Goal: Transaction & Acquisition: Book appointment/travel/reservation

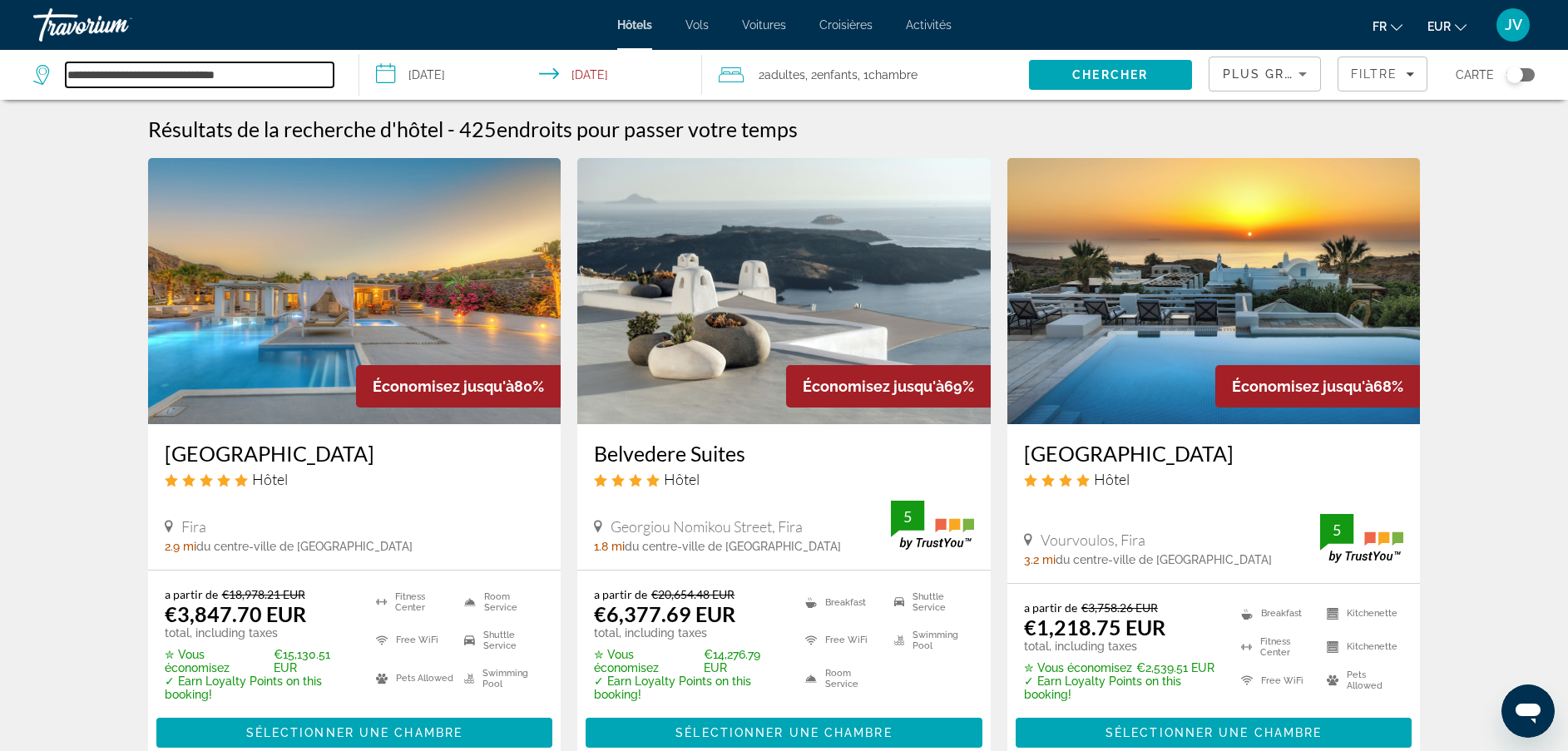
click at [305, 75] on input "**********" at bounding box center [199, 75] width 268 height 25
drag, startPoint x: 305, startPoint y: 75, endPoint x: 76, endPoint y: 64, distance: 229.3
click at [76, 64] on input "**********" at bounding box center [199, 75] width 268 height 25
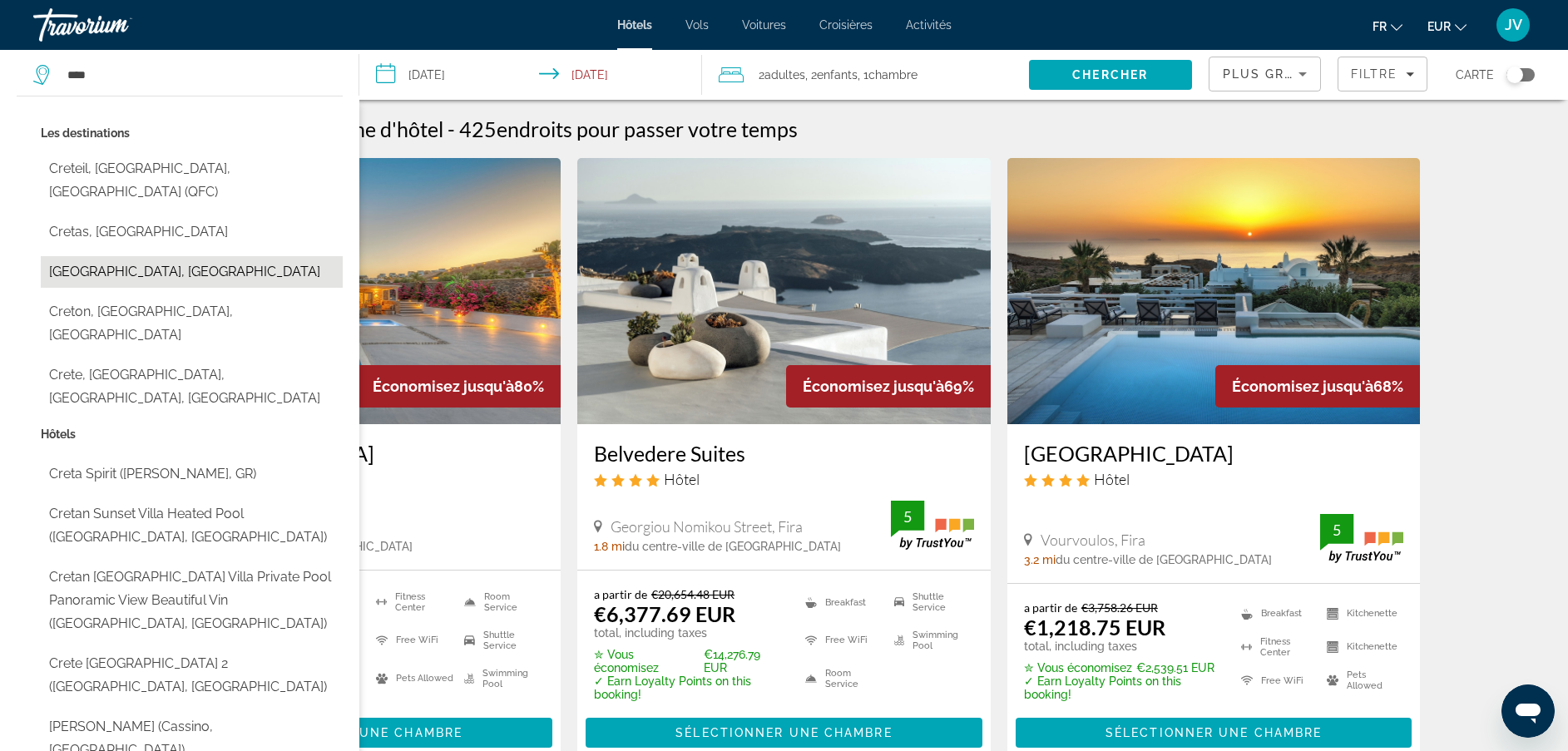
click at [176, 256] on button "[GEOGRAPHIC_DATA], [GEOGRAPHIC_DATA]" at bounding box center [192, 272] width 302 height 32
type input "**********"
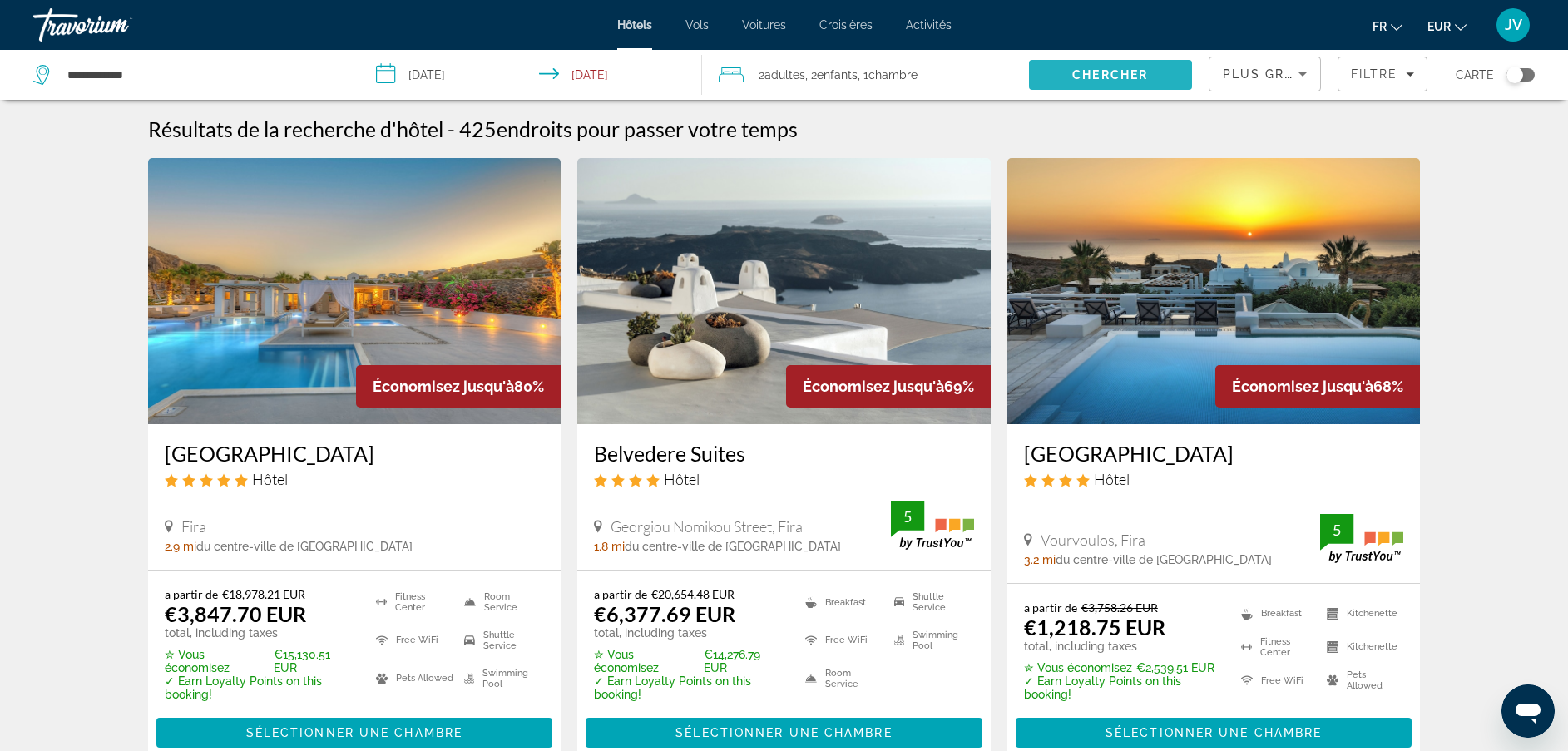
click at [1117, 85] on span "Search" at bounding box center [1110, 75] width 163 height 40
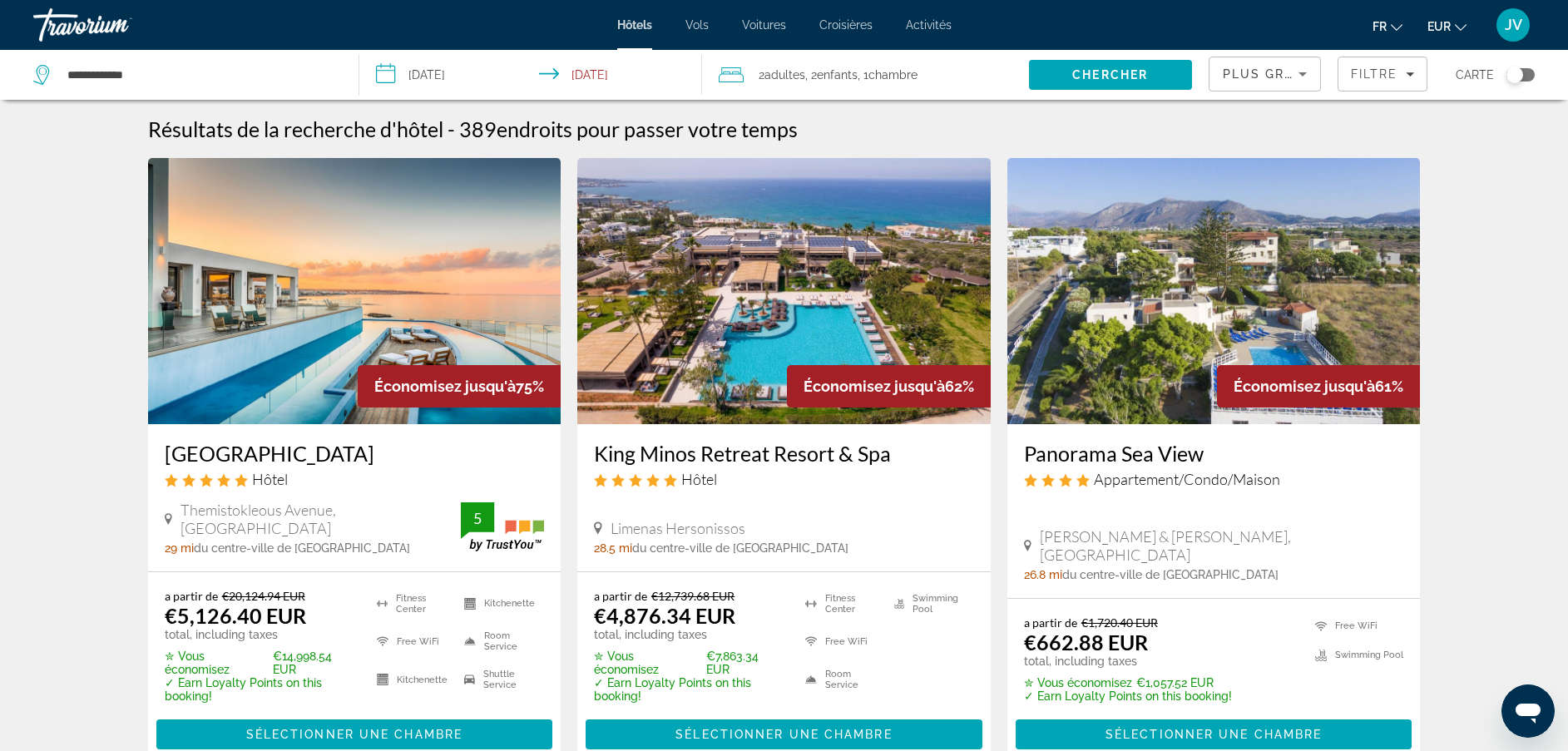
click at [1205, 282] on img "Main content" at bounding box center [1213, 290] width 413 height 266
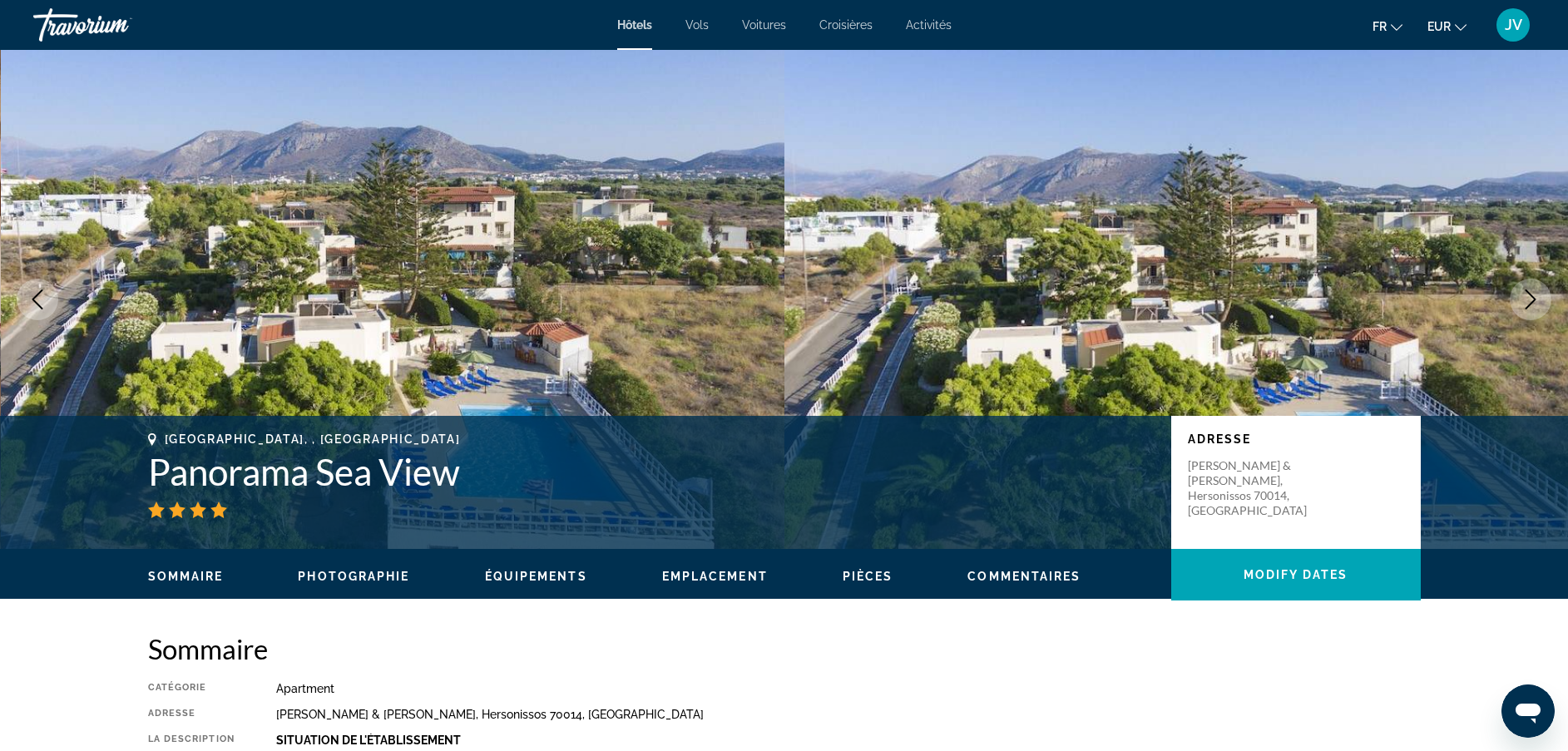
click at [224, 487] on h1 "Panorama Sea View" at bounding box center [651, 471] width 1006 height 43
drag, startPoint x: 224, startPoint y: 487, endPoint x: 180, endPoint y: 456, distance: 53.8
click at [180, 456] on h1 "Panorama Sea View" at bounding box center [651, 471] width 1006 height 43
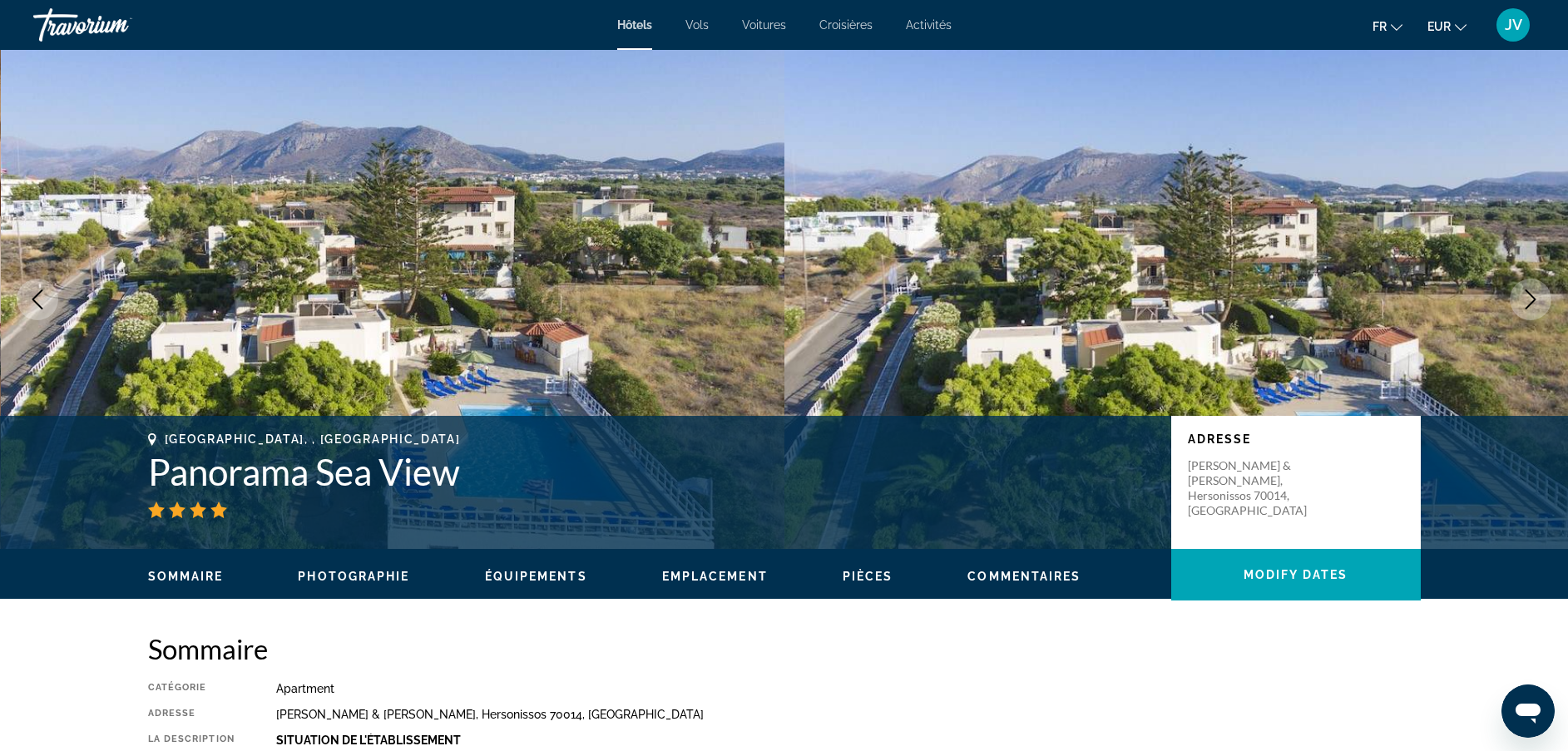
drag, startPoint x: 180, startPoint y: 456, endPoint x: 151, endPoint y: 451, distance: 29.4
click at [151, 451] on h1 "Panorama Sea View" at bounding box center [651, 471] width 1006 height 43
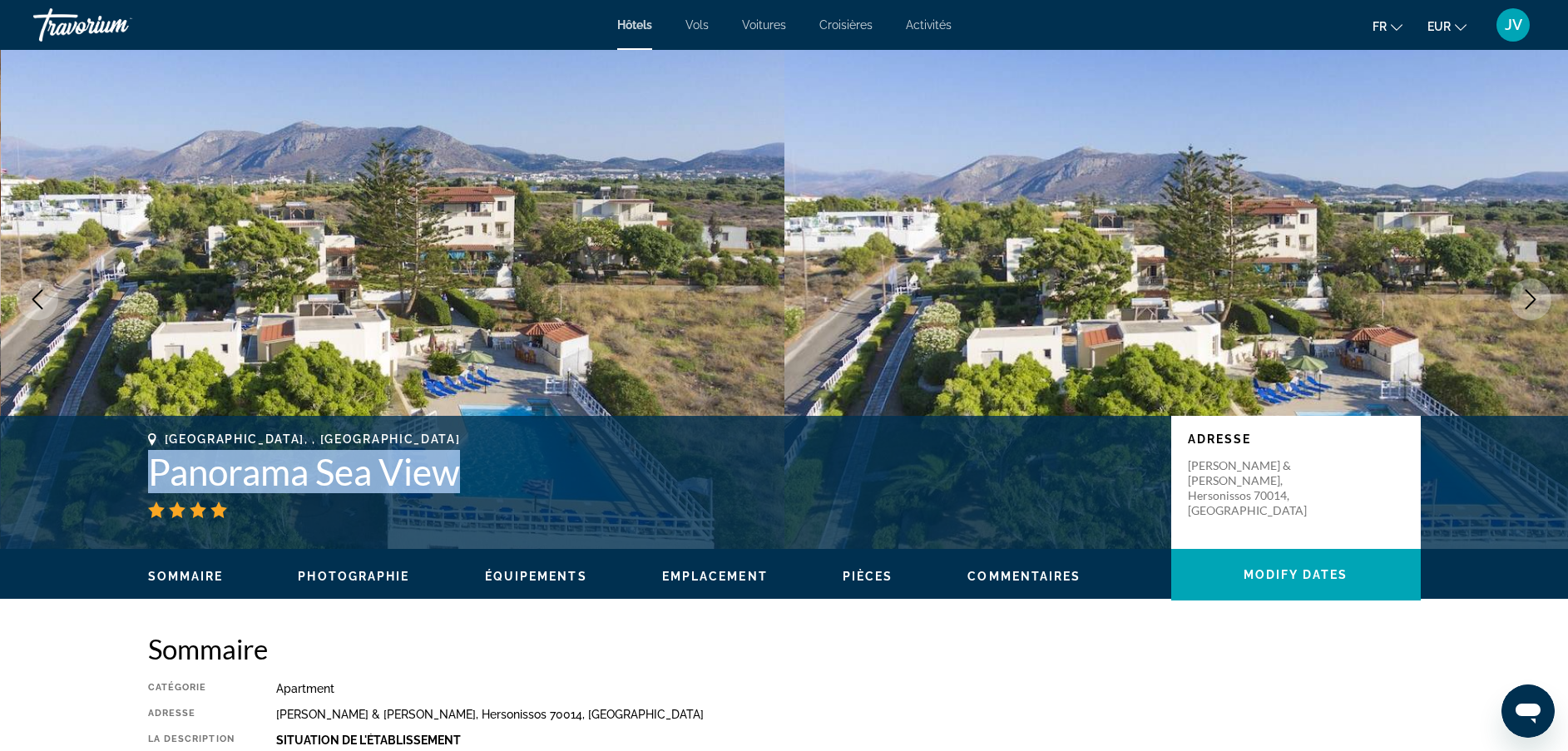
drag, startPoint x: 151, startPoint y: 451, endPoint x: 472, endPoint y: 462, distance: 321.2
click at [472, 462] on h1 "Panorama Sea View" at bounding box center [651, 471] width 1006 height 43
drag, startPoint x: 472, startPoint y: 462, endPoint x: 441, endPoint y: 467, distance: 31.4
copy h1 "Panorama Sea View"
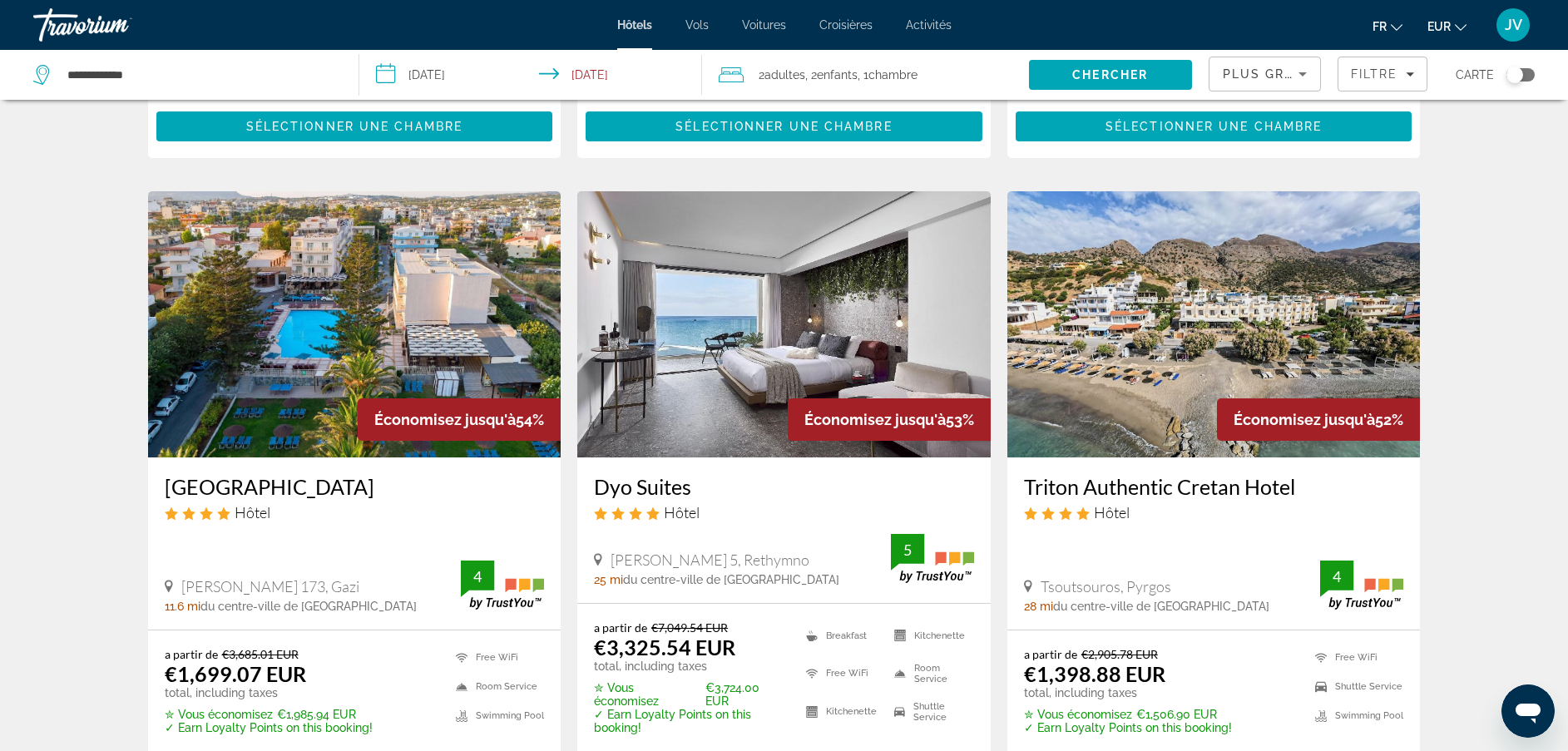
scroll to position [612, 0]
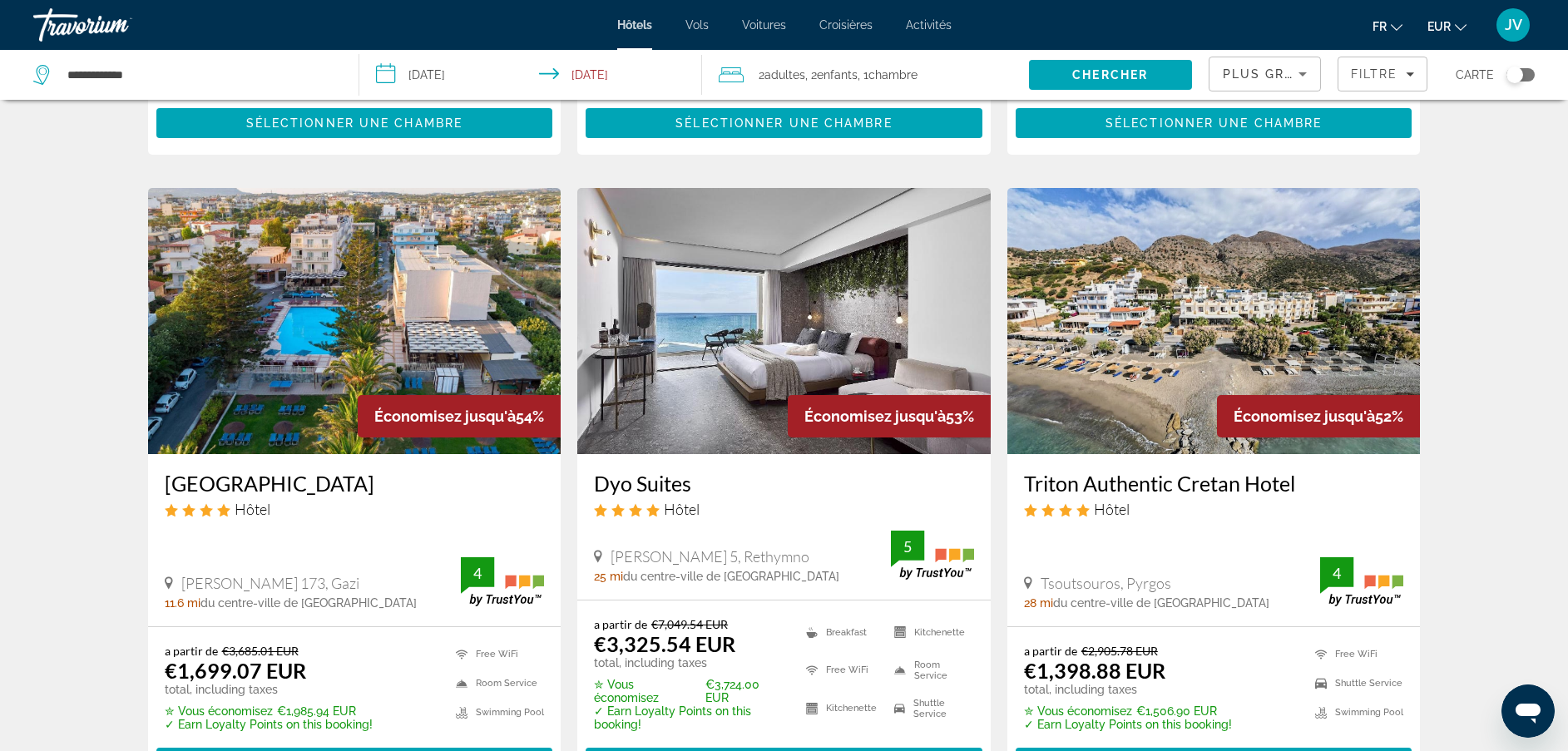
click at [1103, 360] on img "Main content" at bounding box center [1213, 320] width 413 height 266
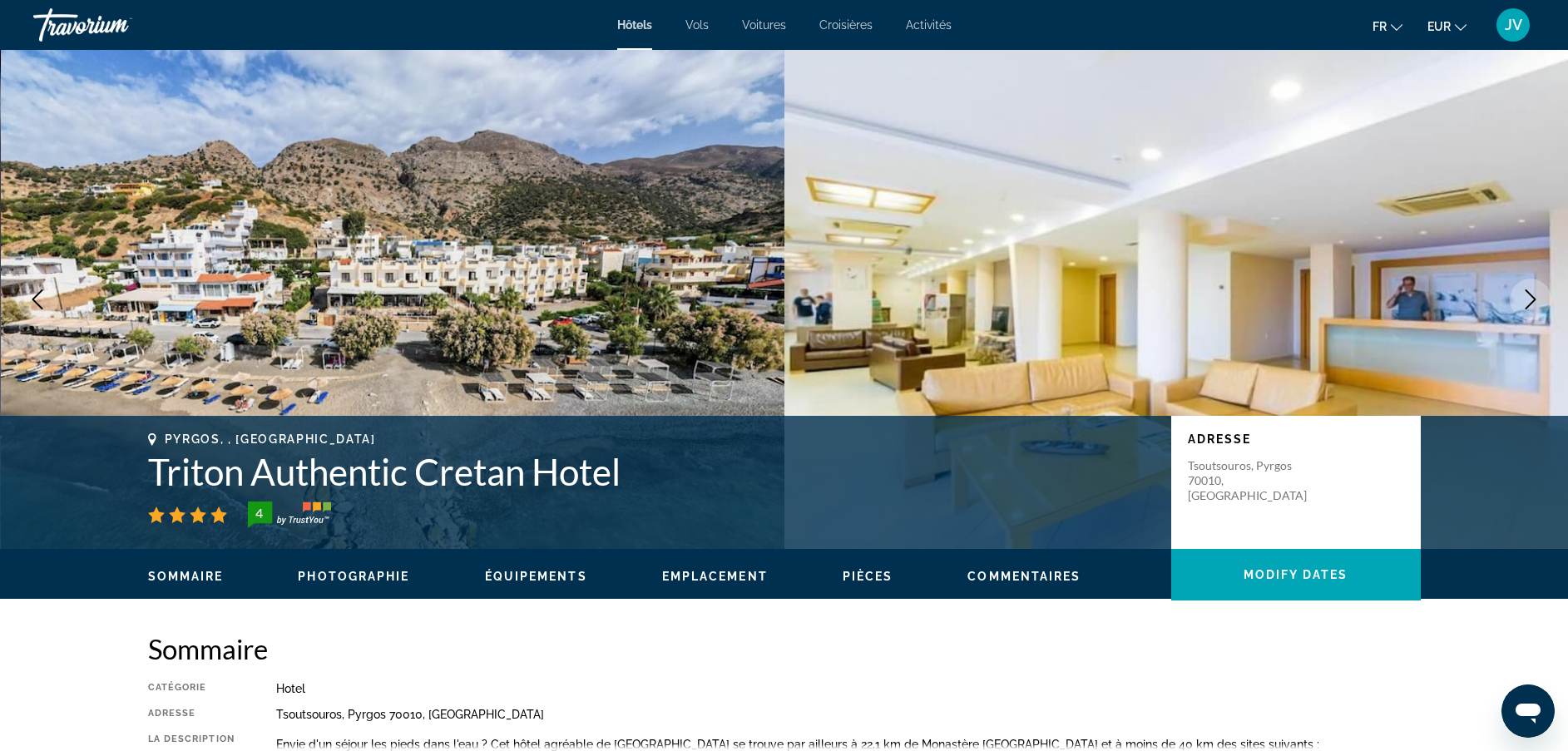
click at [1536, 278] on img "Main content" at bounding box center [1177, 300] width 784 height 499
click at [1526, 294] on icon "Next image" at bounding box center [1530, 300] width 20 height 20
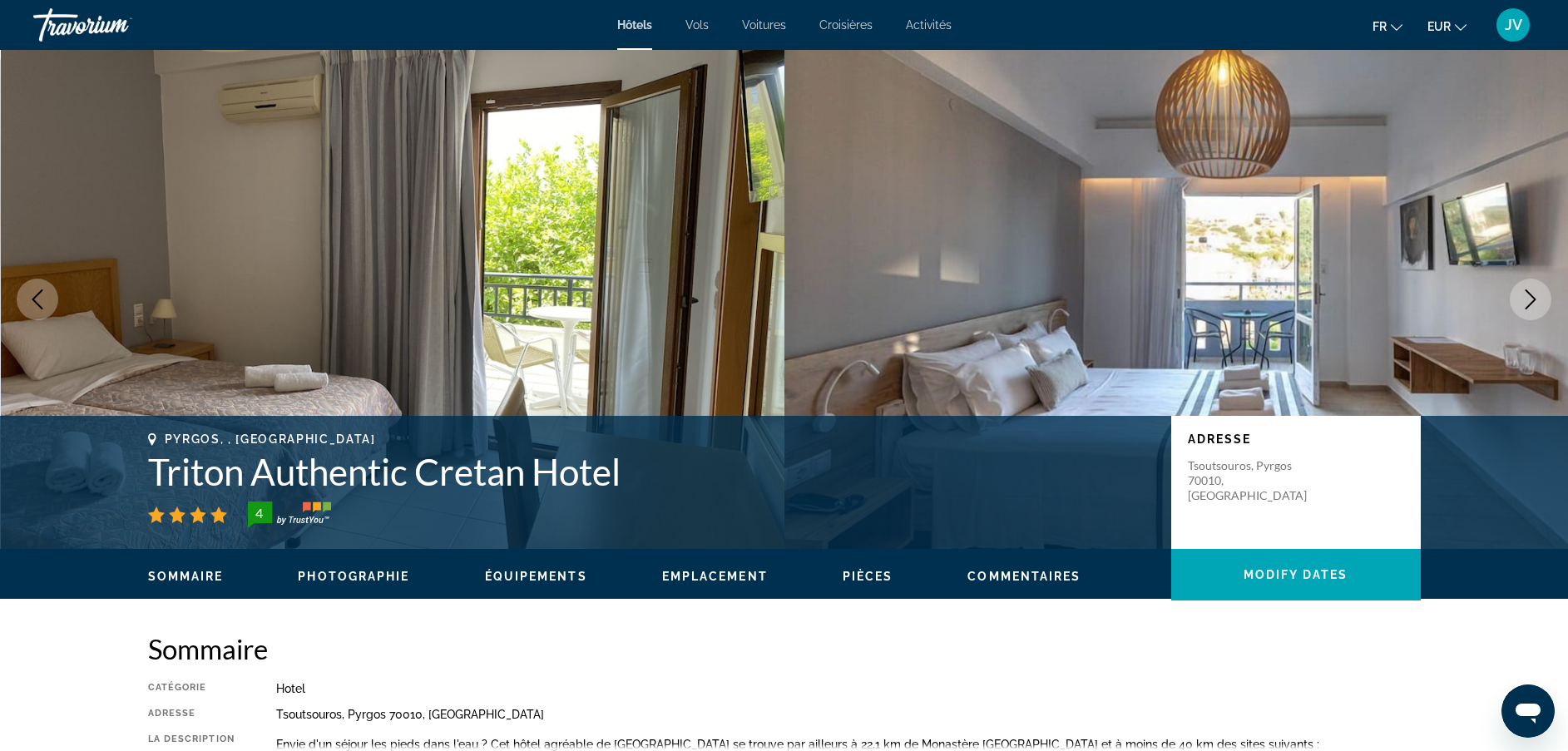
click at [1526, 294] on icon "Next image" at bounding box center [1530, 300] width 20 height 20
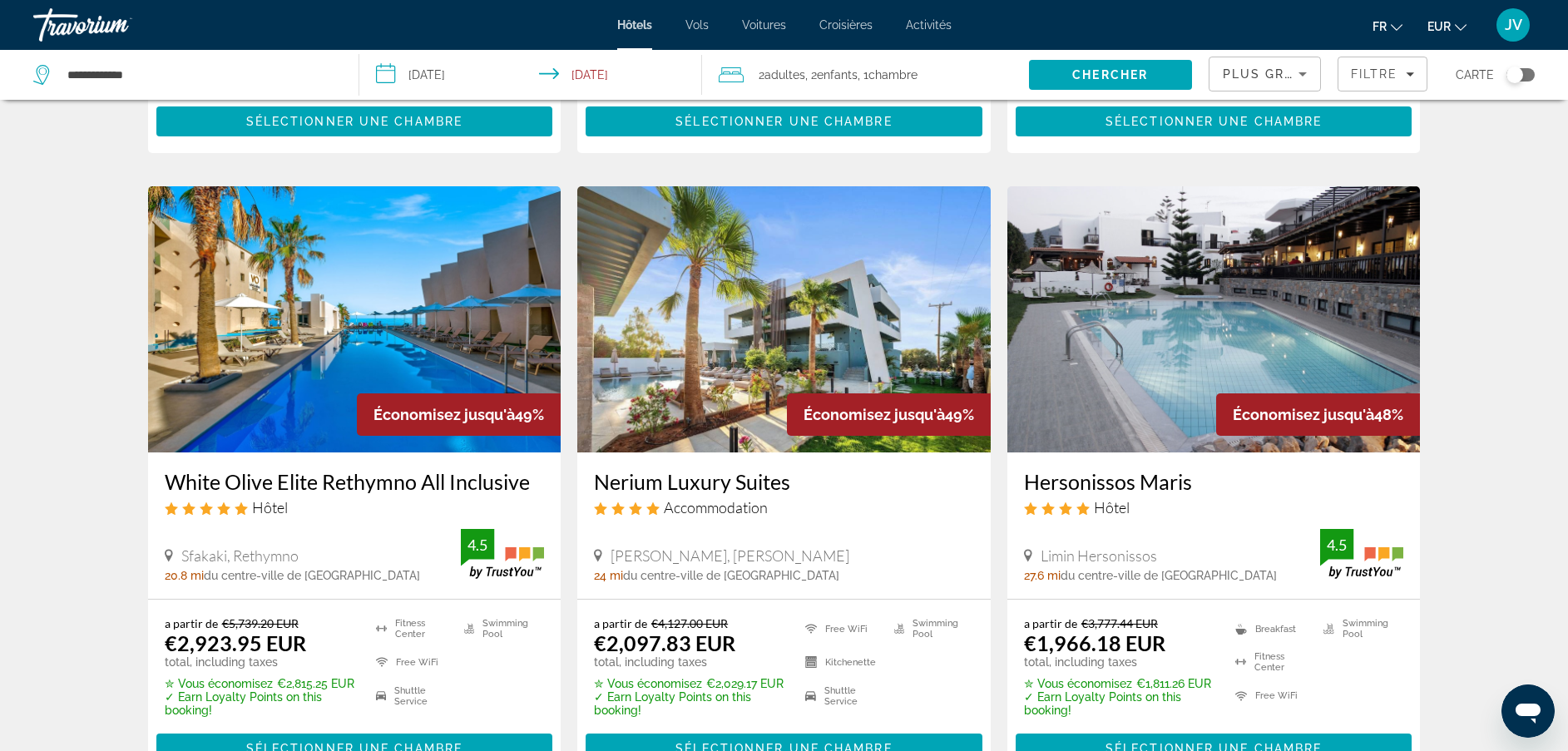
scroll to position [1834, 0]
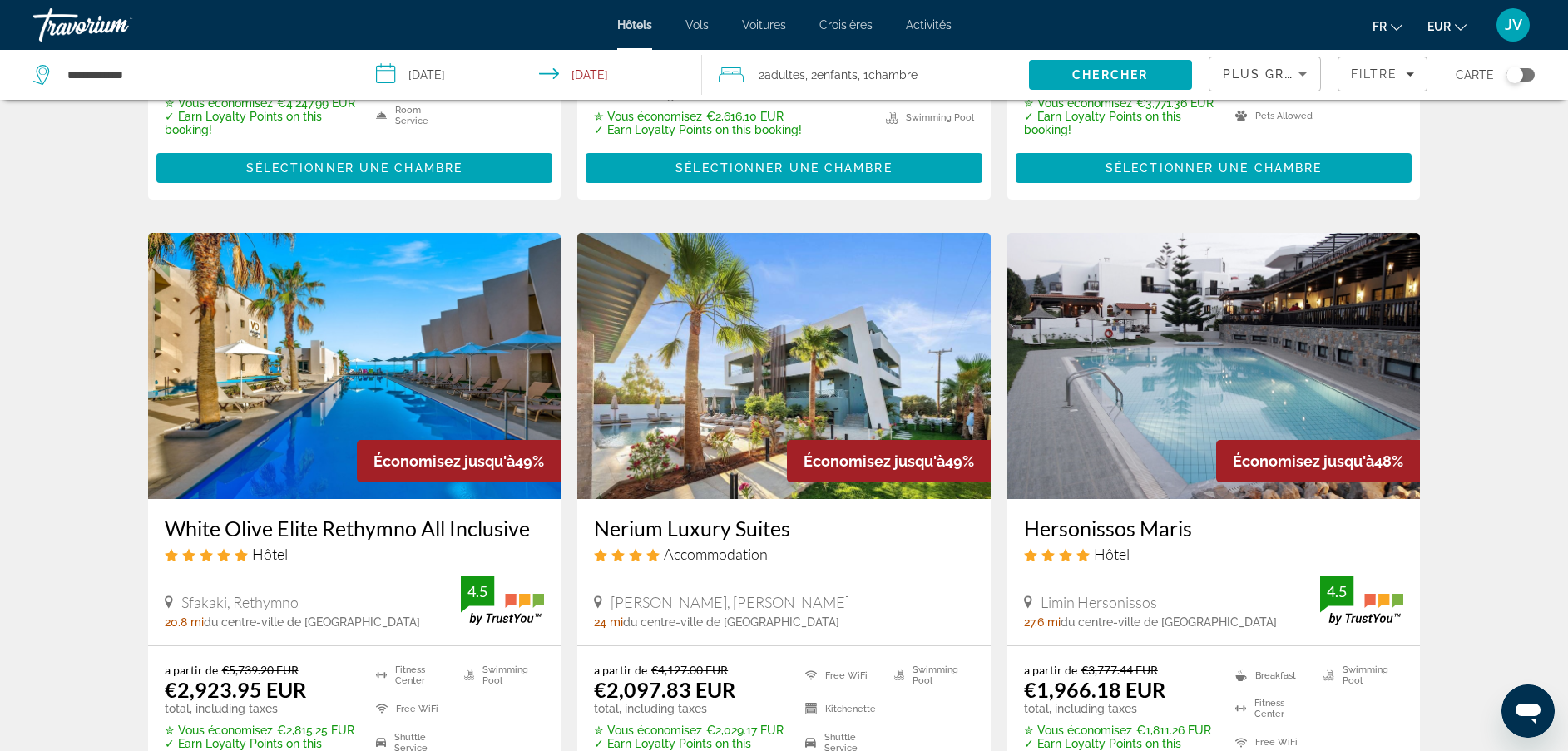
click at [840, 371] on img "Main content" at bounding box center [784, 365] width 413 height 266
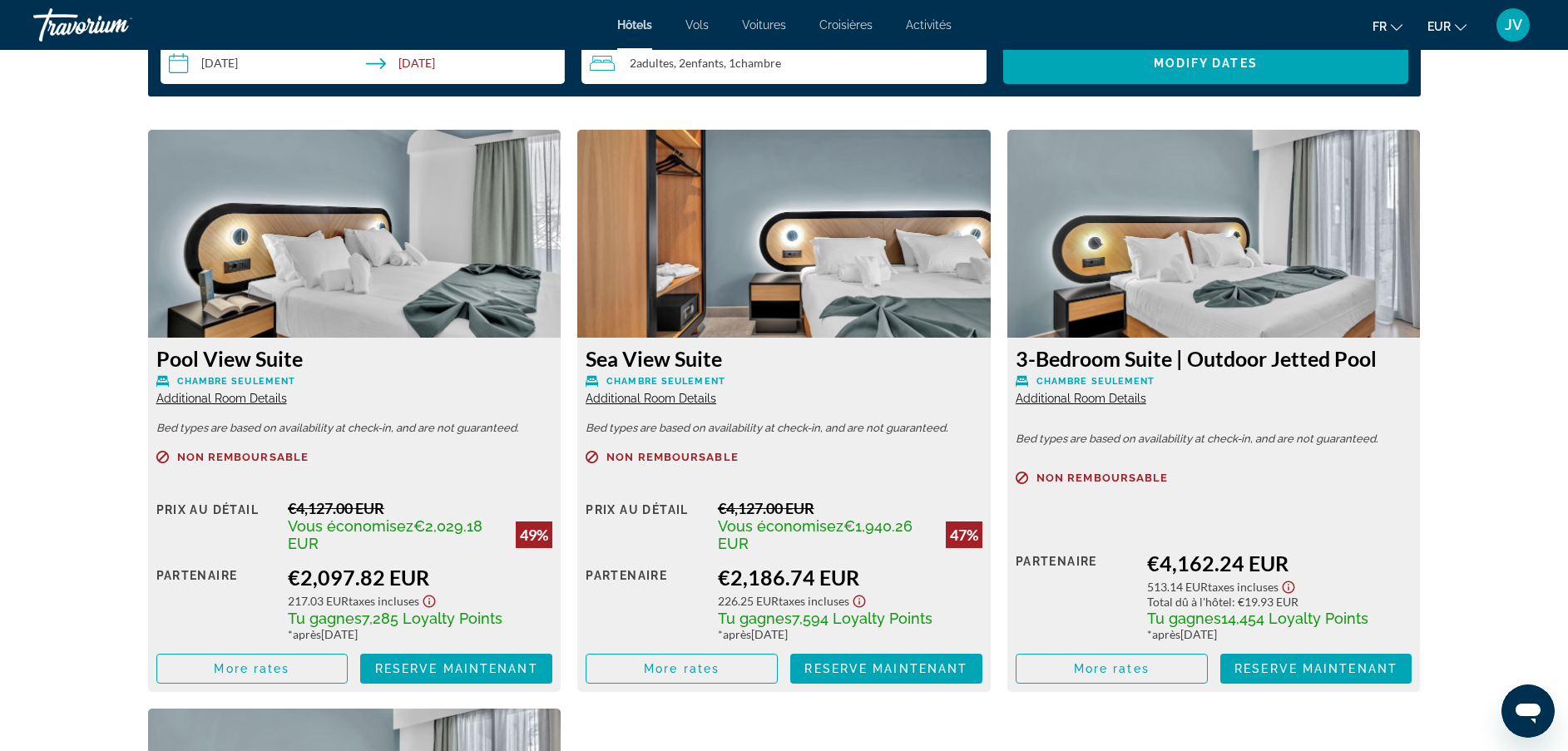
scroll to position [2193, 0]
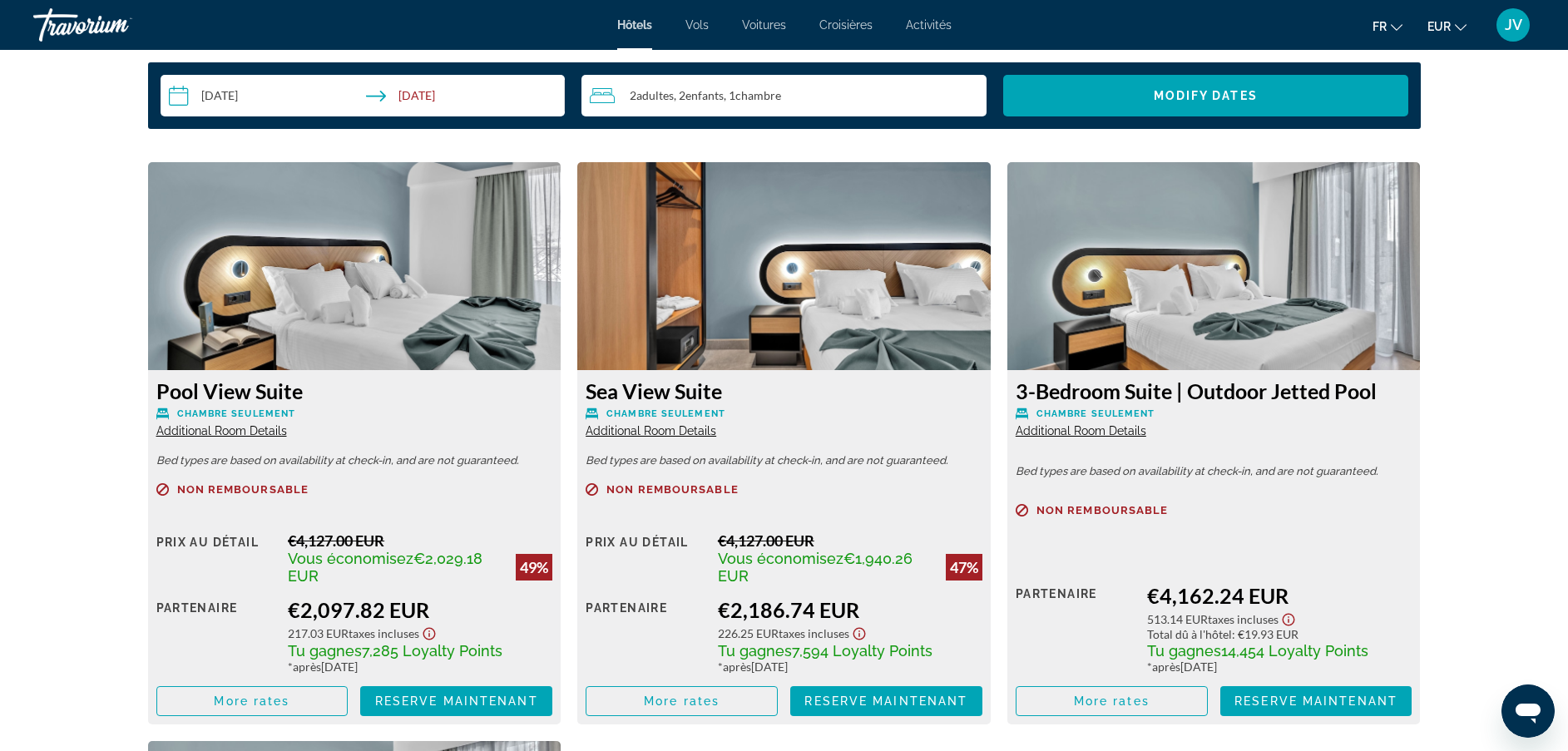
click at [673, 429] on span "Additional Room Details" at bounding box center [651, 431] width 131 height 13
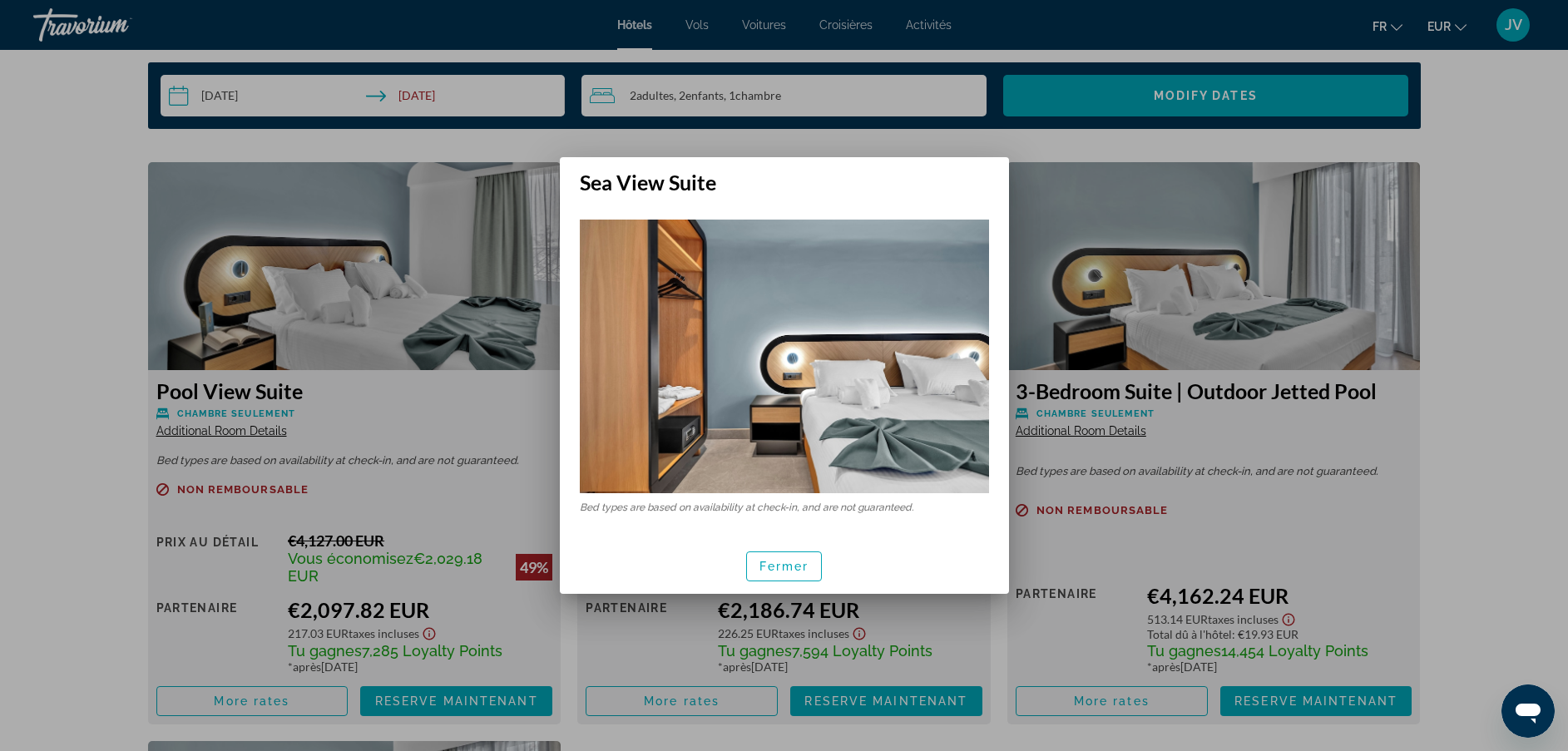
scroll to position [0, 0]
click at [765, 564] on span "Fermer" at bounding box center [784, 567] width 50 height 13
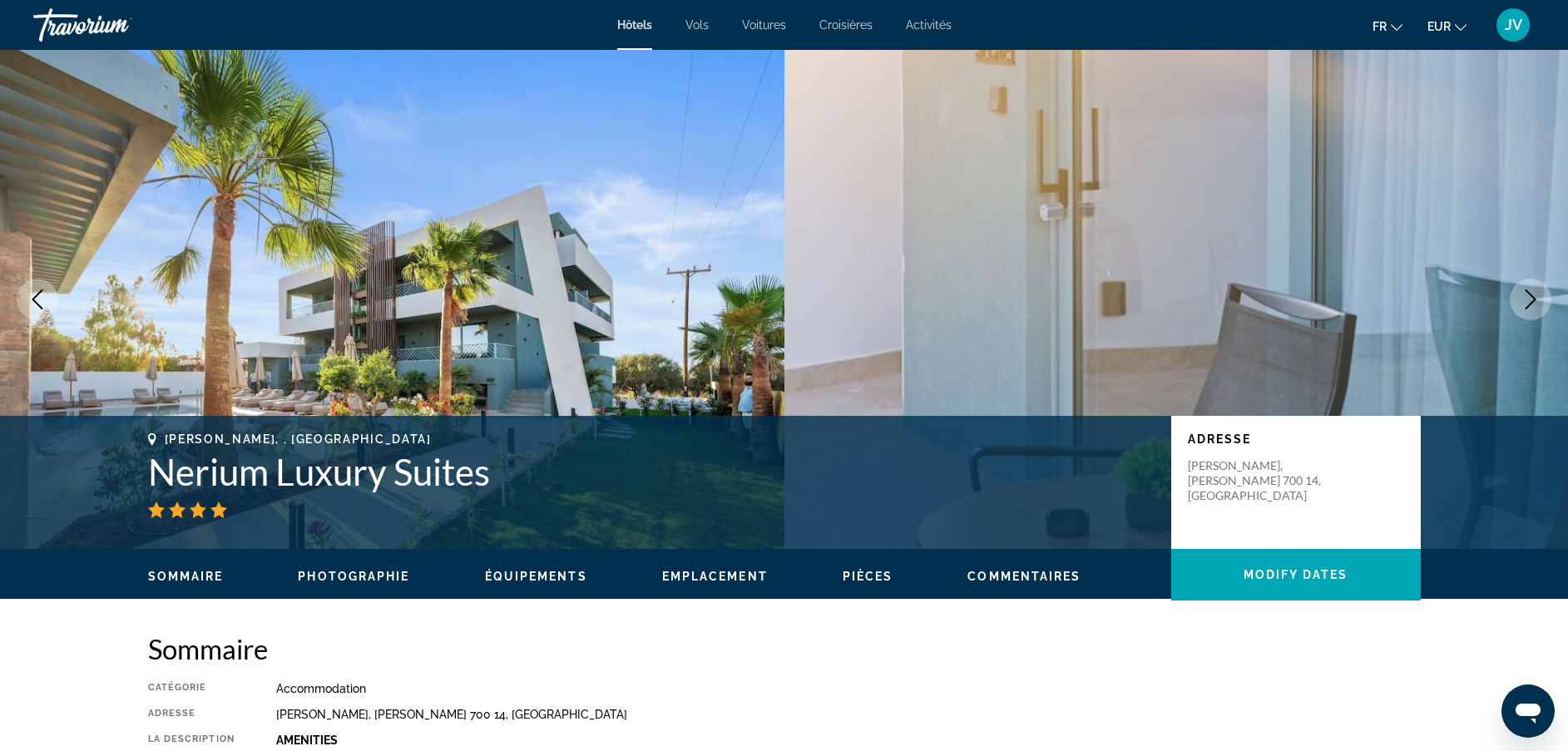
scroll to position [2193, 0]
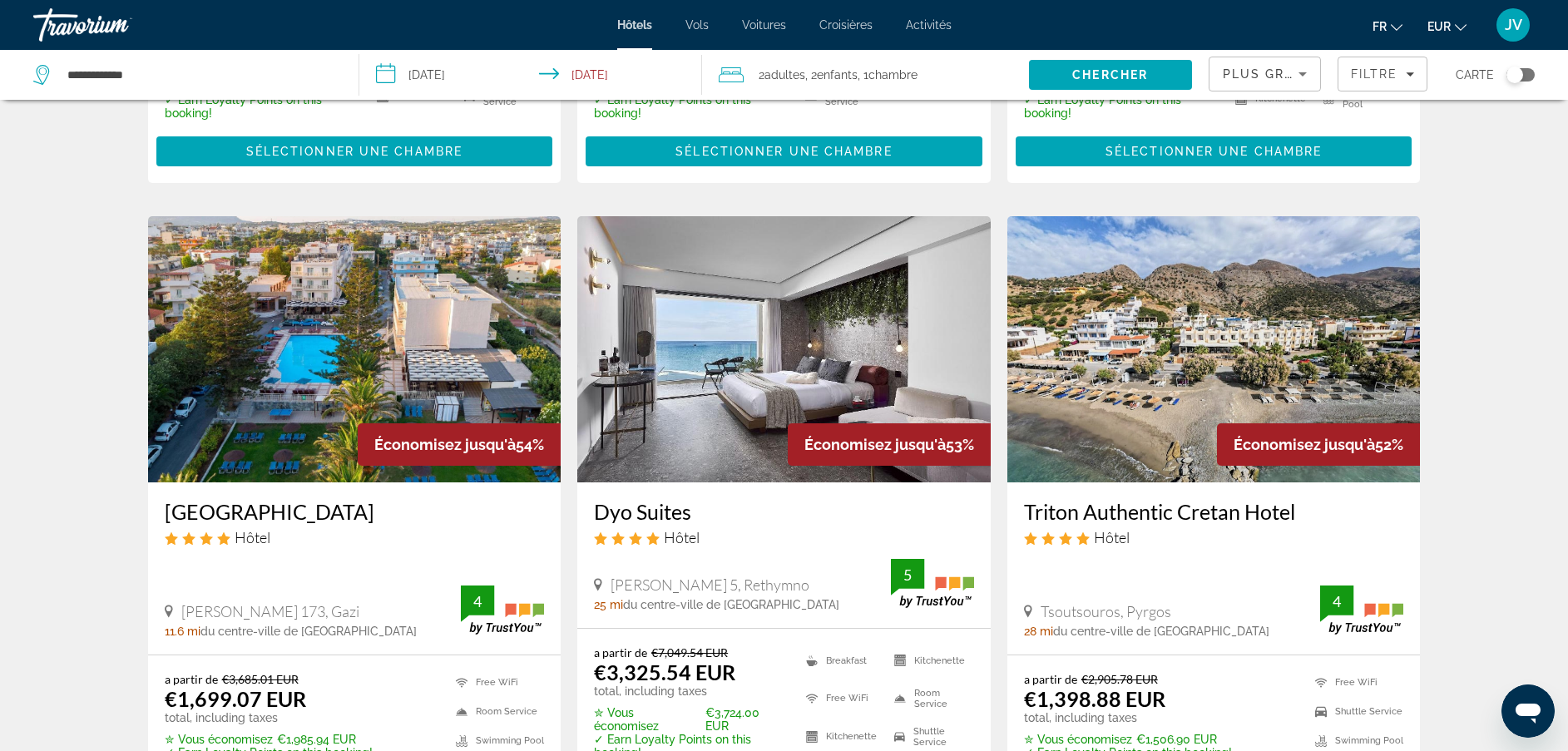
scroll to position [643, 0]
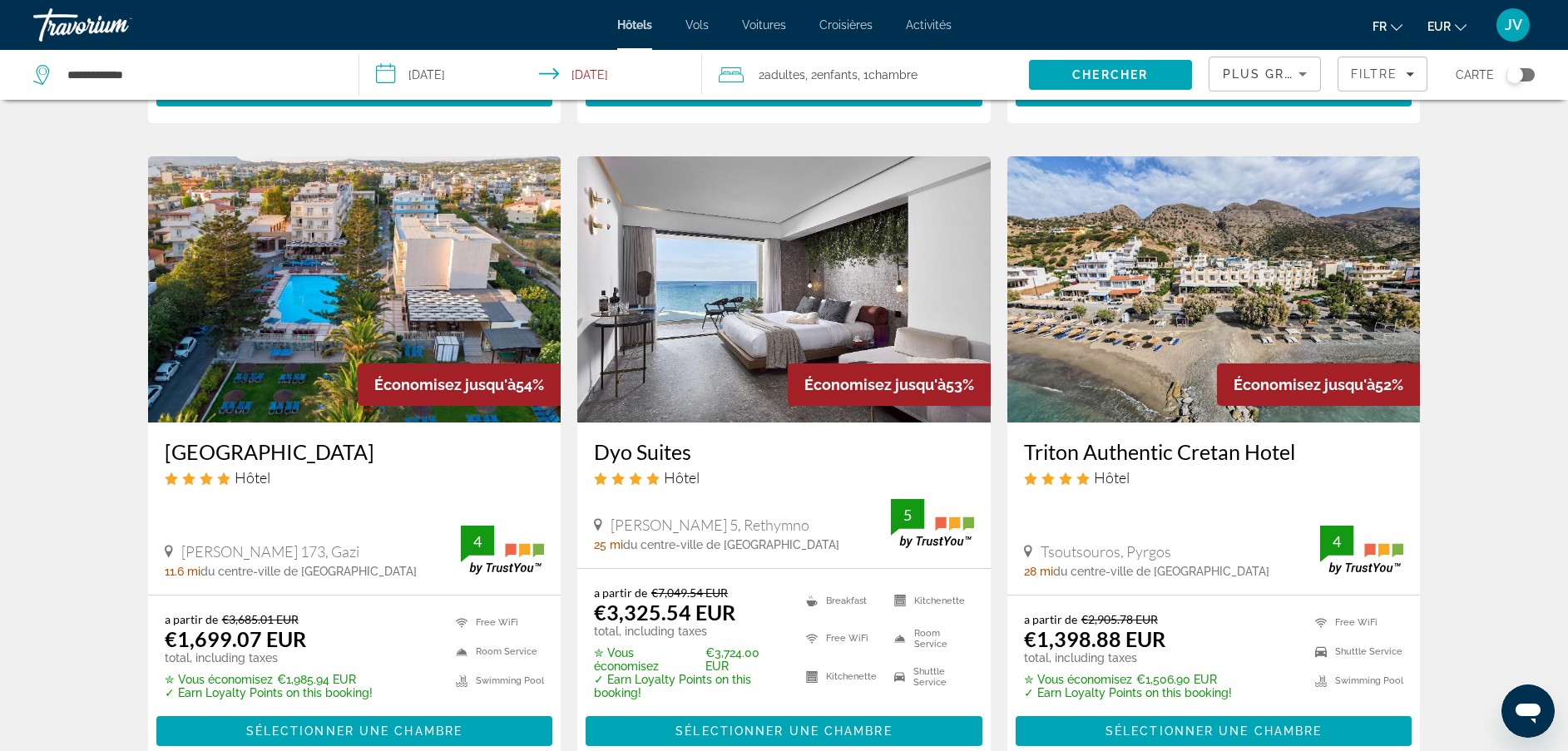
click at [854, 239] on img "Main content" at bounding box center [784, 289] width 413 height 266
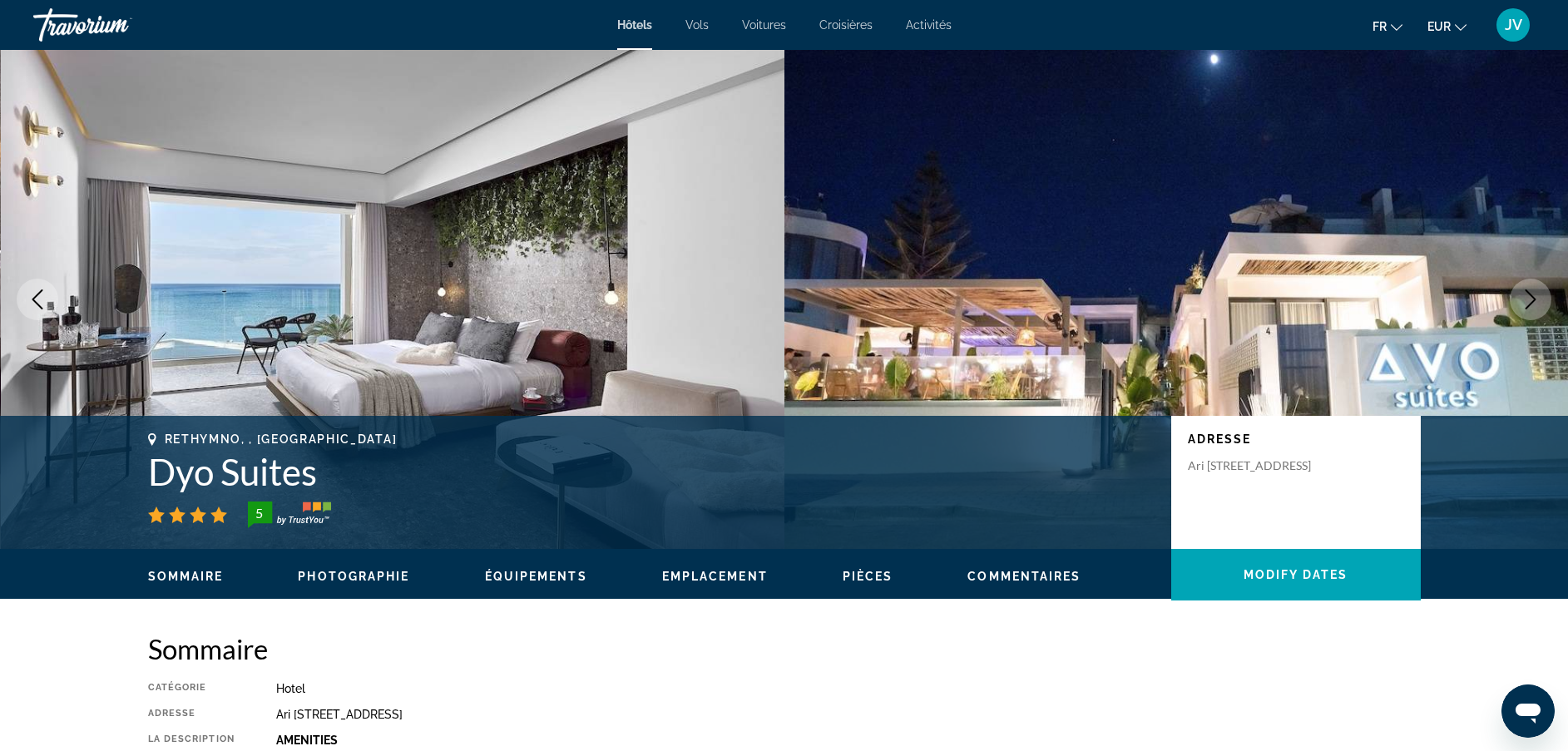
click at [1532, 292] on icon "Next image" at bounding box center [1530, 300] width 20 height 20
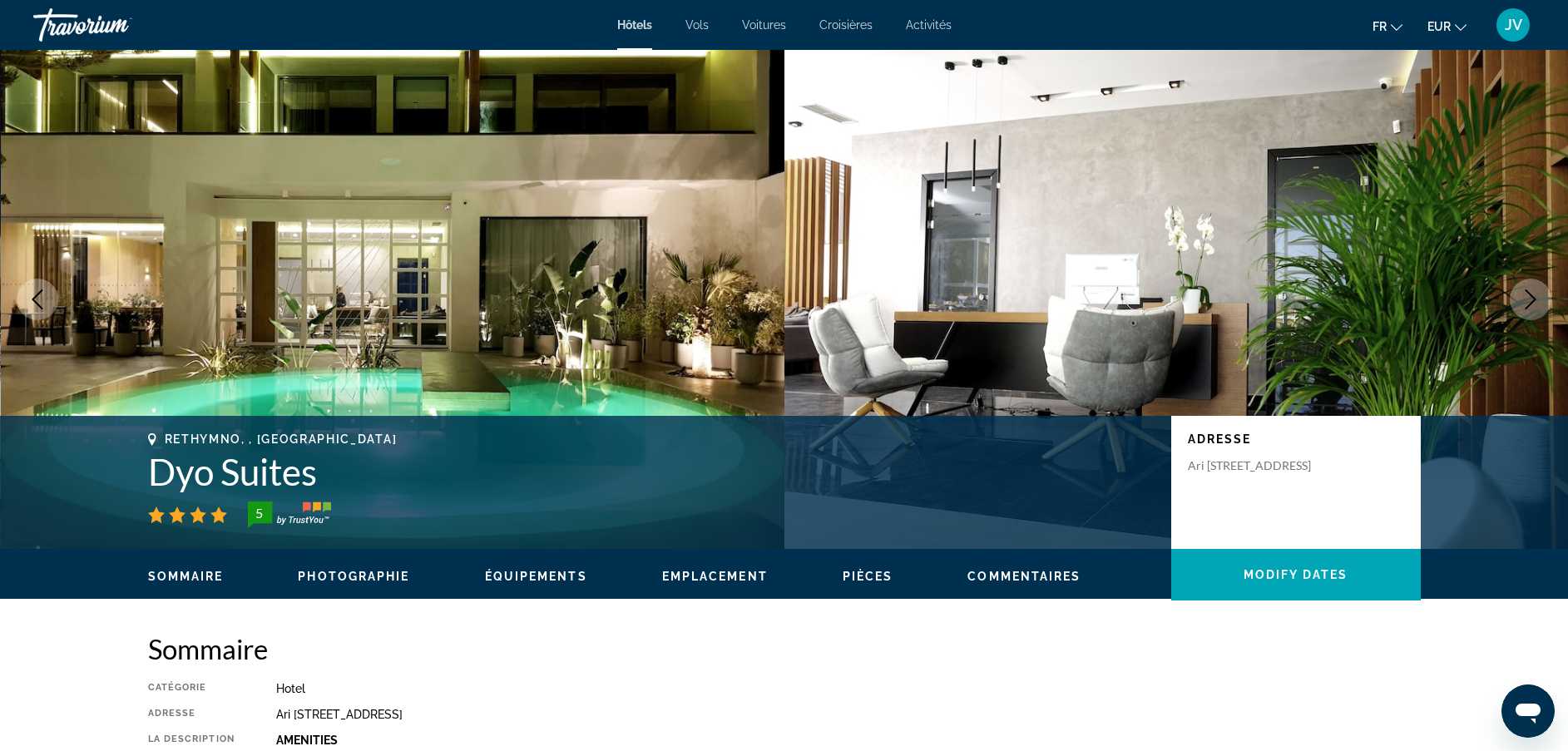
click at [1532, 292] on icon "Next image" at bounding box center [1530, 300] width 20 height 20
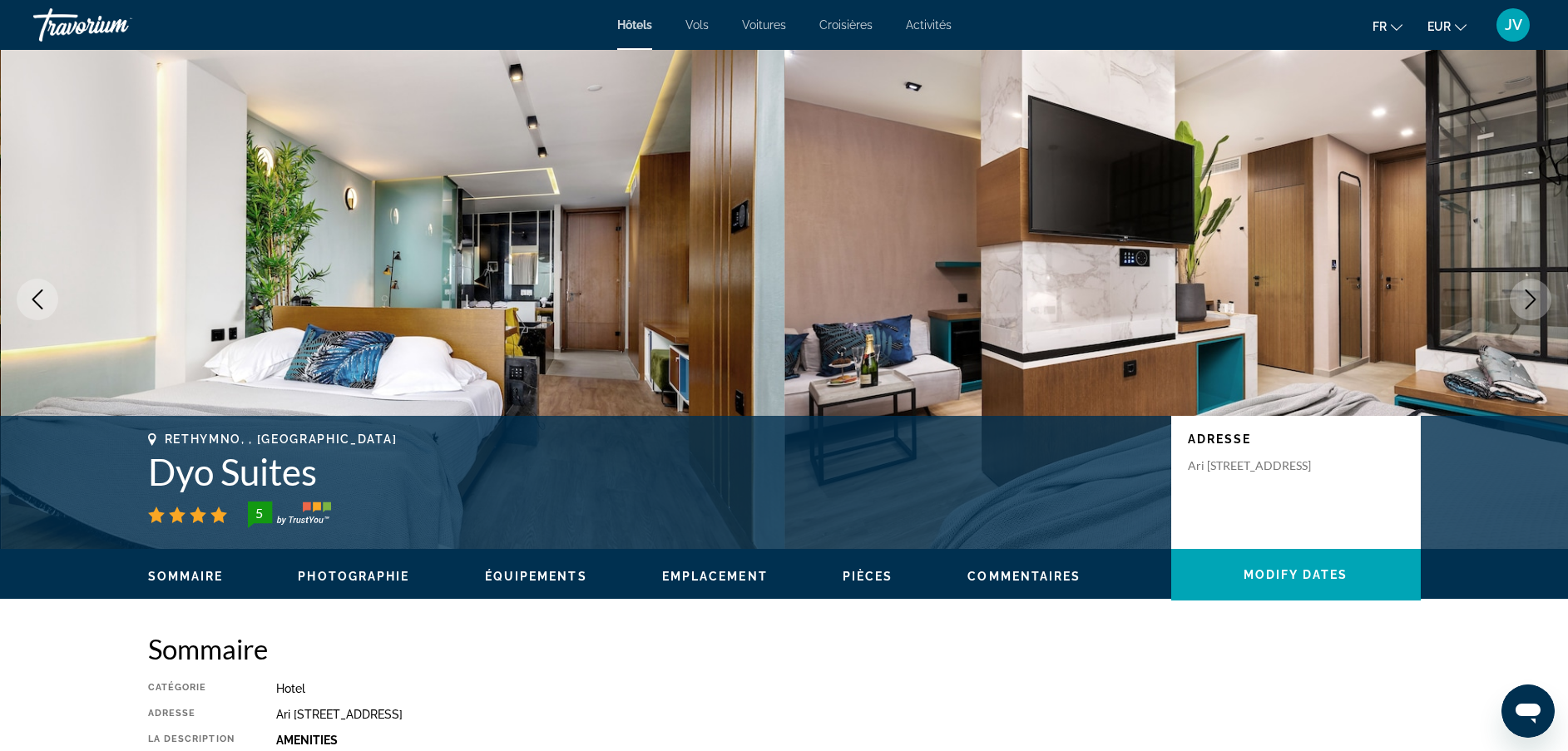
click at [1532, 292] on icon "Next image" at bounding box center [1530, 300] width 20 height 20
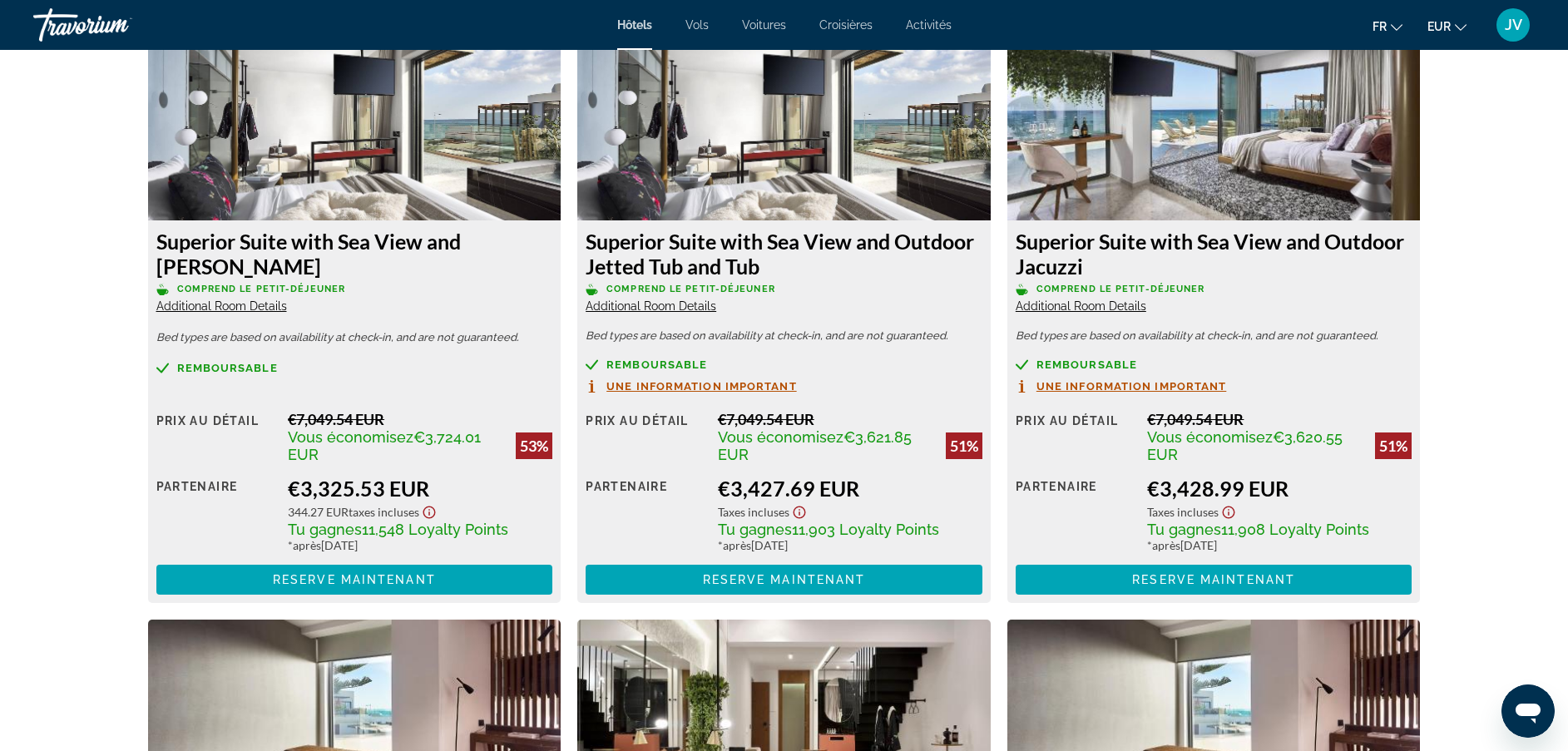
scroll to position [2328, 0]
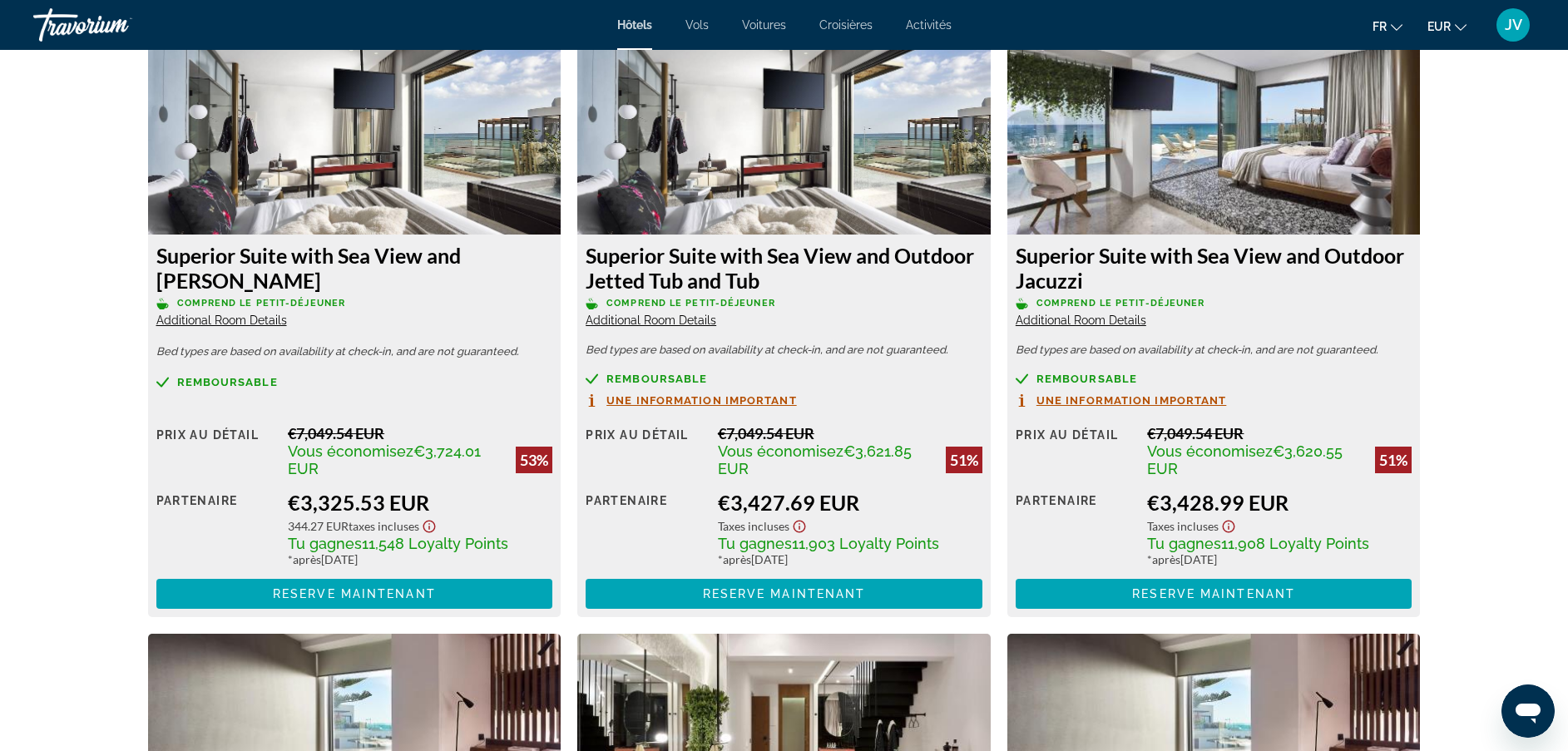
click at [1197, 401] on span "Une information important" at bounding box center [1132, 401] width 190 height 11
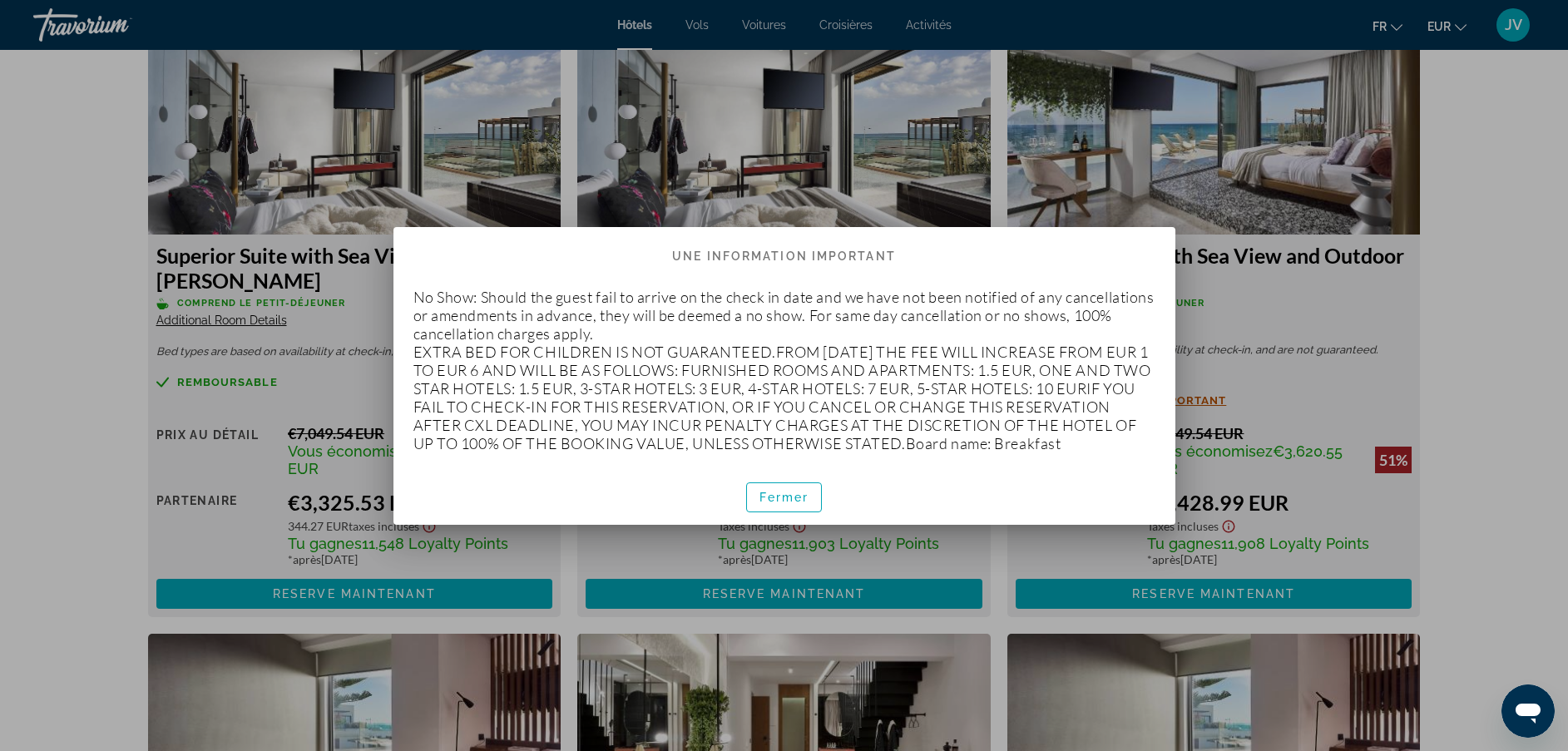
scroll to position [0, 0]
drag, startPoint x: 489, startPoint y: 470, endPoint x: 413, endPoint y: 291, distance: 194.5
click at [413, 291] on div "No Show: Should the guest fail to arrive on the check in date and we have not b…" at bounding box center [784, 370] width 782 height 198
drag, startPoint x: 413, startPoint y: 291, endPoint x: 444, endPoint y: 305, distance: 34.0
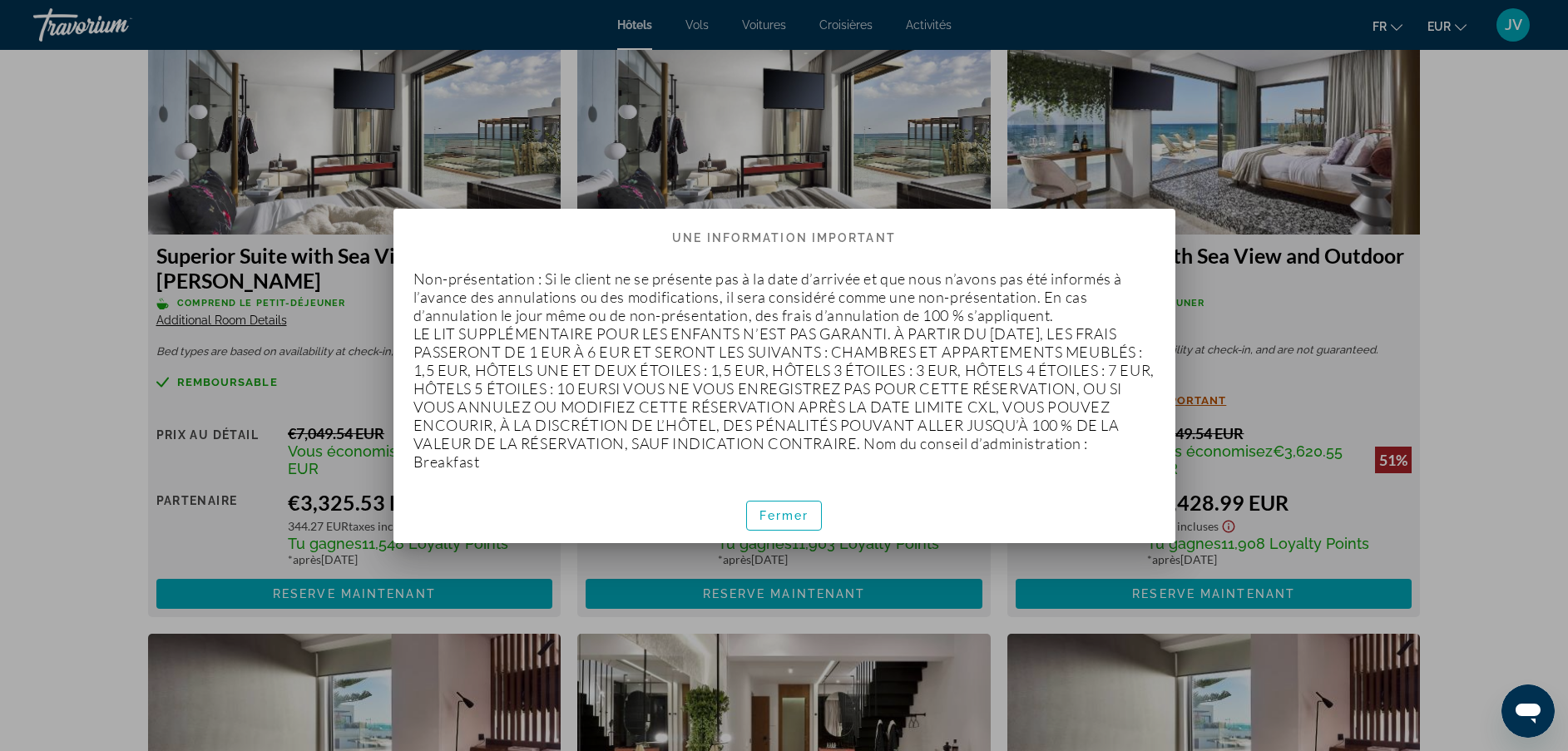
click at [1477, 329] on div at bounding box center [784, 376] width 1568 height 751
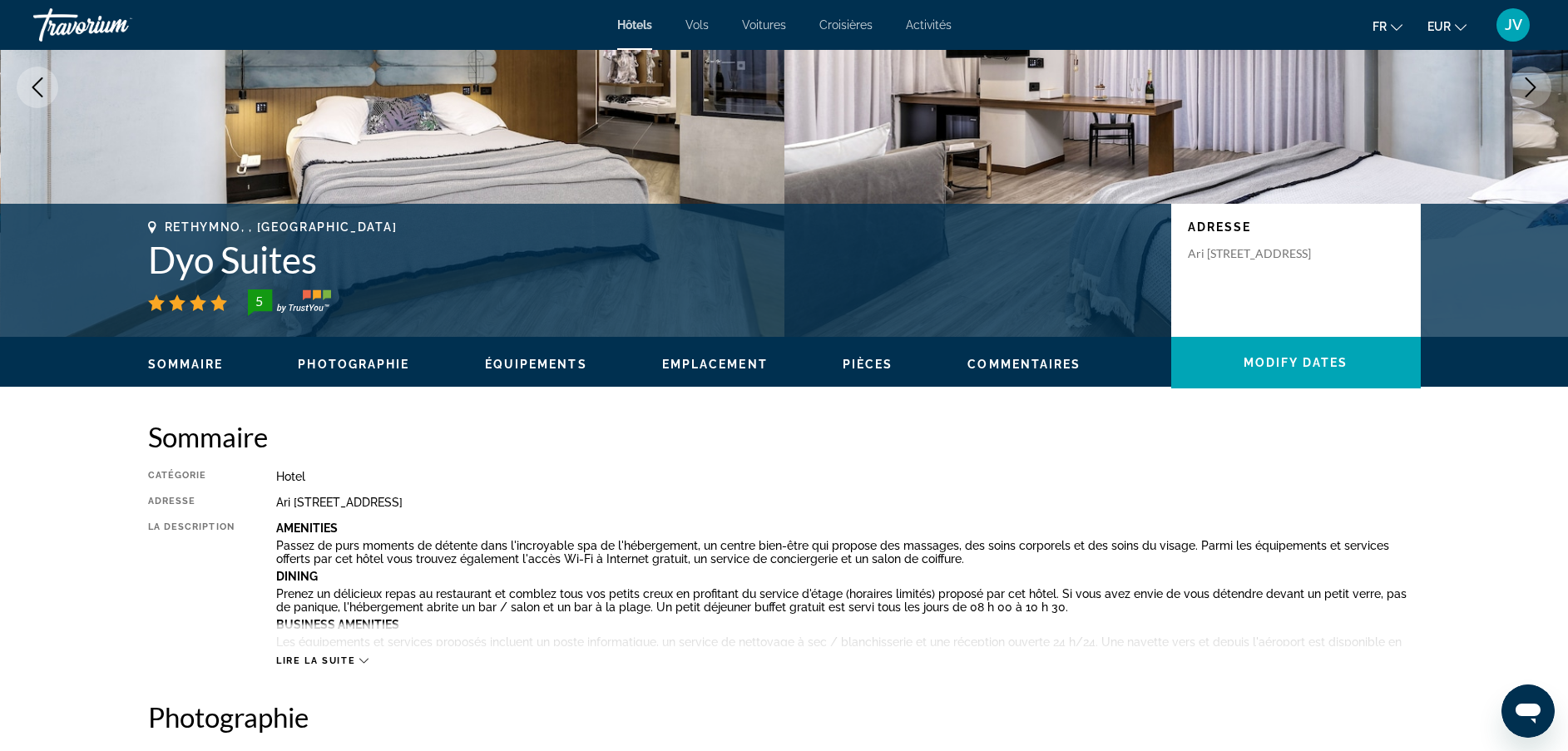
scroll to position [162, 0]
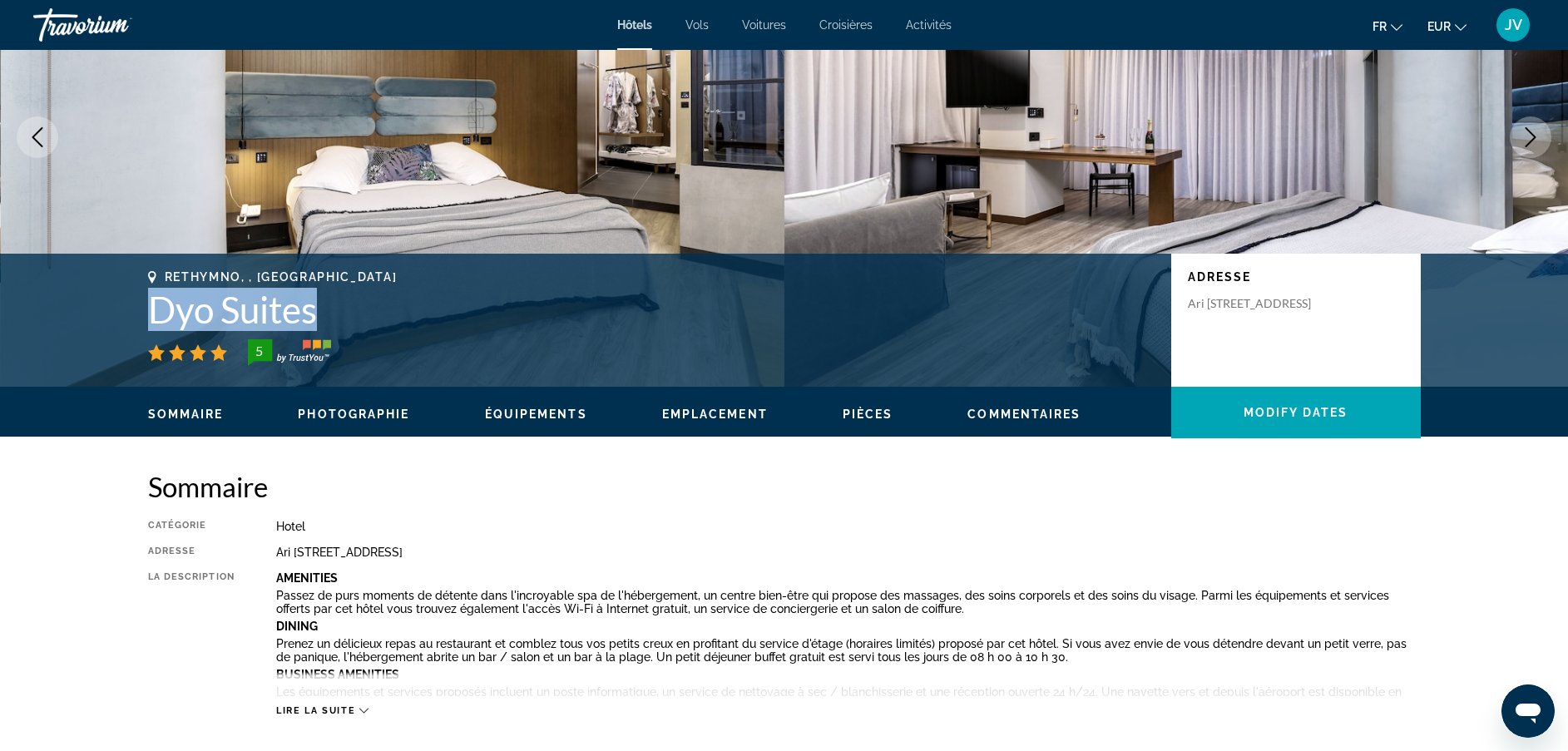
drag, startPoint x: 152, startPoint y: 296, endPoint x: 315, endPoint y: 295, distance: 163.0
click at [315, 295] on h1 "Dyo Suites" at bounding box center [651, 310] width 1006 height 43
drag, startPoint x: 315, startPoint y: 295, endPoint x: 288, endPoint y: 294, distance: 27.0
copy h1 "Dyo Suites"
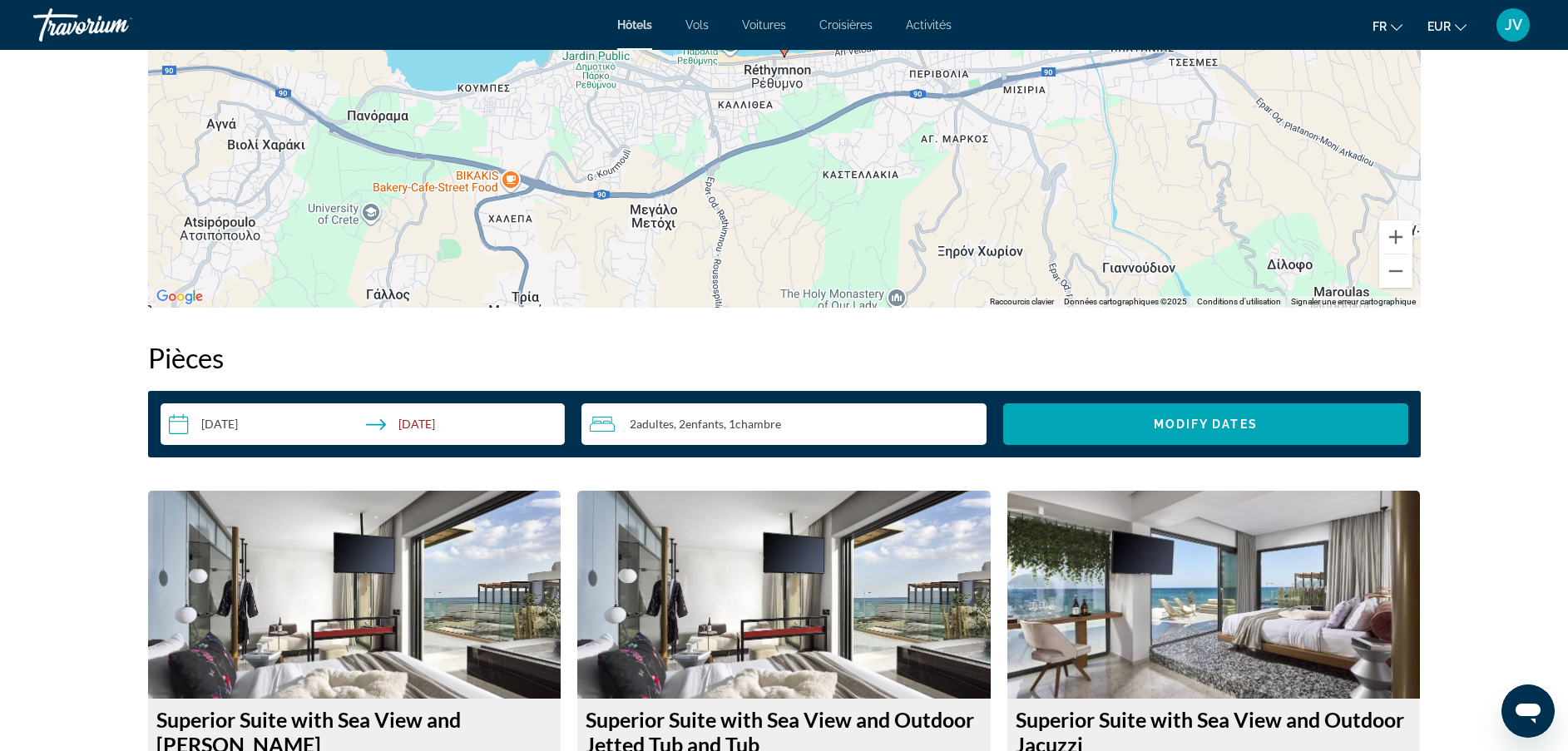
scroll to position [1872, 0]
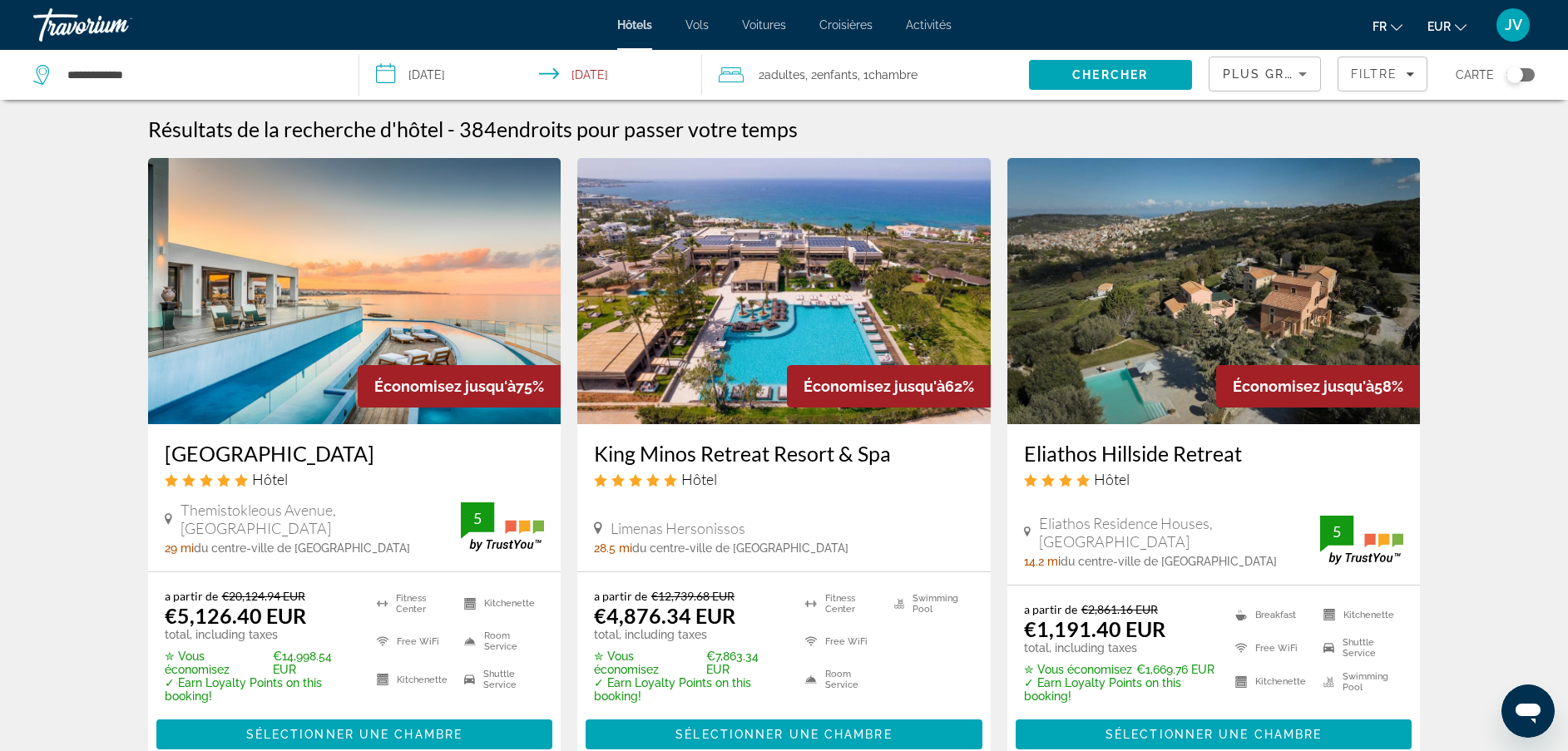
click at [820, 81] on span ", 2 Enfant Enfants" at bounding box center [831, 75] width 53 height 23
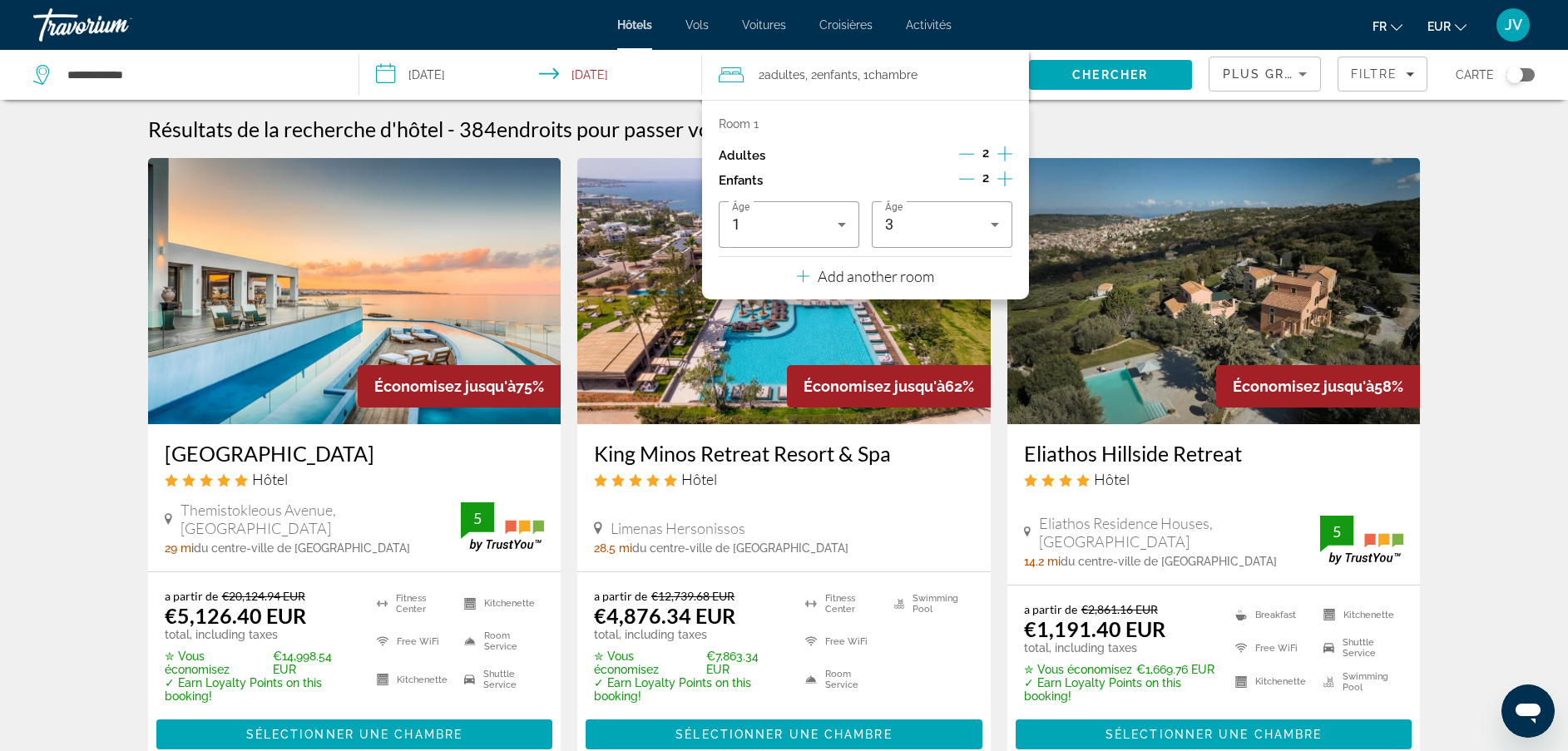
click at [965, 173] on icon "Decrement children" at bounding box center [966, 179] width 15 height 15
click at [965, 173] on icon "Decrement children" at bounding box center [967, 179] width 15 height 15
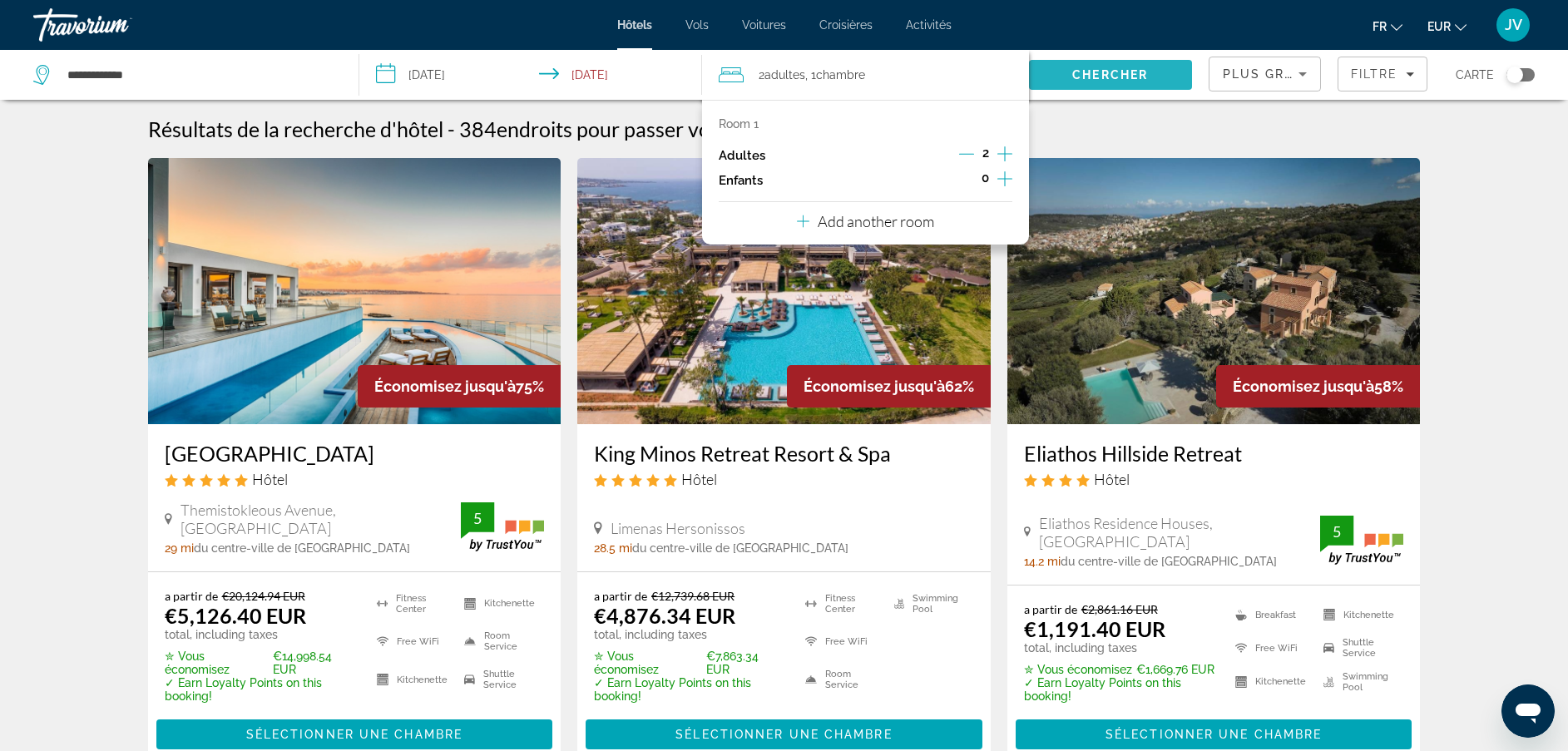
click at [1107, 86] on span "Search" at bounding box center [1110, 75] width 163 height 40
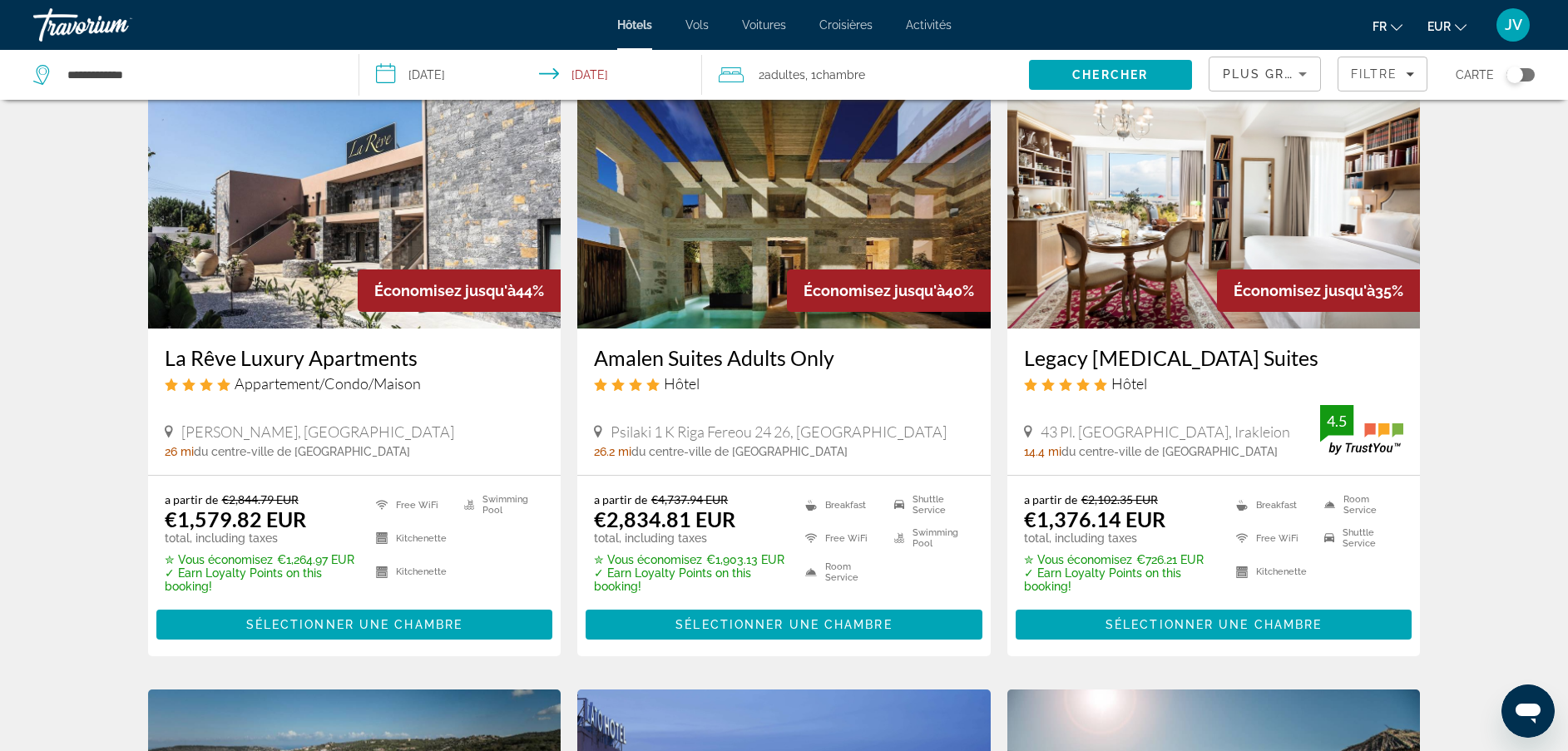
scroll to position [693, 0]
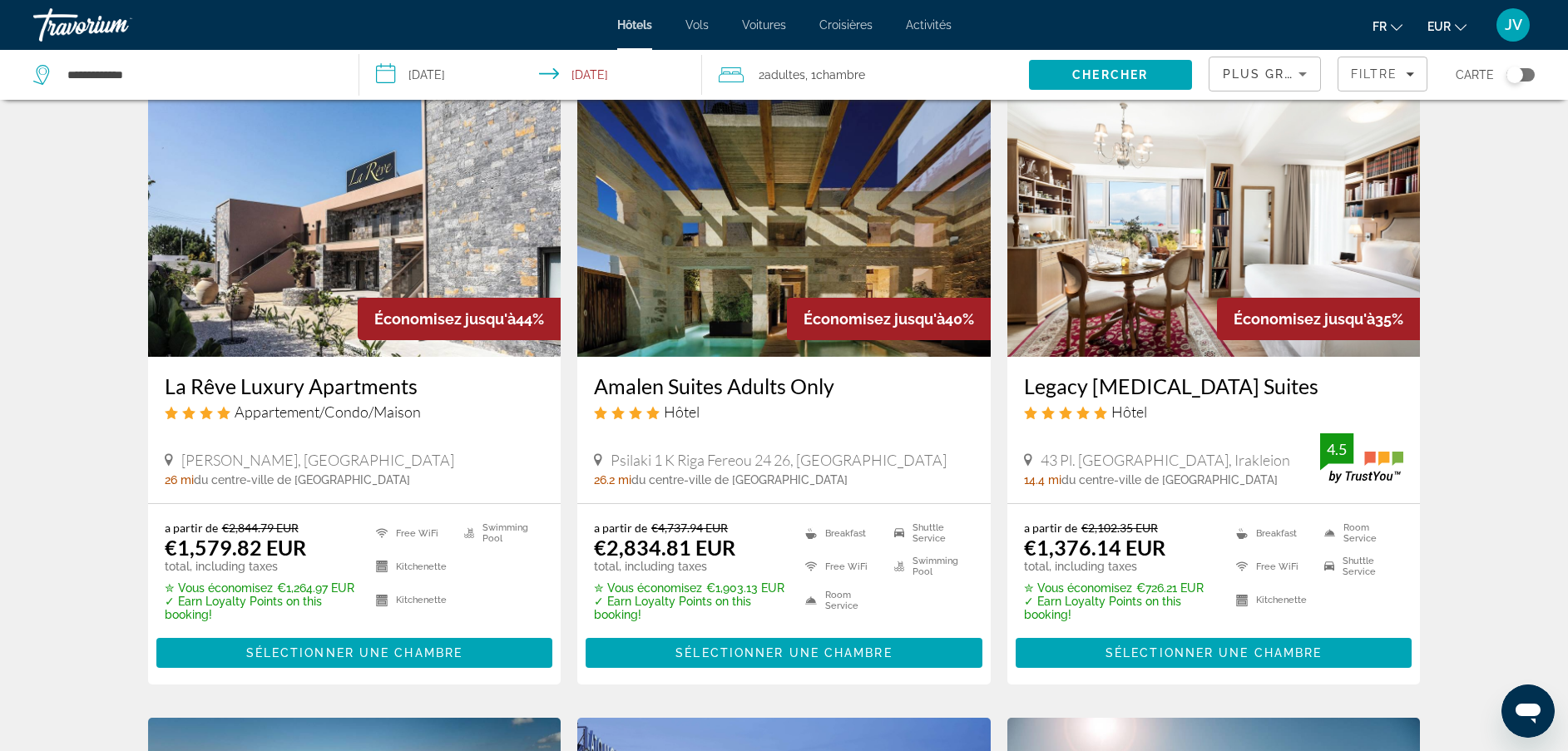
click at [697, 246] on img "Main content" at bounding box center [784, 224] width 413 height 266
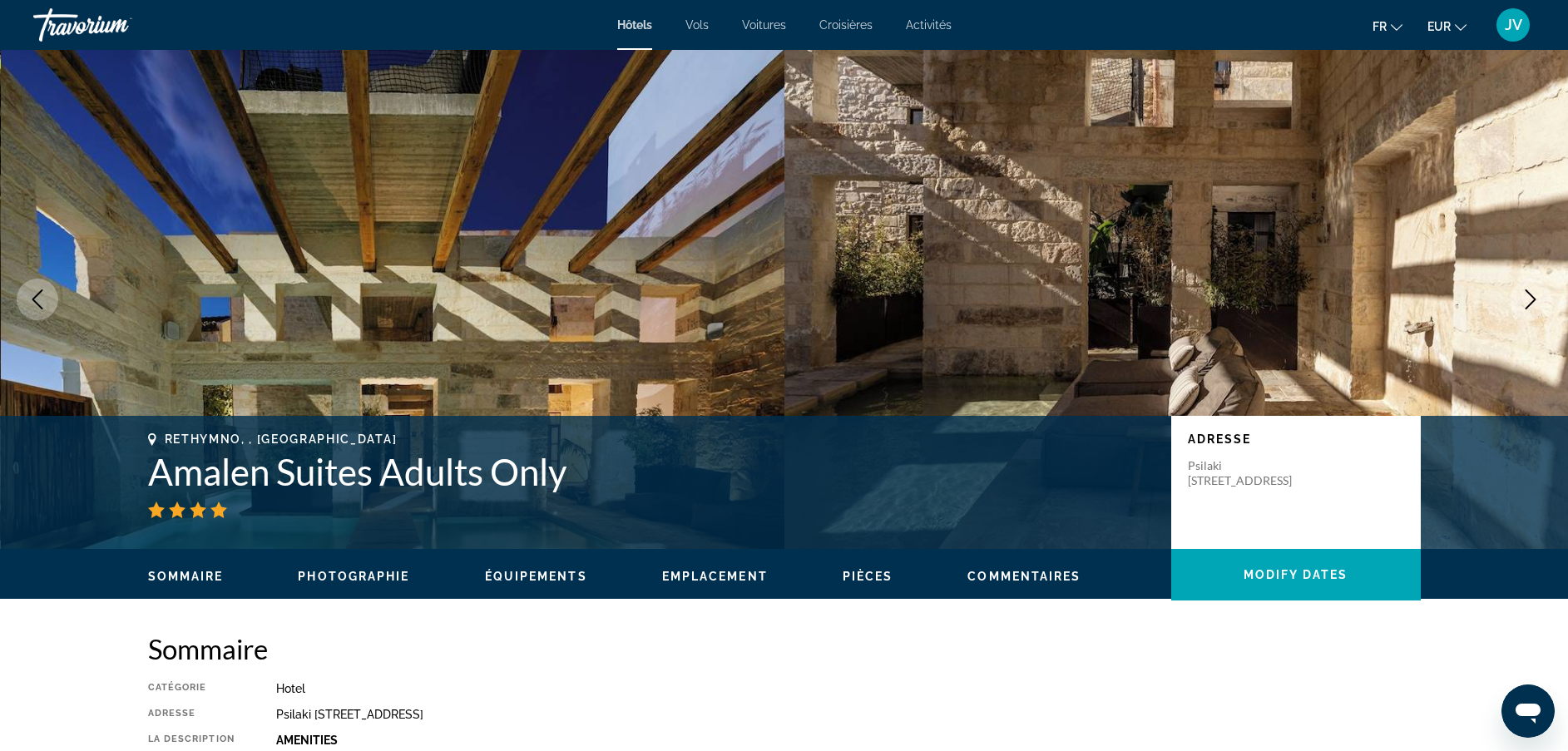
click at [1542, 309] on button "Next image" at bounding box center [1530, 300] width 42 height 42
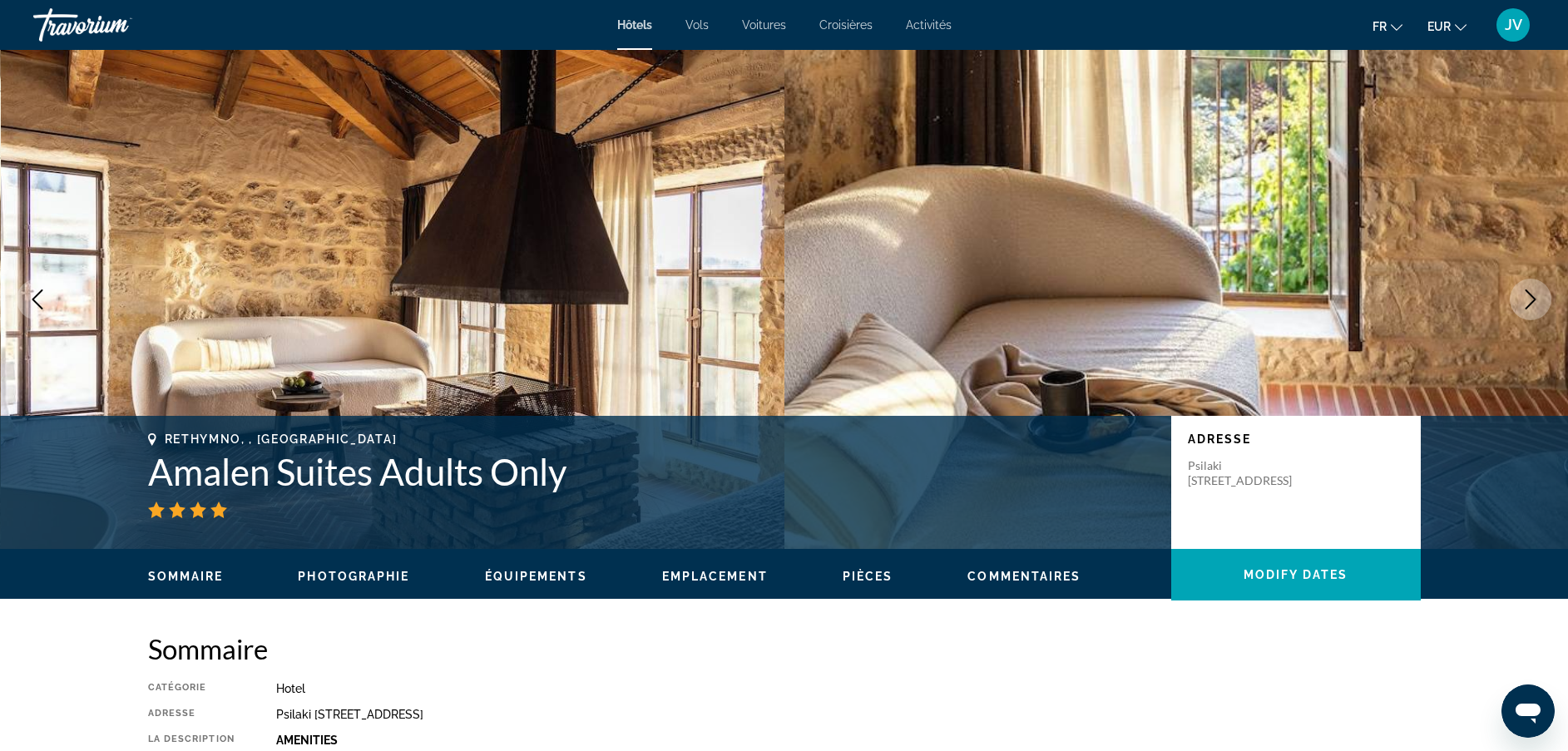
click at [1542, 309] on button "Next image" at bounding box center [1530, 300] width 42 height 42
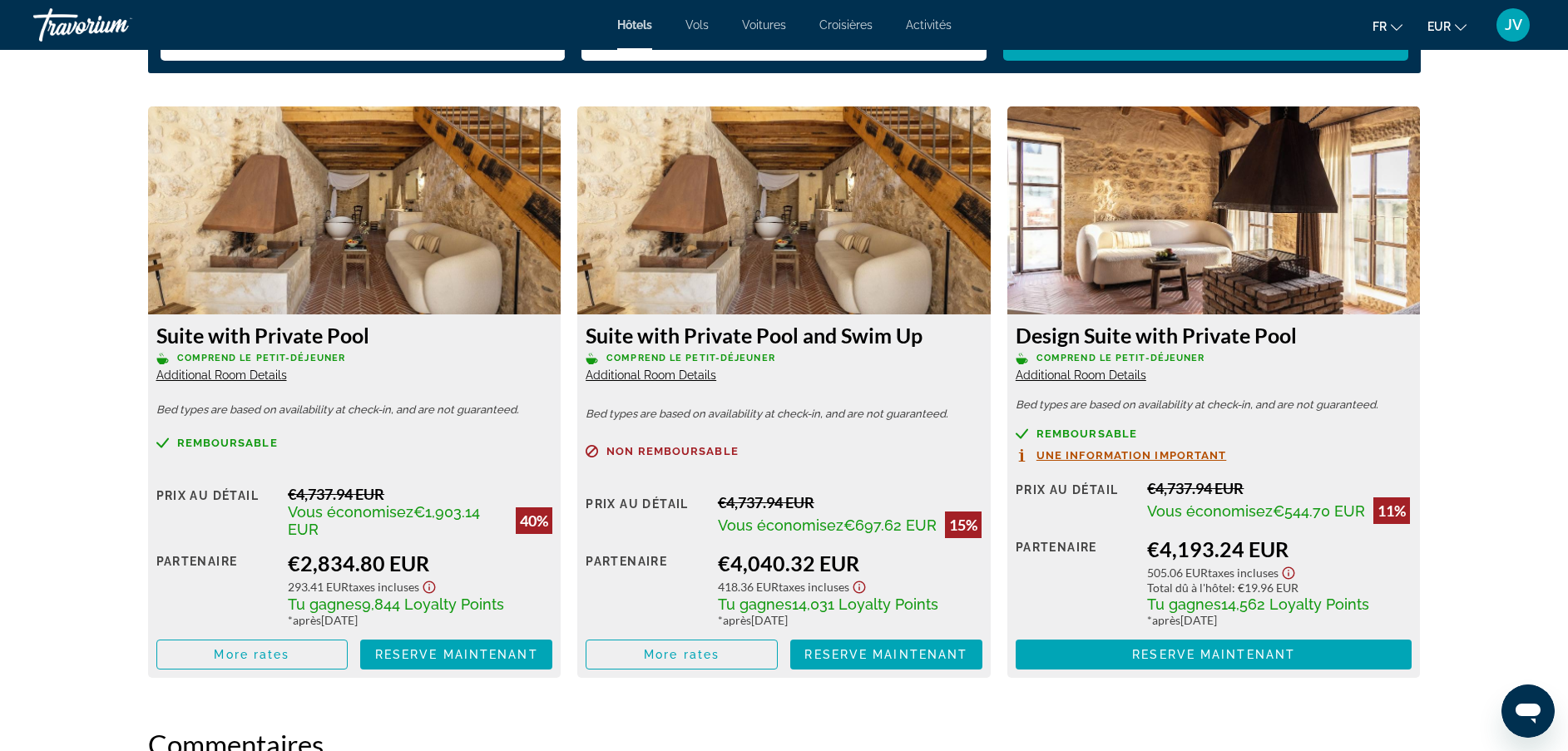
scroll to position [2253, 0]
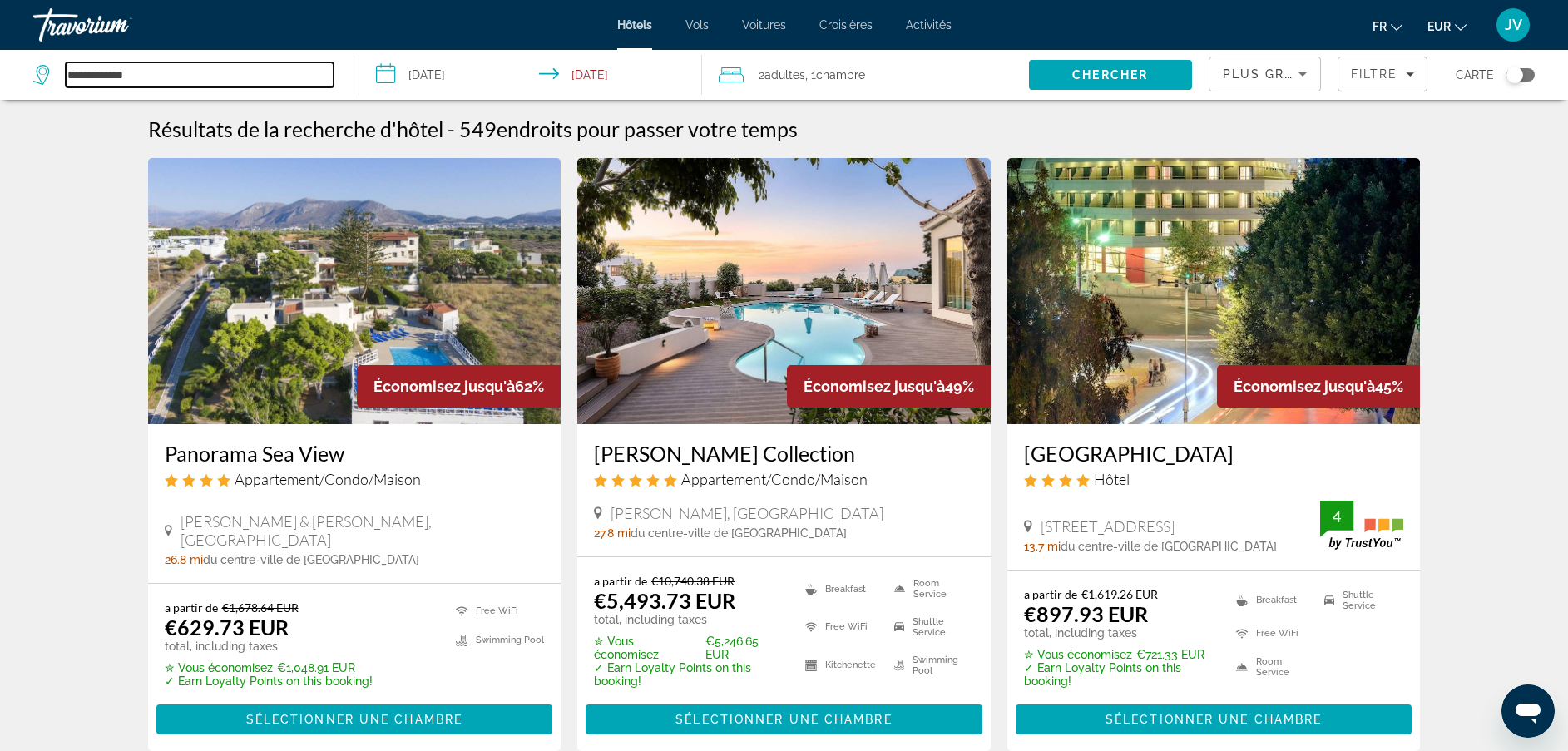
click at [167, 78] on input "**********" at bounding box center [199, 75] width 268 height 25
type input "*"
click at [277, 70] on input "Search hotel destination" at bounding box center [199, 75] width 268 height 25
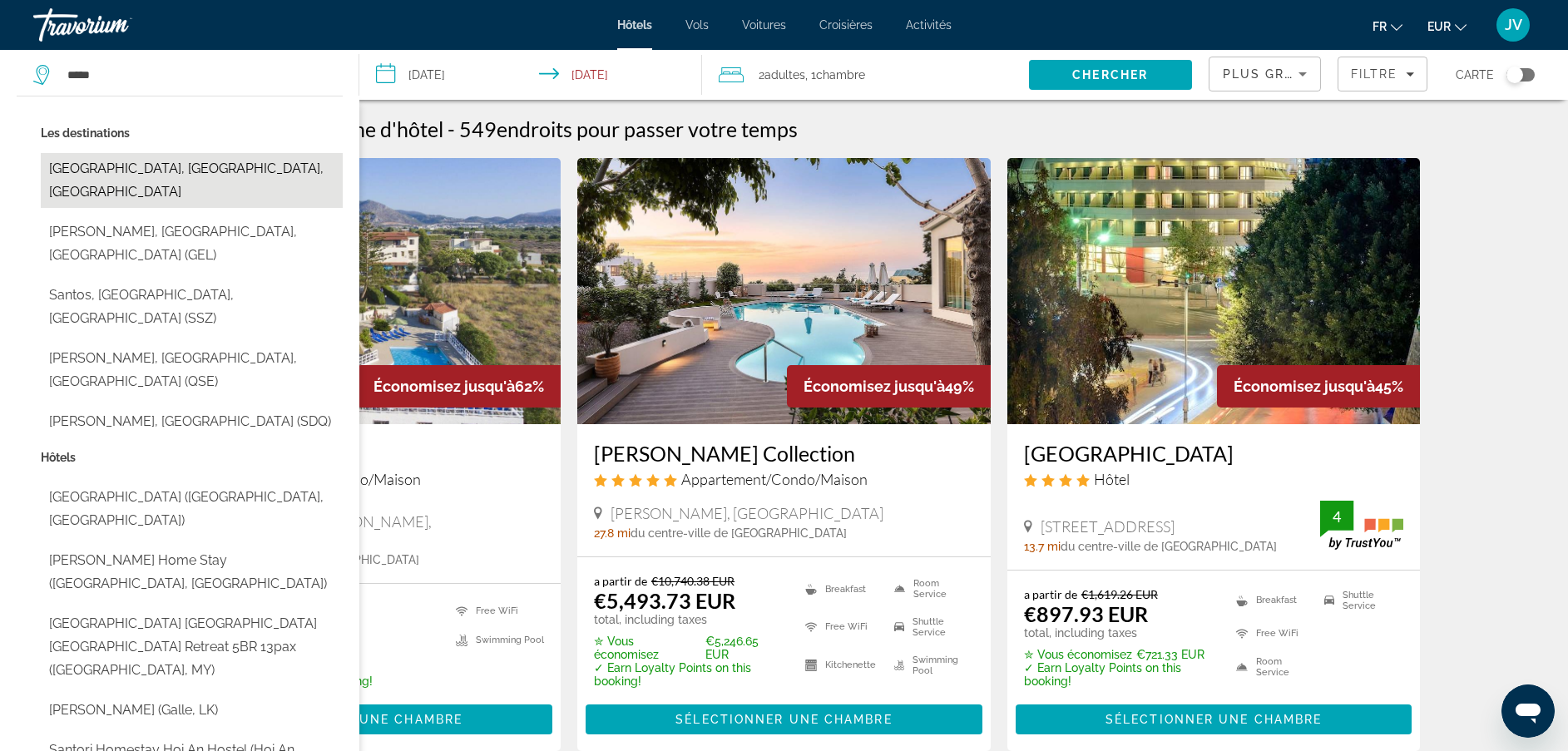
click at [174, 174] on button "Santorini, Santorini Island, Greece" at bounding box center [192, 180] width 302 height 55
type input "**********"
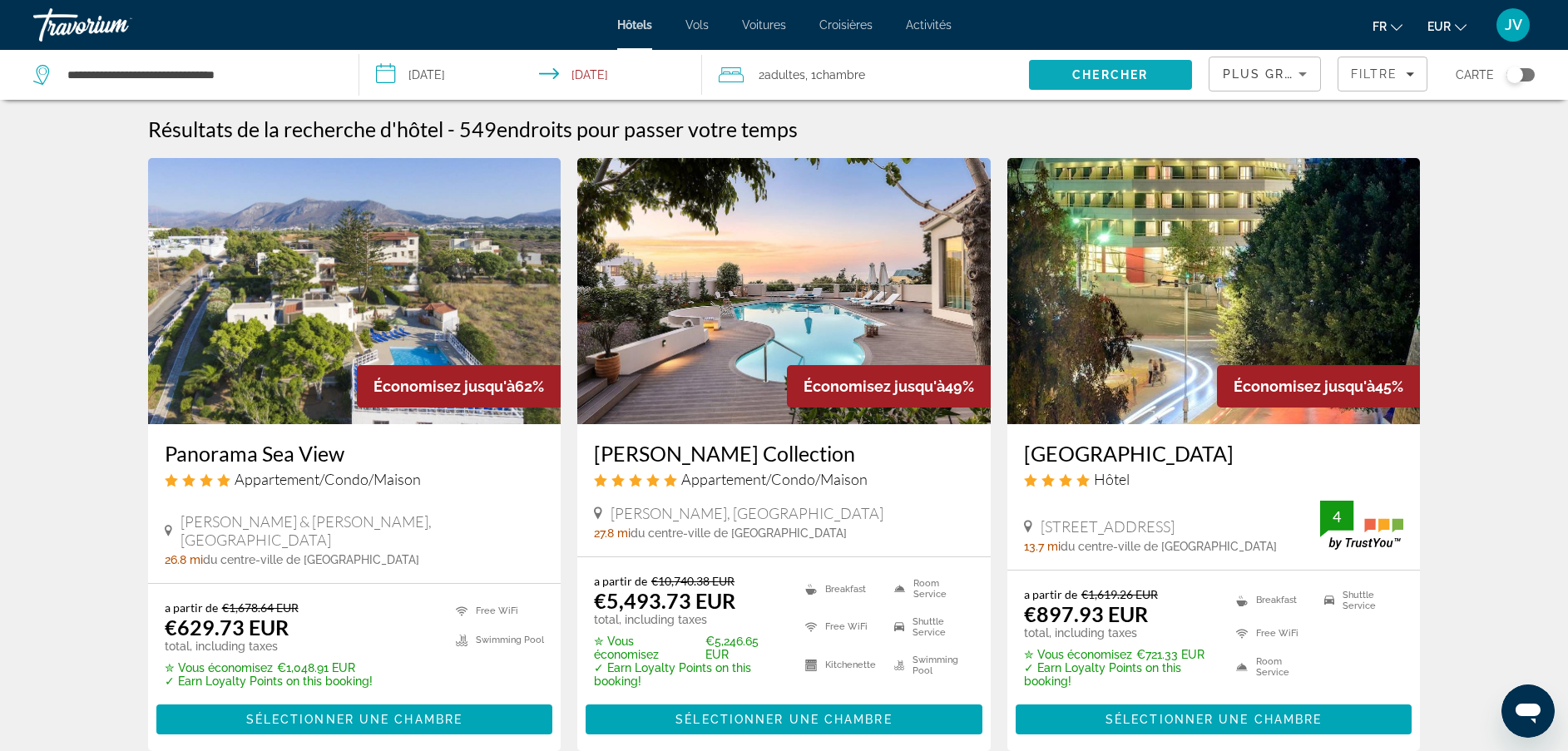
click at [1073, 82] on span "Search" at bounding box center [1110, 75] width 163 height 40
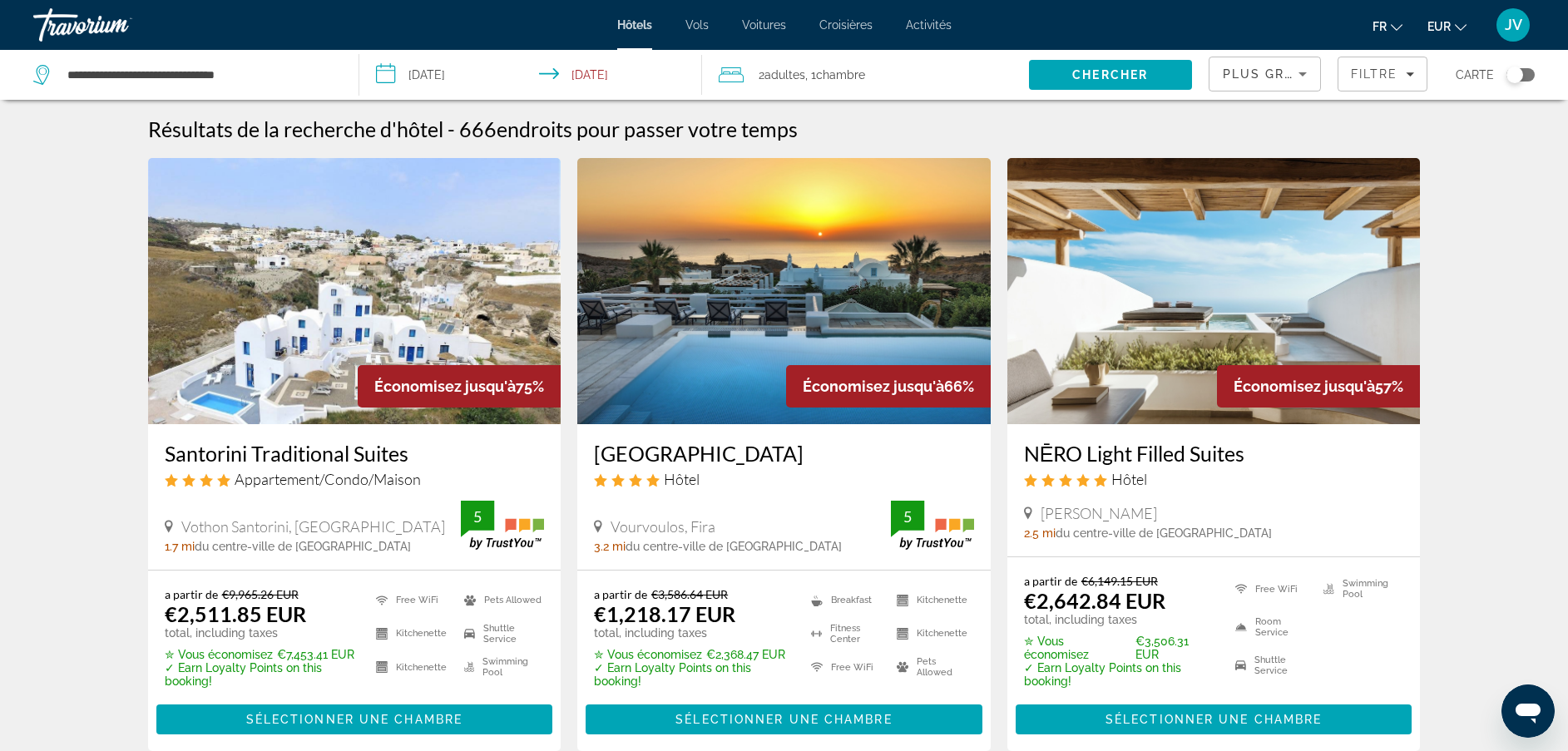
click at [744, 290] on img "Main content" at bounding box center [784, 290] width 413 height 266
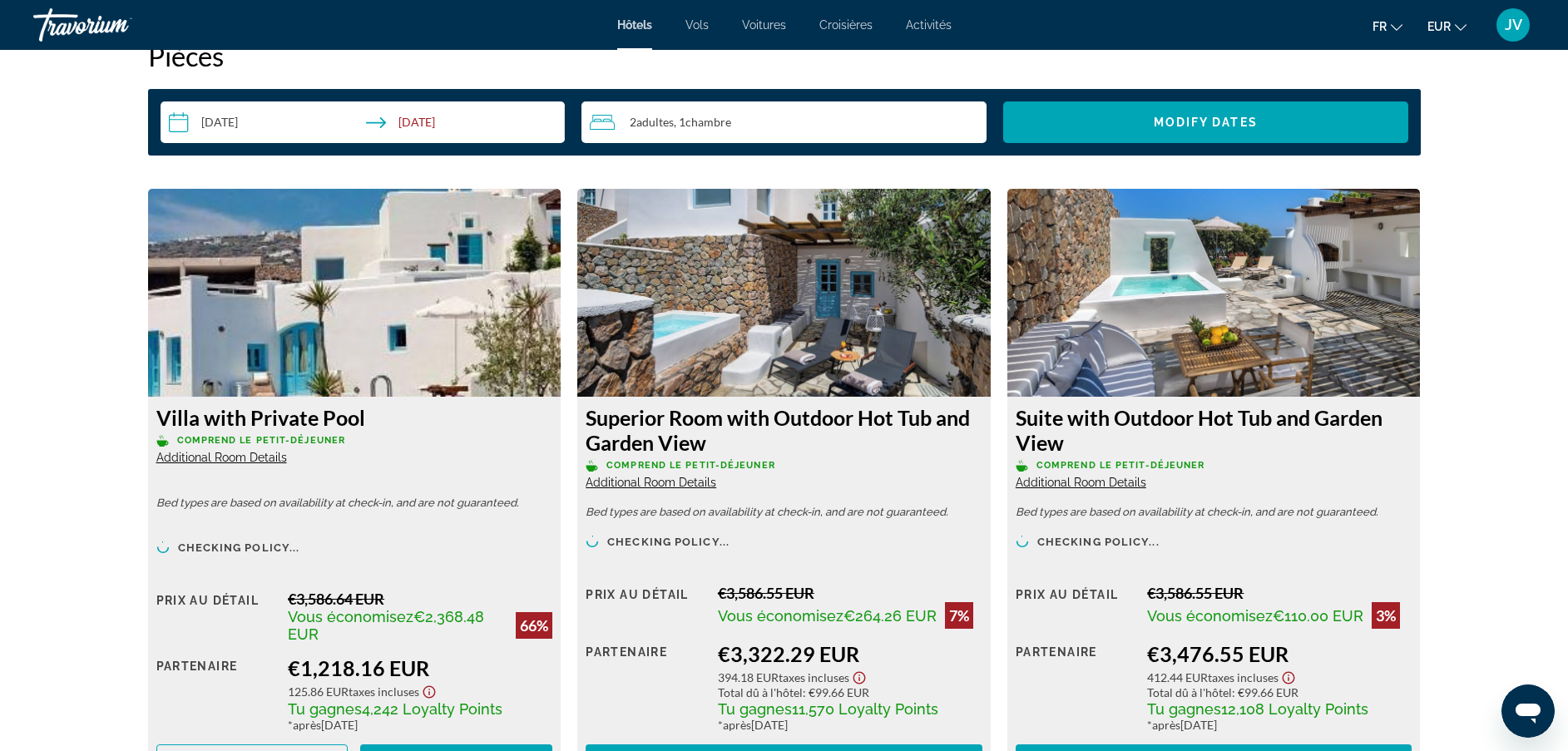
scroll to position [2079, 0]
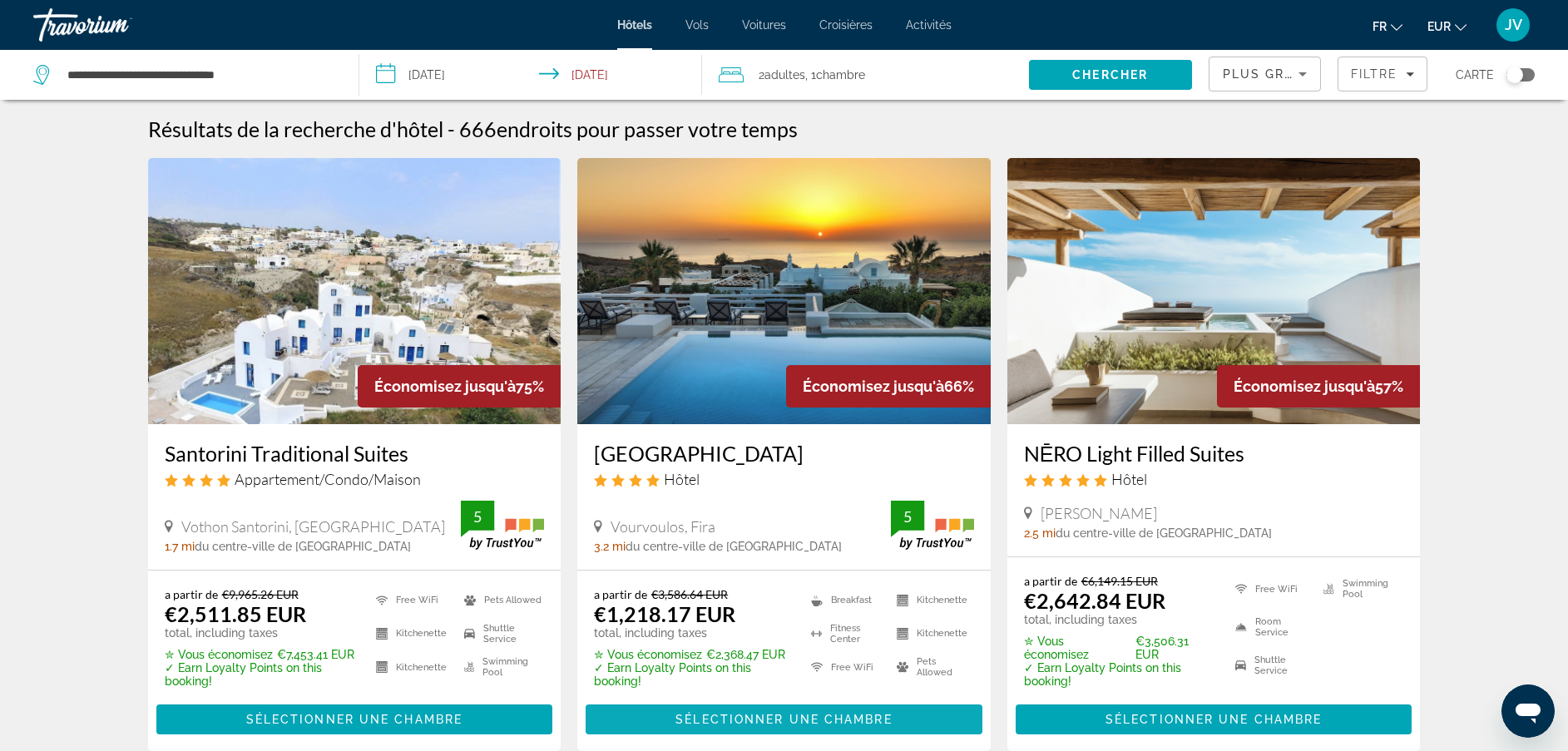
click at [769, 723] on span "Sélectionner une chambre" at bounding box center [783, 719] width 216 height 13
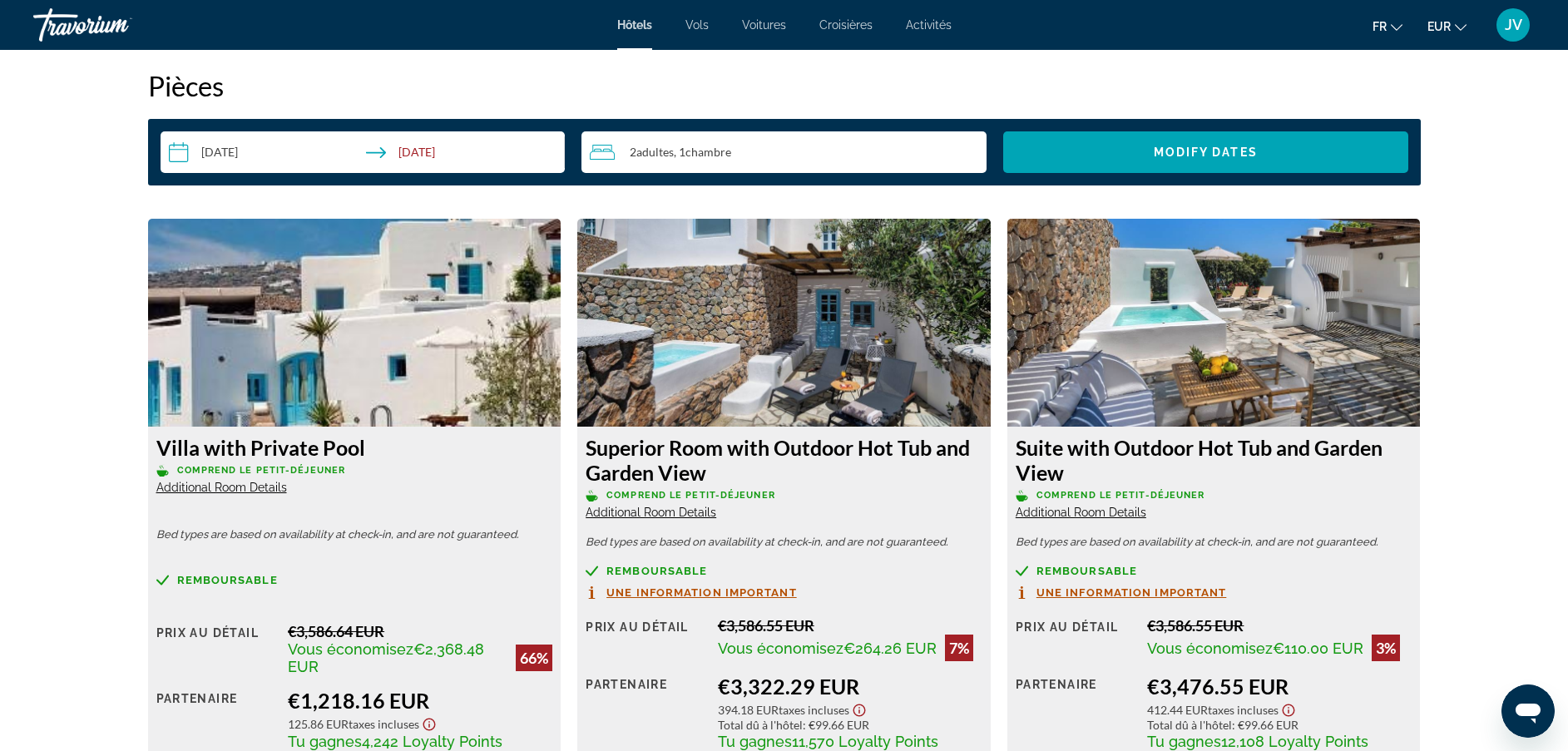
scroll to position [2096, 0]
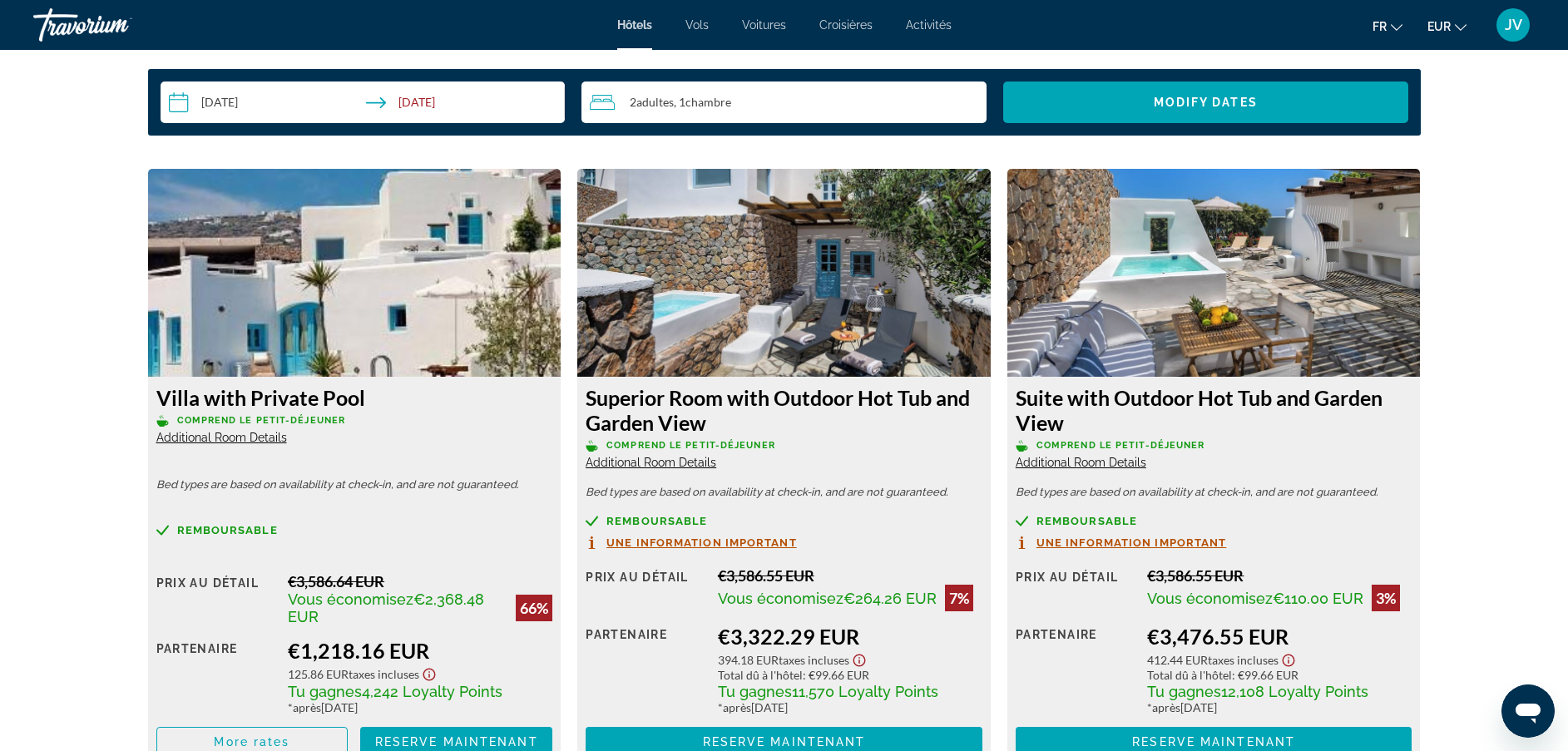
click at [696, 99] on span "Chambre" at bounding box center [708, 102] width 46 height 14
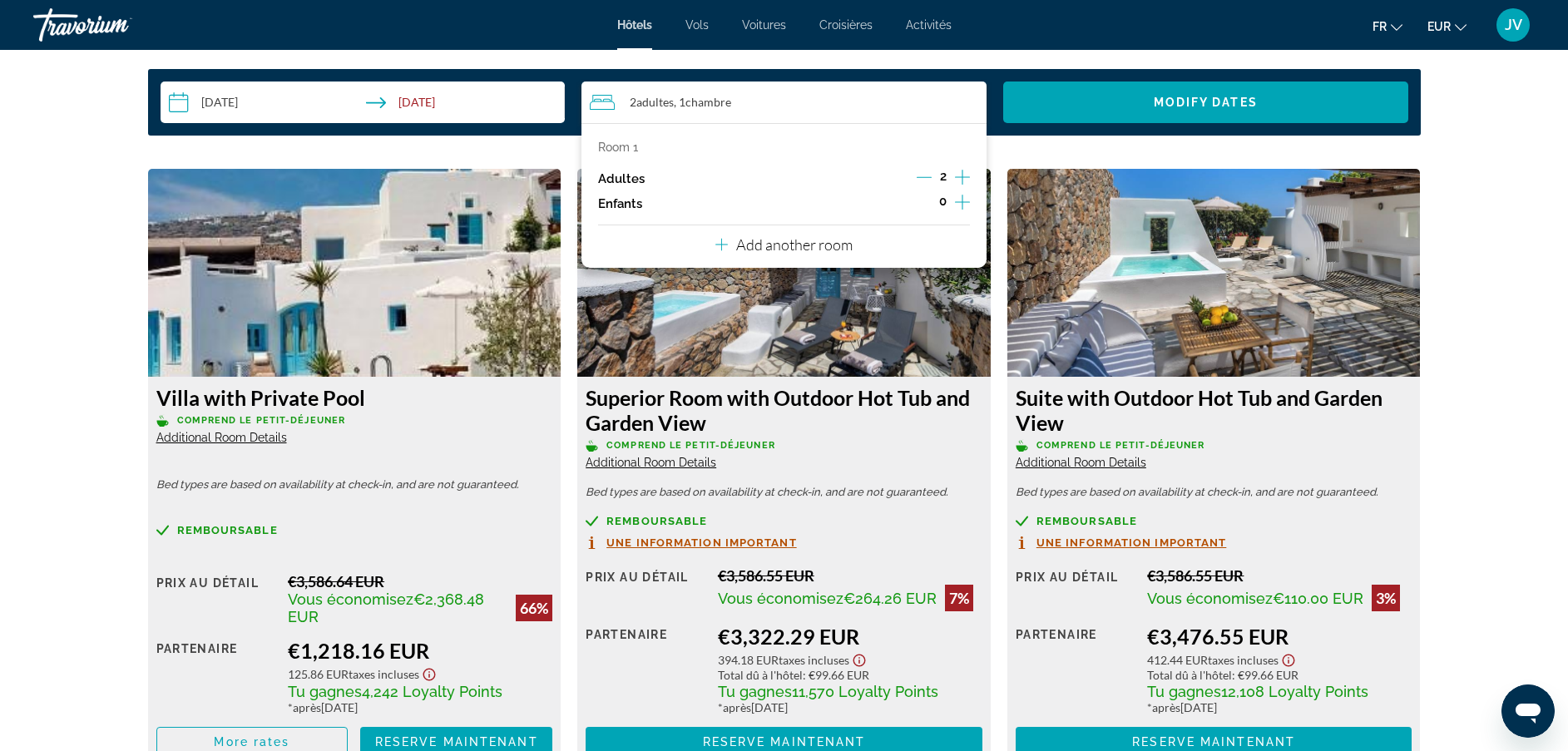
click at [971, 204] on div "Room 1 Adultes 2 Enfants 0 Add another room" at bounding box center [784, 195] width 405 height 144
click at [960, 203] on icon "Increment children" at bounding box center [962, 202] width 15 height 20
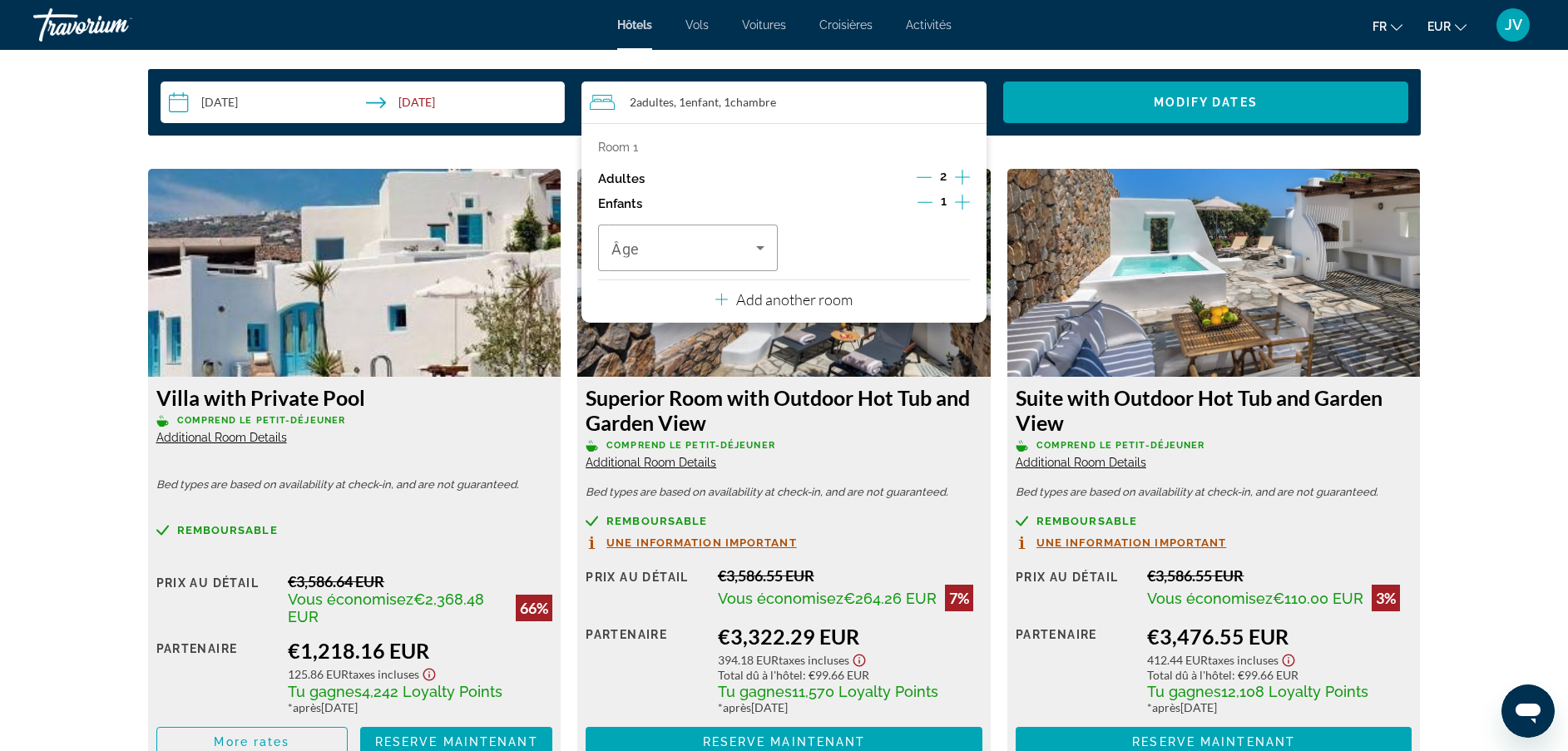
click at [960, 203] on icon "Increment children" at bounding box center [962, 202] width 15 height 20
click at [744, 255] on span "Travelers: 2 adults, 2 children" at bounding box center [683, 248] width 144 height 20
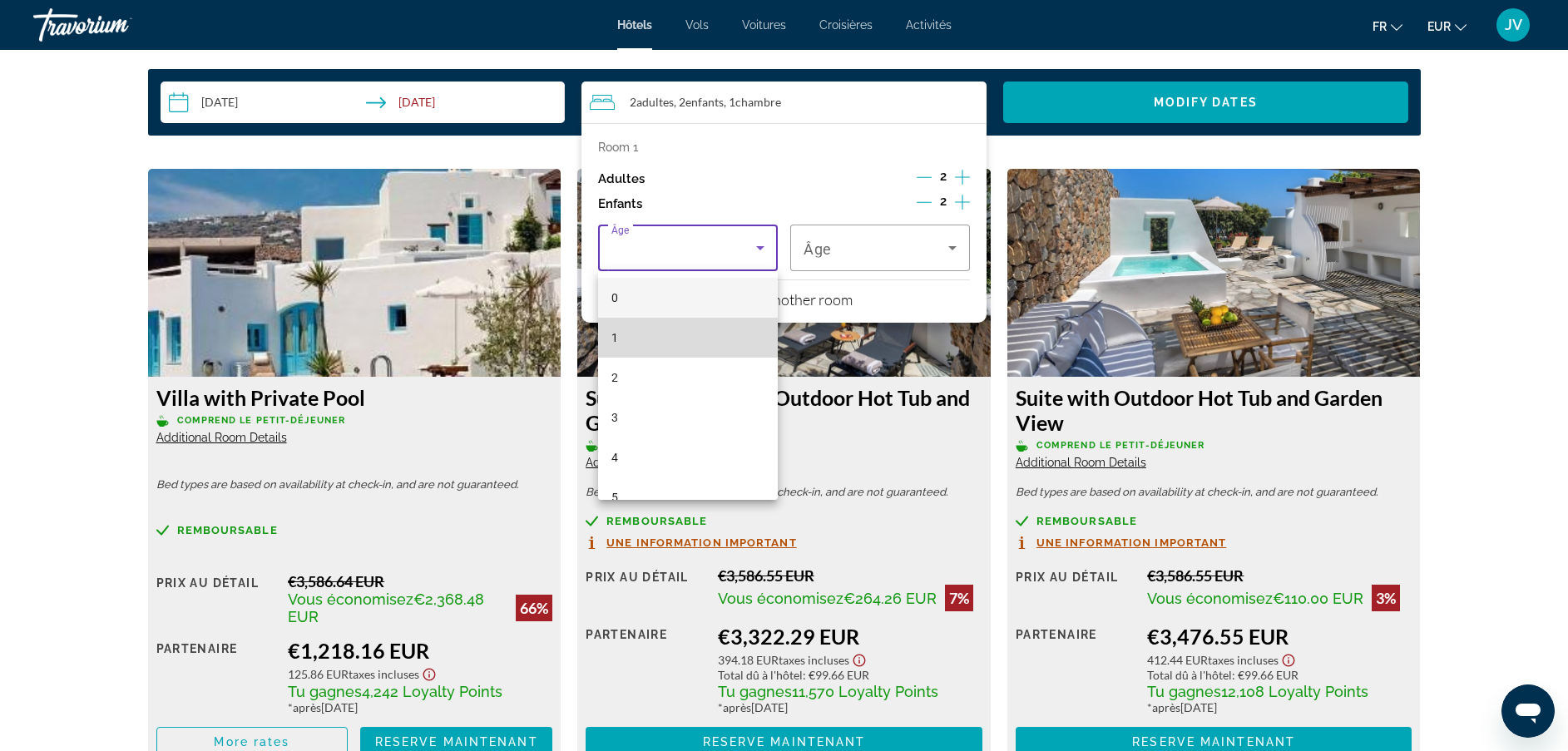
click at [723, 342] on mat-option "1" at bounding box center [688, 338] width 179 height 40
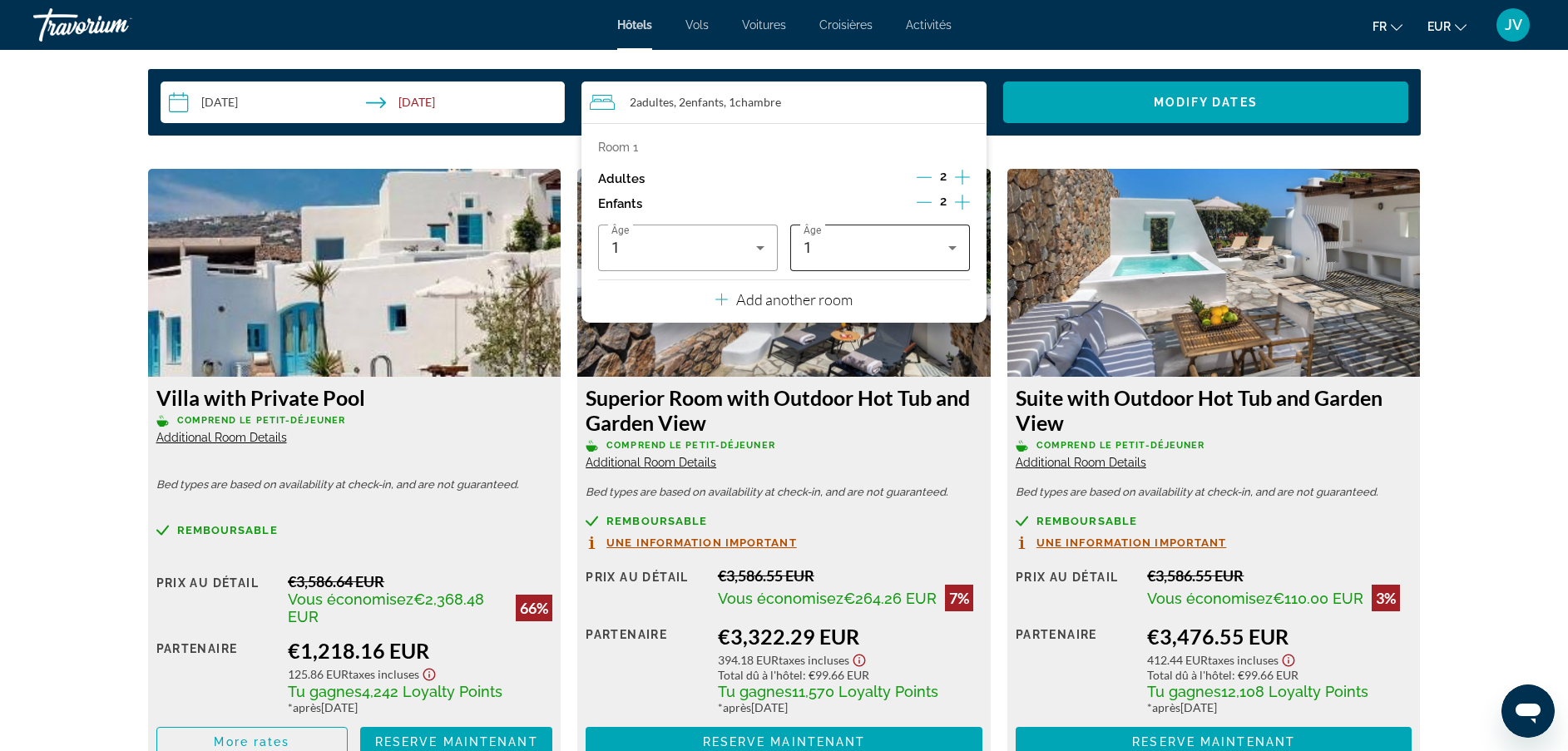
click at [850, 263] on div "1" at bounding box center [880, 248] width 153 height 47
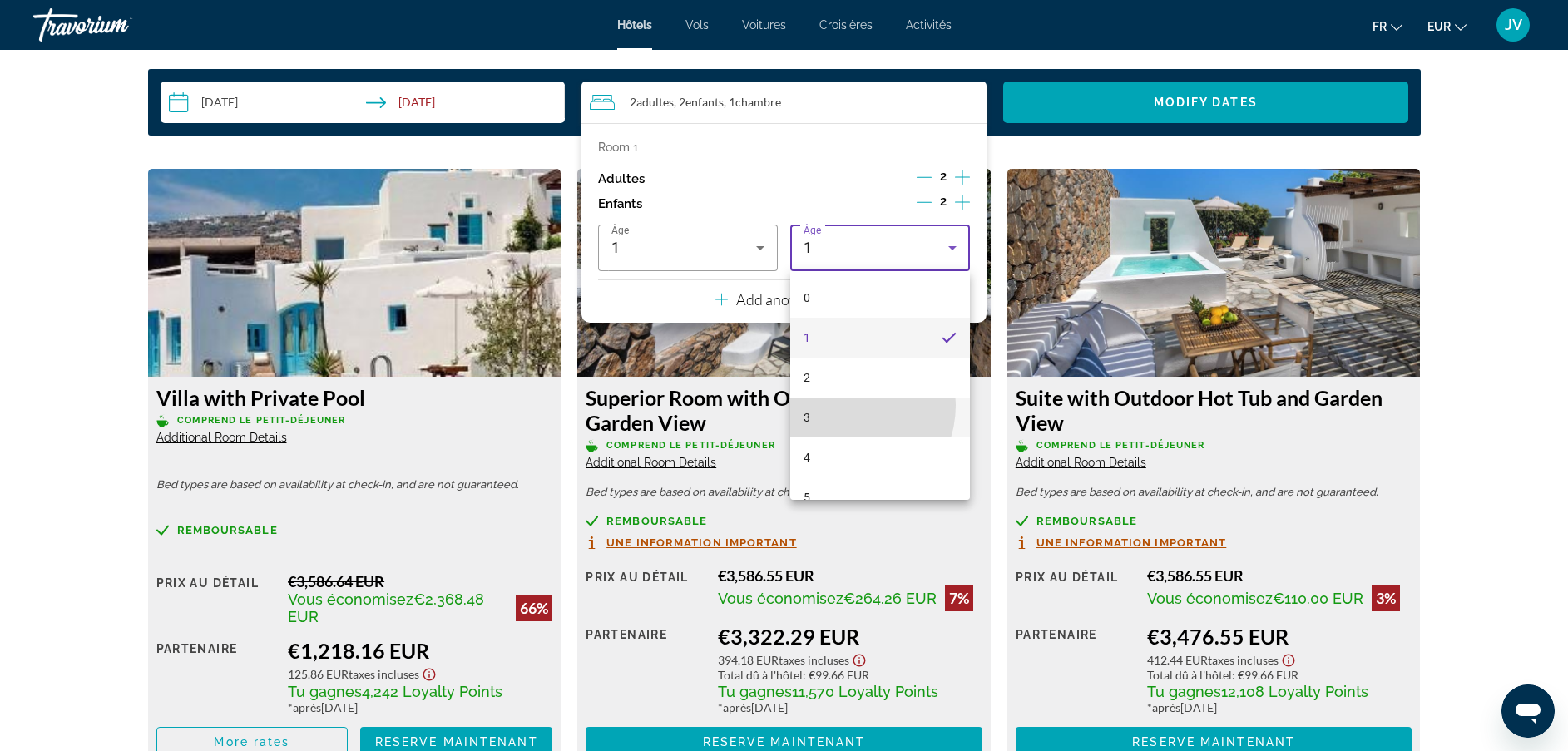
click at [845, 405] on mat-option "3" at bounding box center [880, 418] width 179 height 40
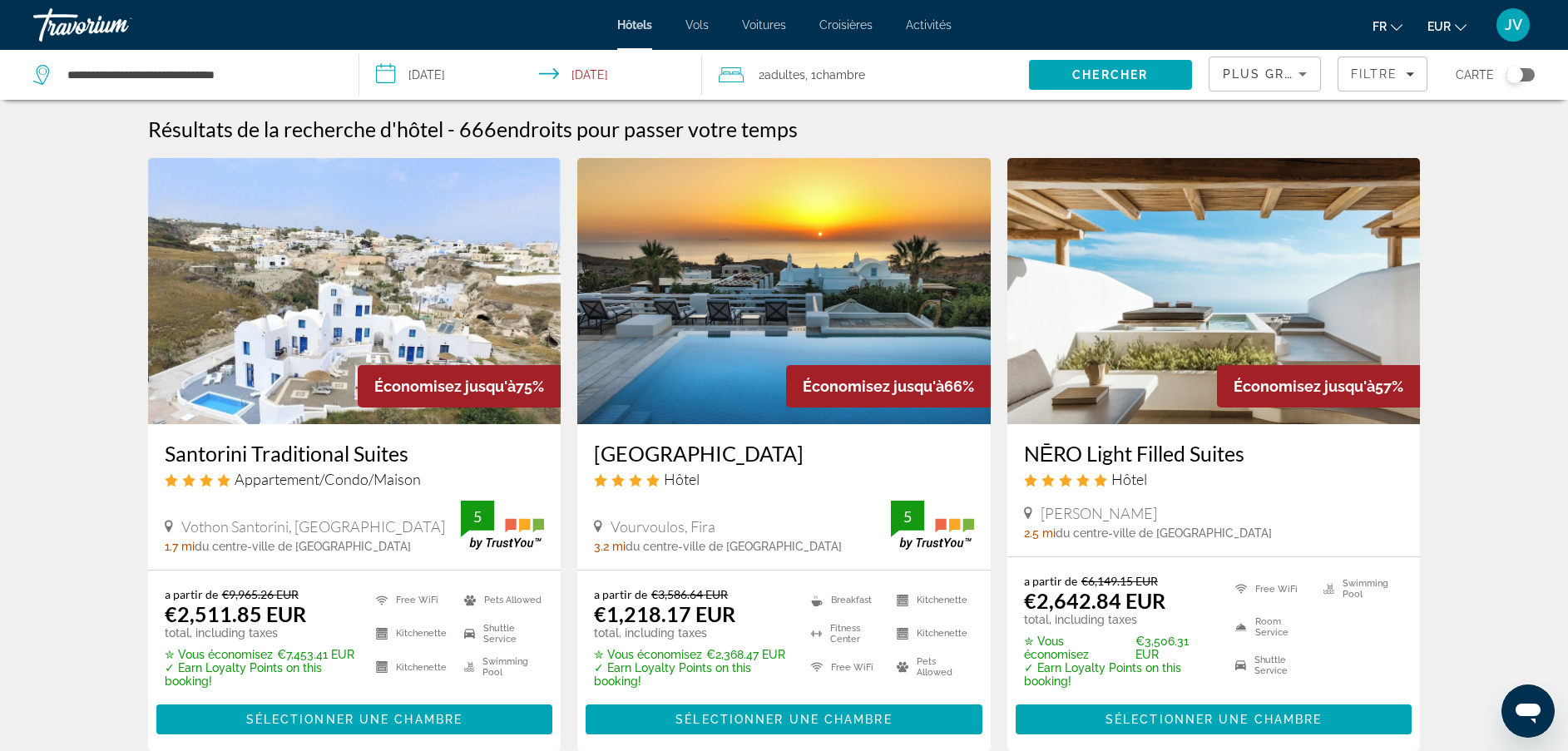
click at [785, 63] on div "2 Adulte Adultes , 1 Chambre pièces" at bounding box center [873, 75] width 310 height 50
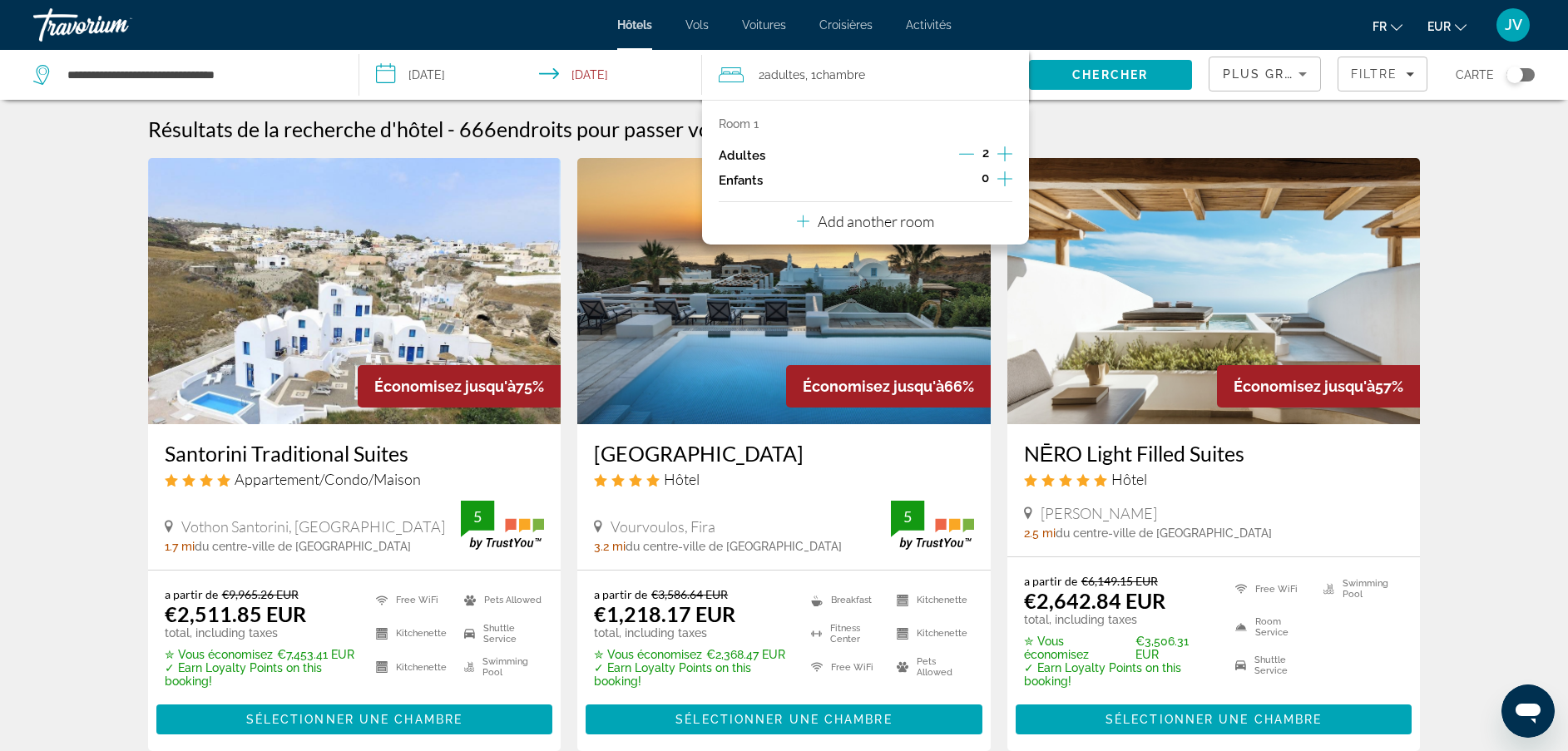
click at [1009, 179] on icon "Increment children" at bounding box center [1005, 179] width 15 height 15
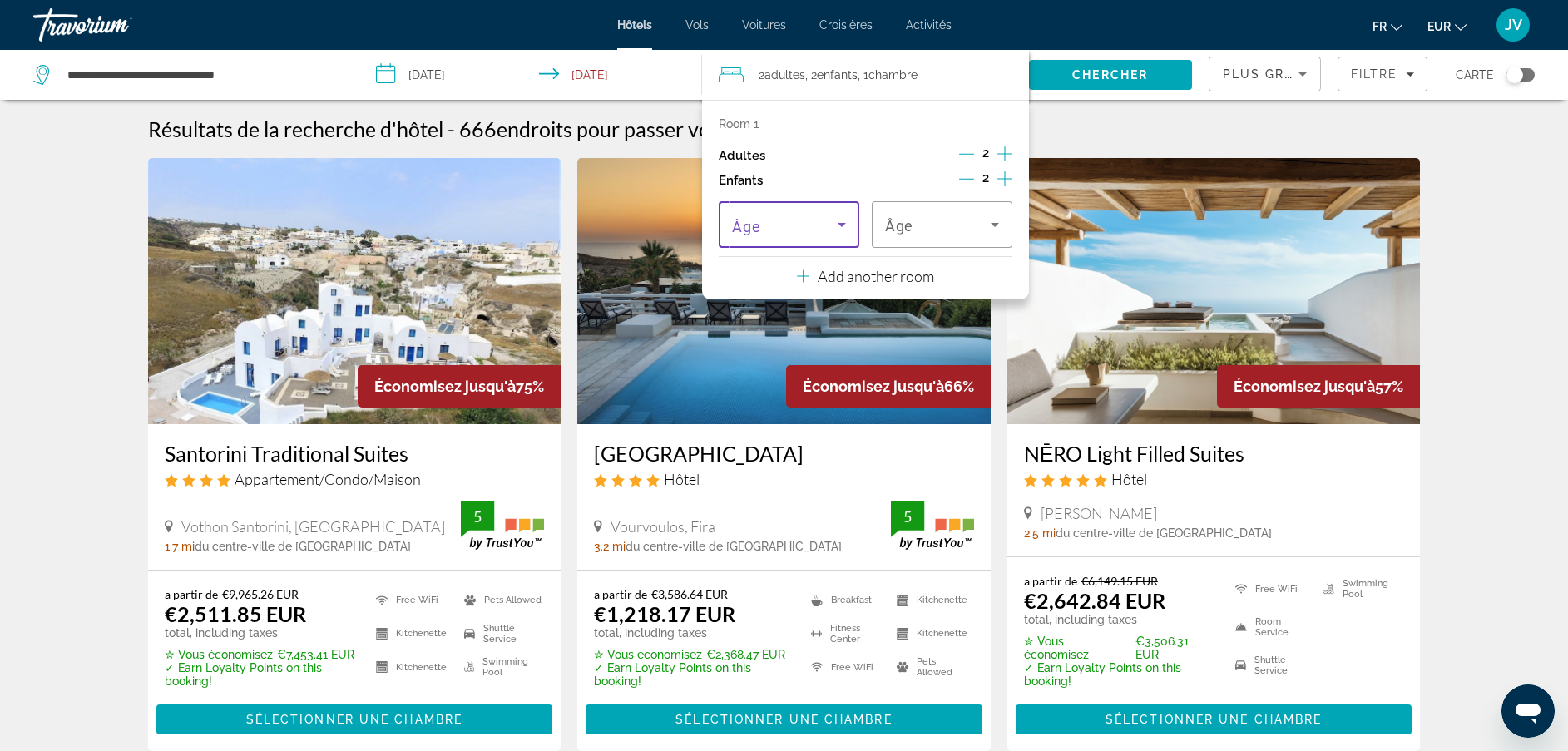
click at [843, 219] on icon "Travelers: 2 adults, 2 children" at bounding box center [842, 224] width 20 height 20
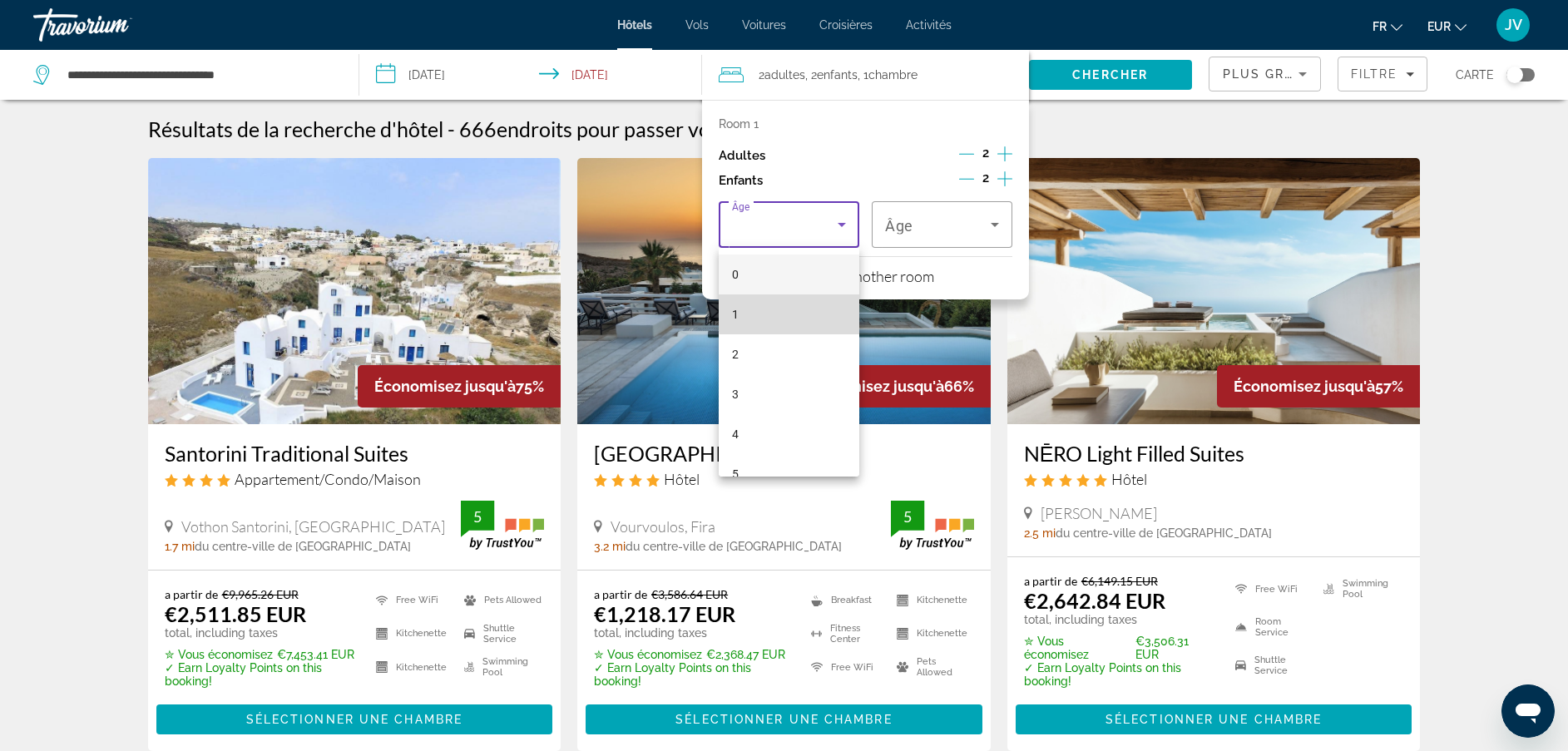
click at [814, 310] on mat-option "1" at bounding box center [789, 315] width 140 height 40
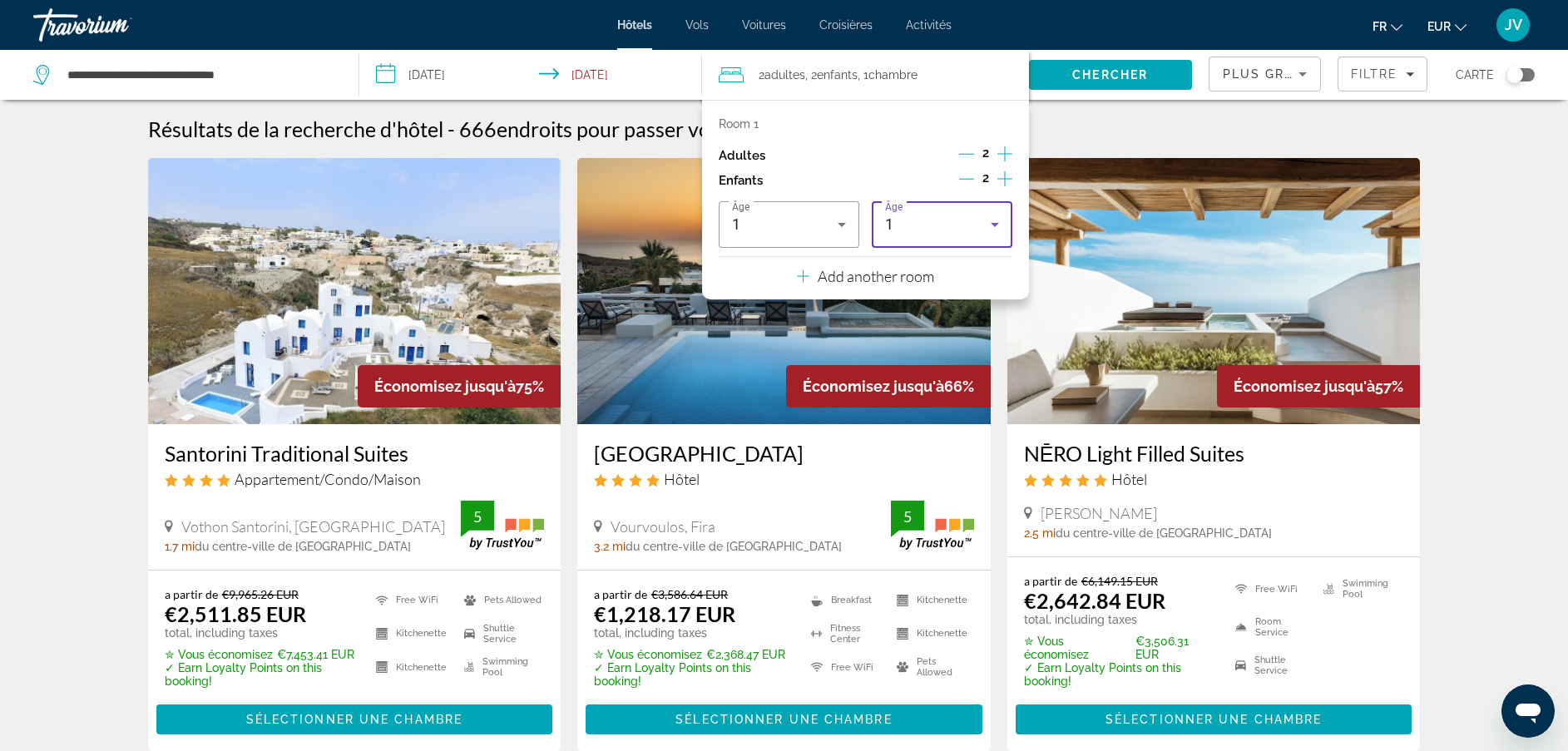
click at [914, 227] on div "1" at bounding box center [938, 224] width 106 height 20
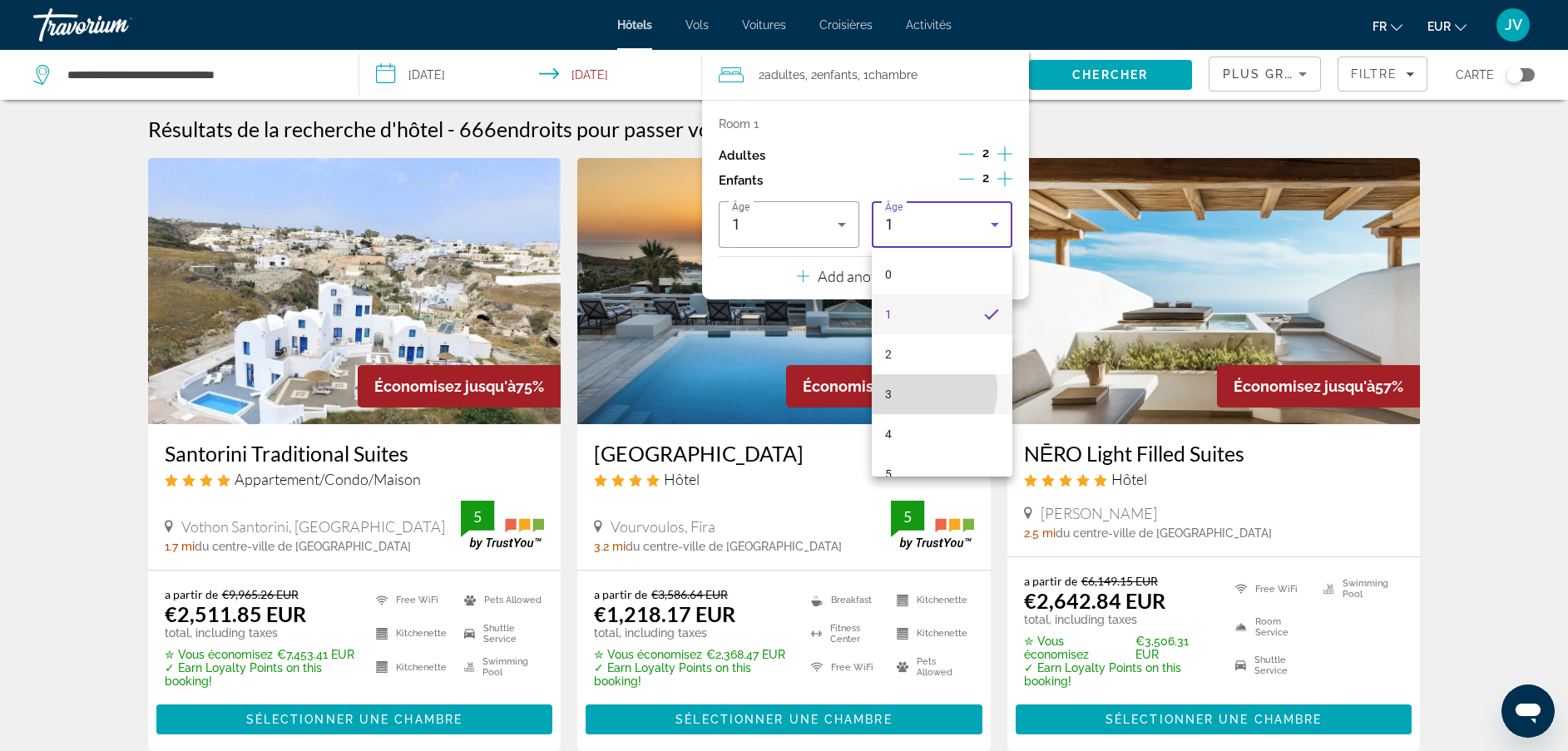
click at [925, 391] on mat-option "3" at bounding box center [942, 395] width 140 height 40
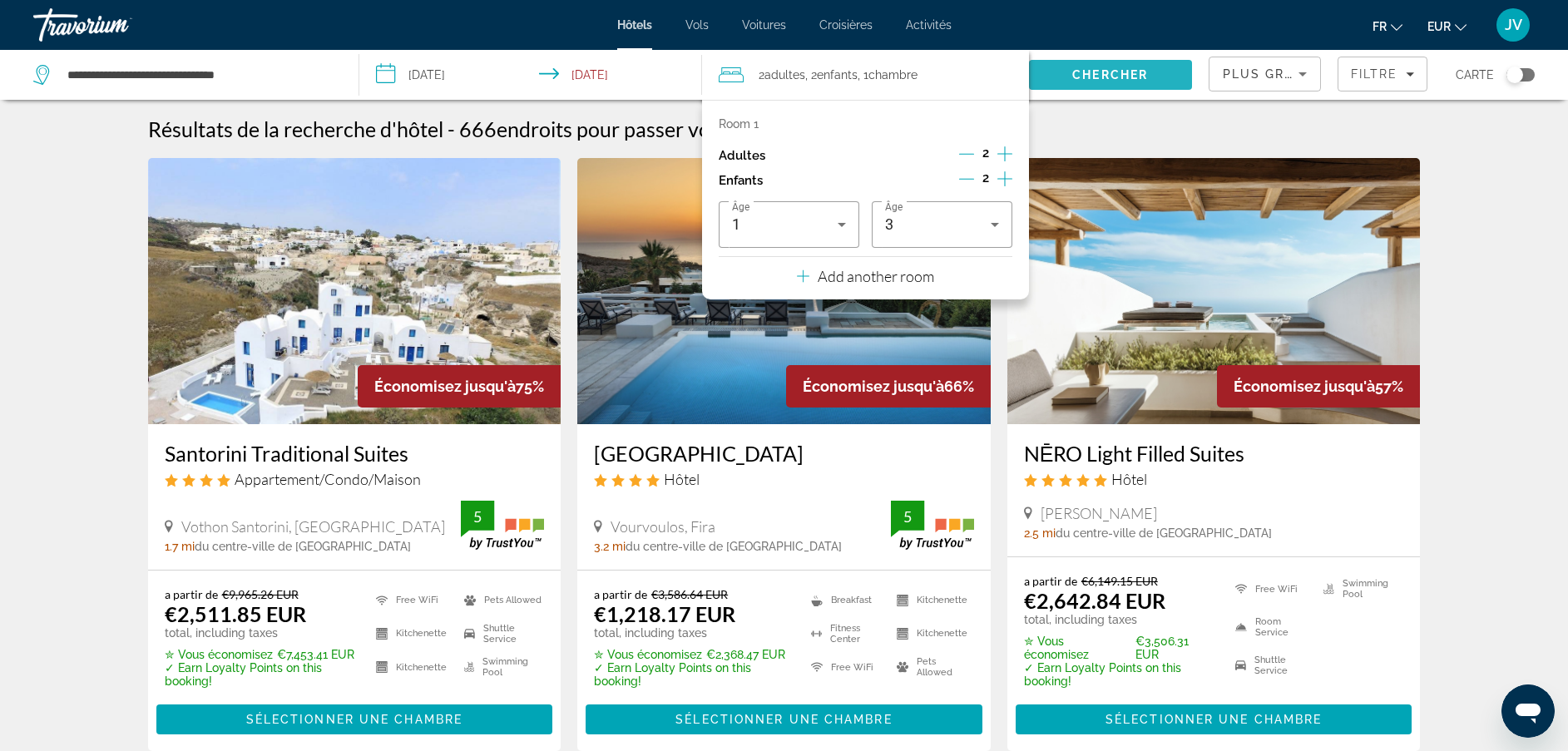
click at [1075, 79] on span "Chercher" at bounding box center [1110, 75] width 76 height 13
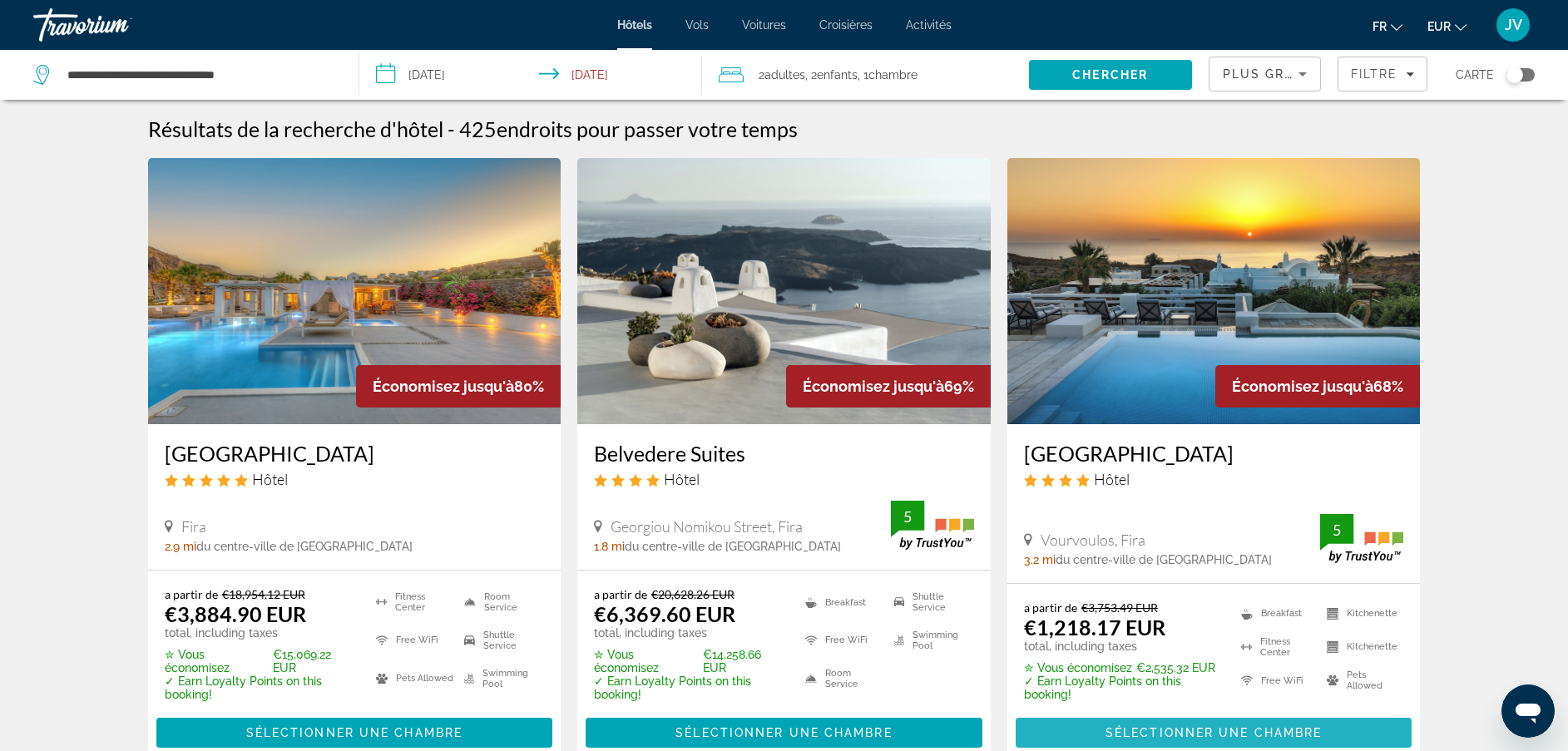
click at [1252, 723] on span "Main content" at bounding box center [1214, 733] width 397 height 40
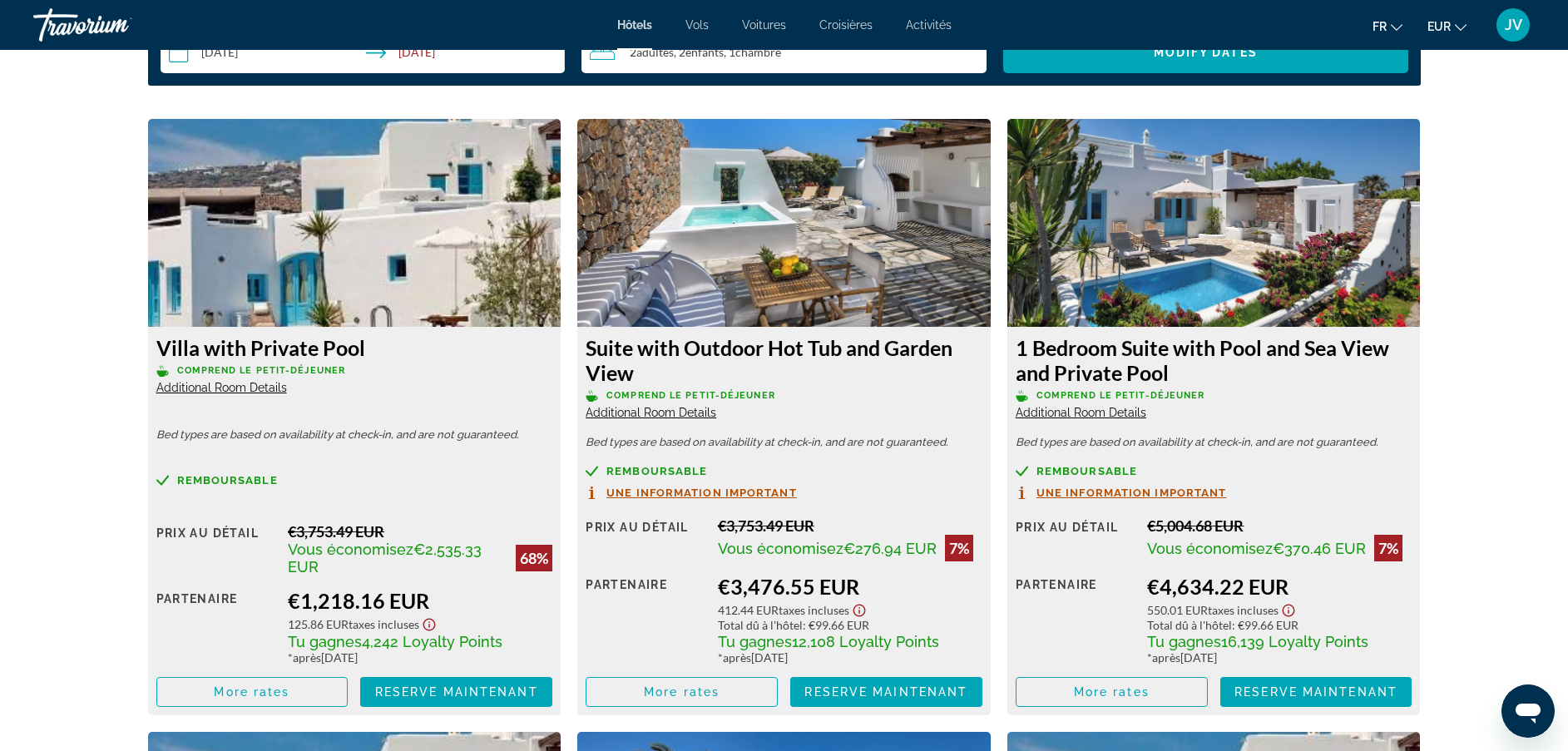
scroll to position [2196, 0]
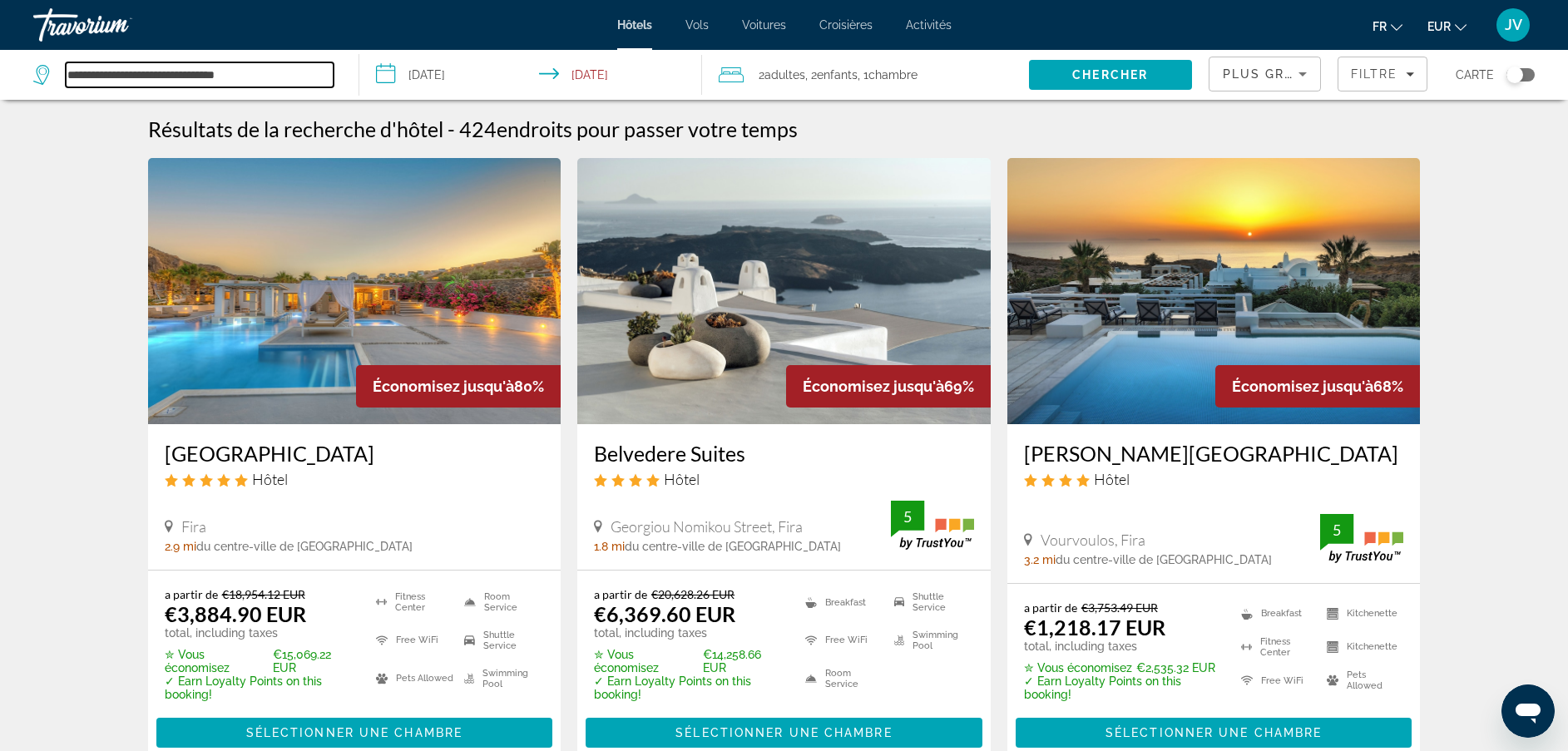
click at [310, 66] on input "**********" at bounding box center [199, 75] width 268 height 25
type input "*"
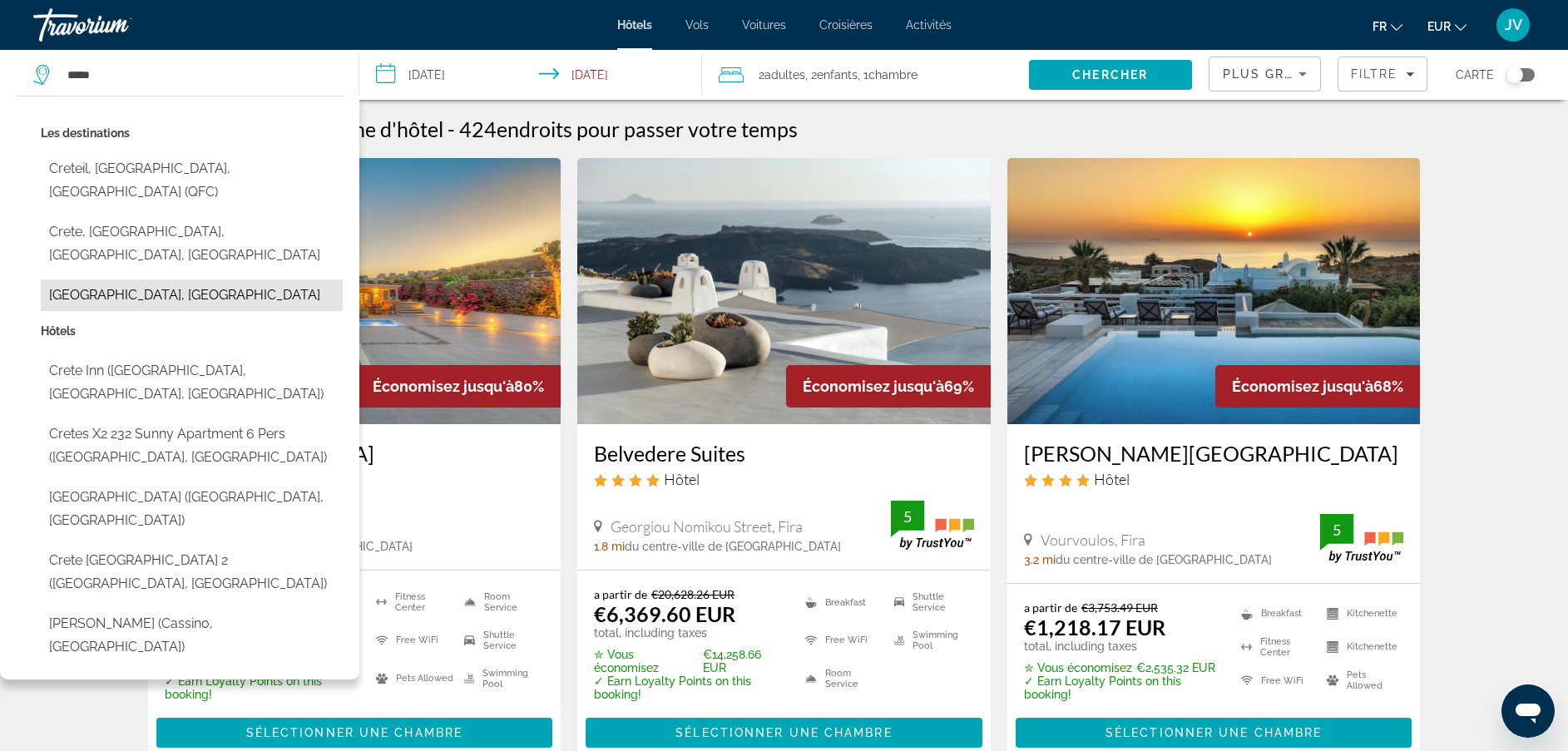
click at [103, 280] on button "[GEOGRAPHIC_DATA], [GEOGRAPHIC_DATA]" at bounding box center [192, 295] width 302 height 32
type input "**********"
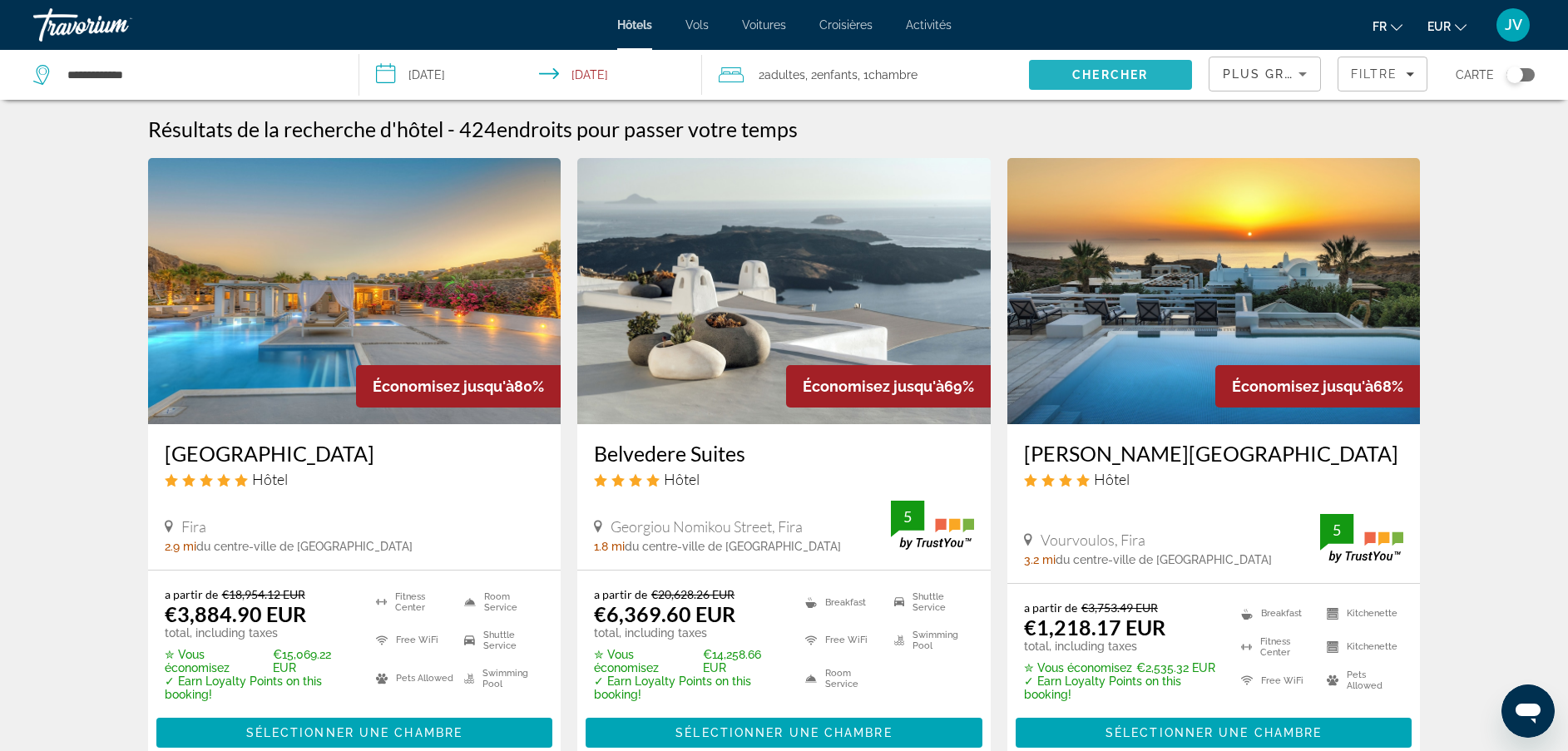
click at [1110, 82] on span "Search" at bounding box center [1110, 75] width 163 height 40
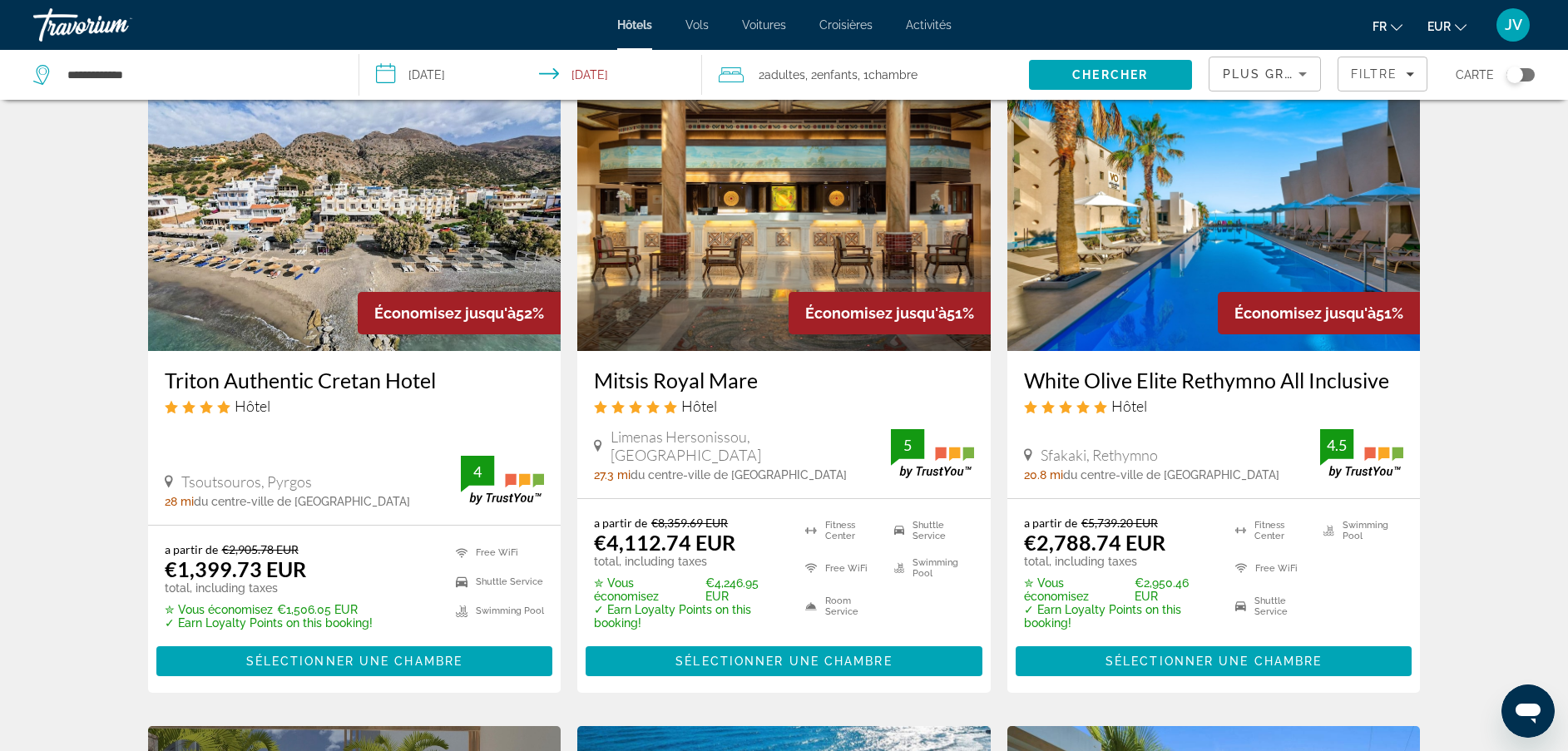
scroll to position [1328, 0]
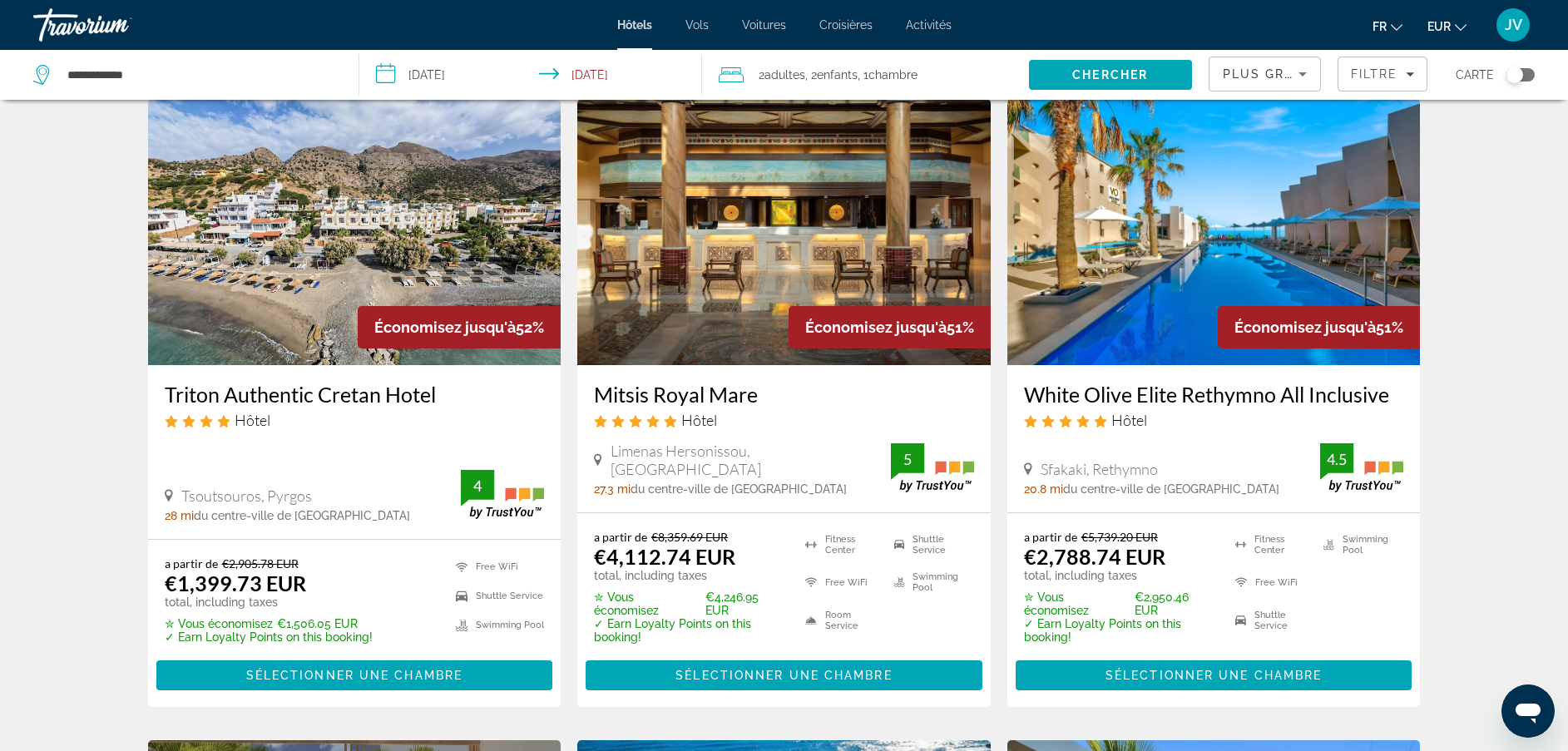
click at [1286, 316] on div "Économisez jusqu'à 51%" at bounding box center [1318, 327] width 202 height 43
click at [1224, 339] on div "Économisez jusqu'à 51%" at bounding box center [1318, 327] width 202 height 43
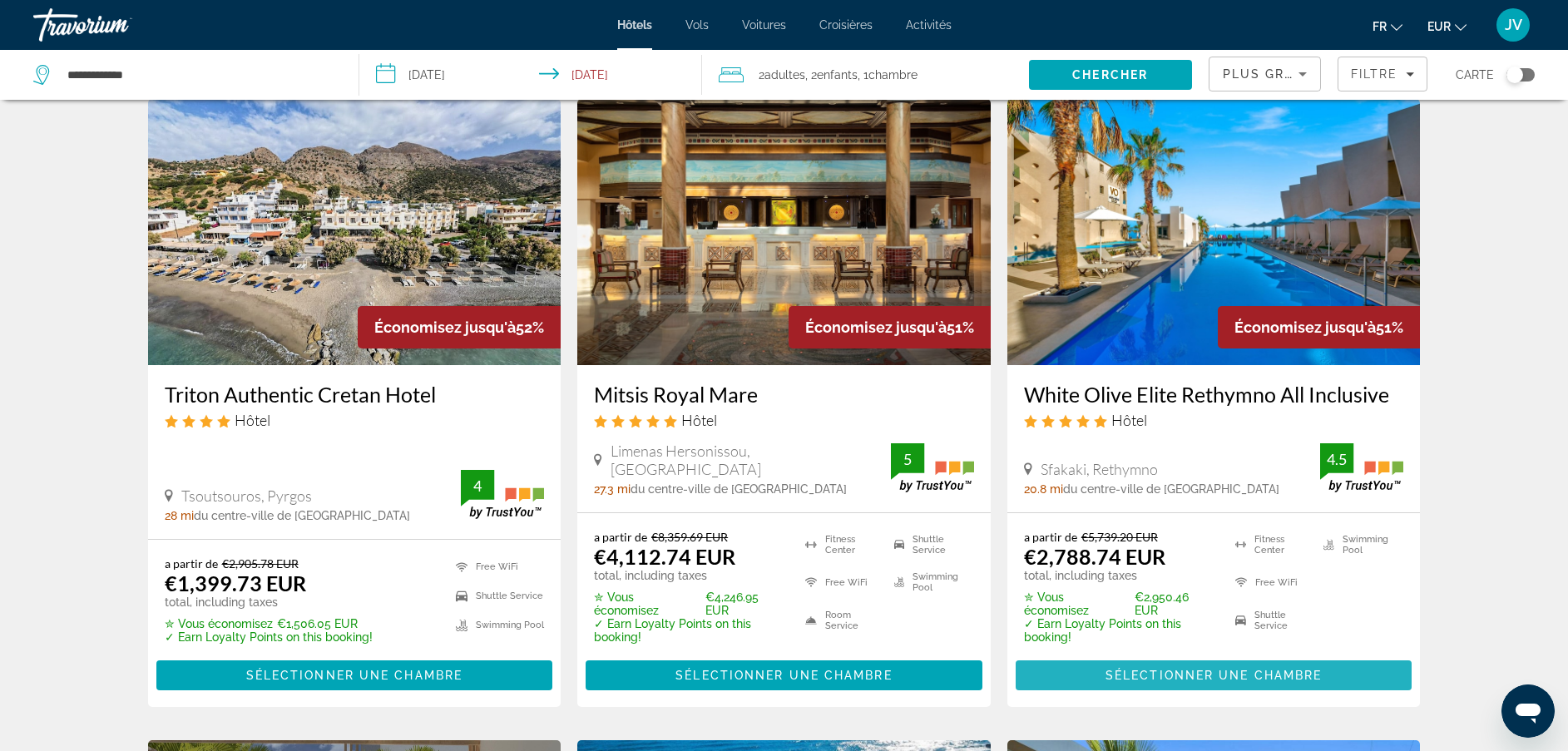
click at [1182, 678] on span "Sélectionner une chambre" at bounding box center [1213, 675] width 216 height 13
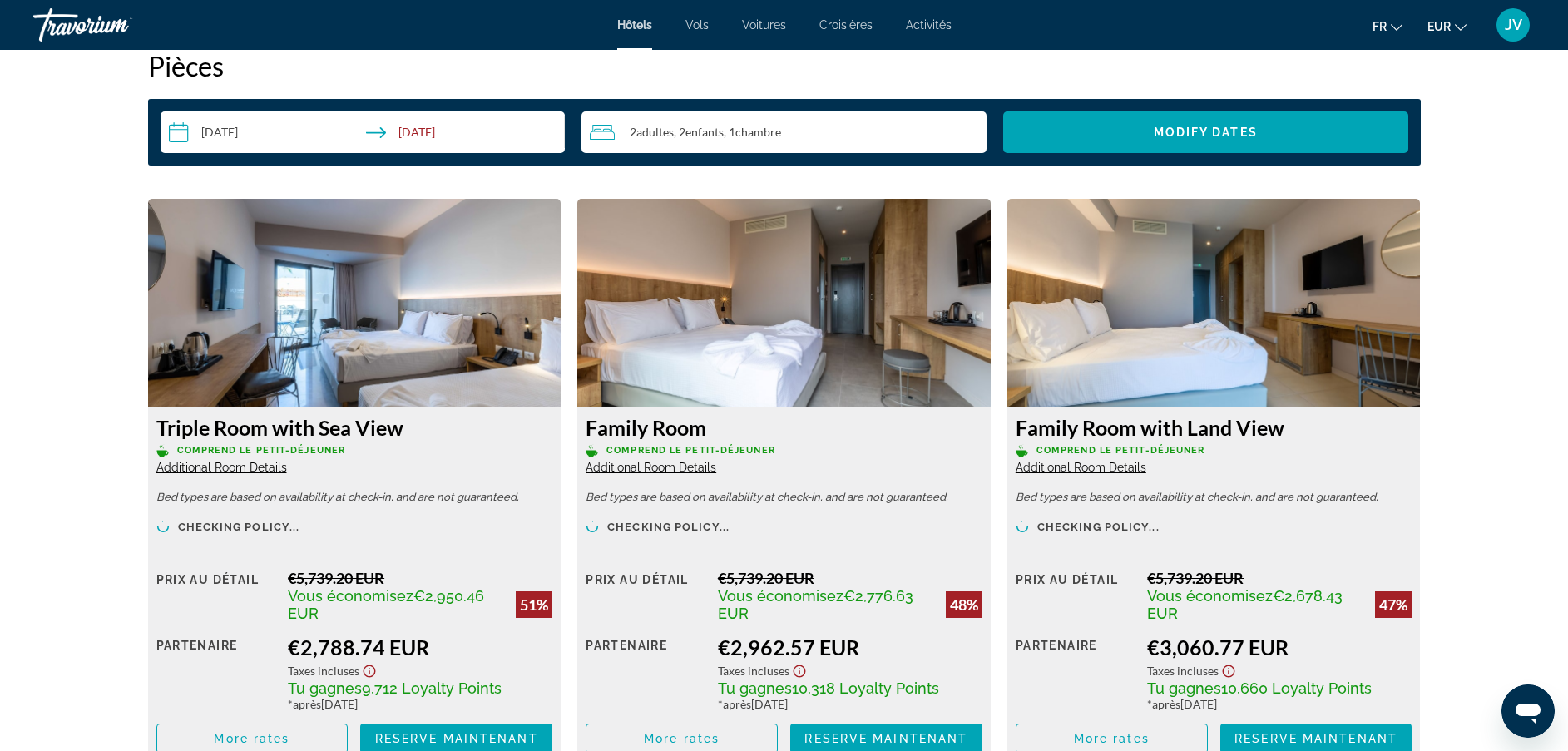
scroll to position [2175, 0]
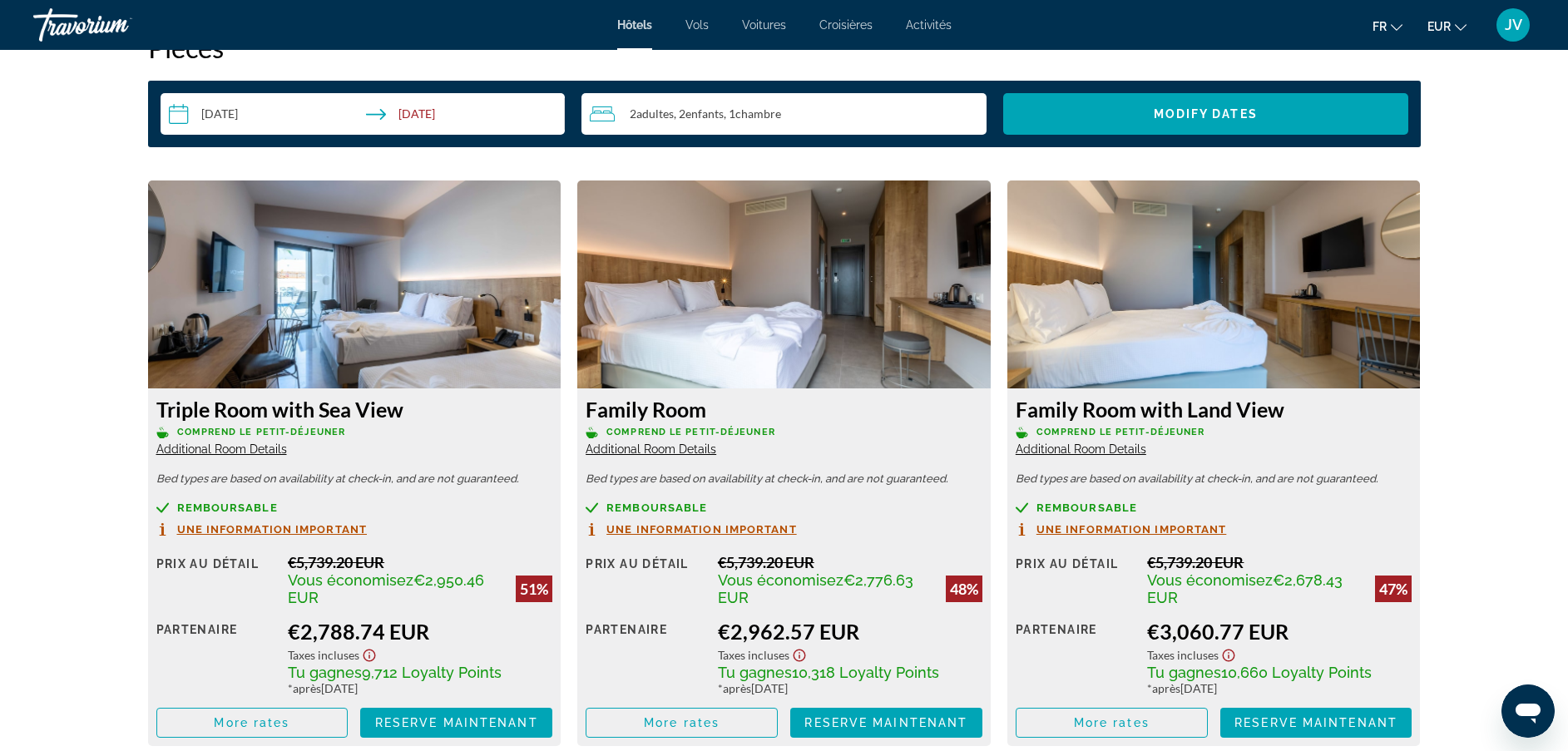
click at [700, 452] on span "Additional Room Details" at bounding box center [651, 449] width 131 height 13
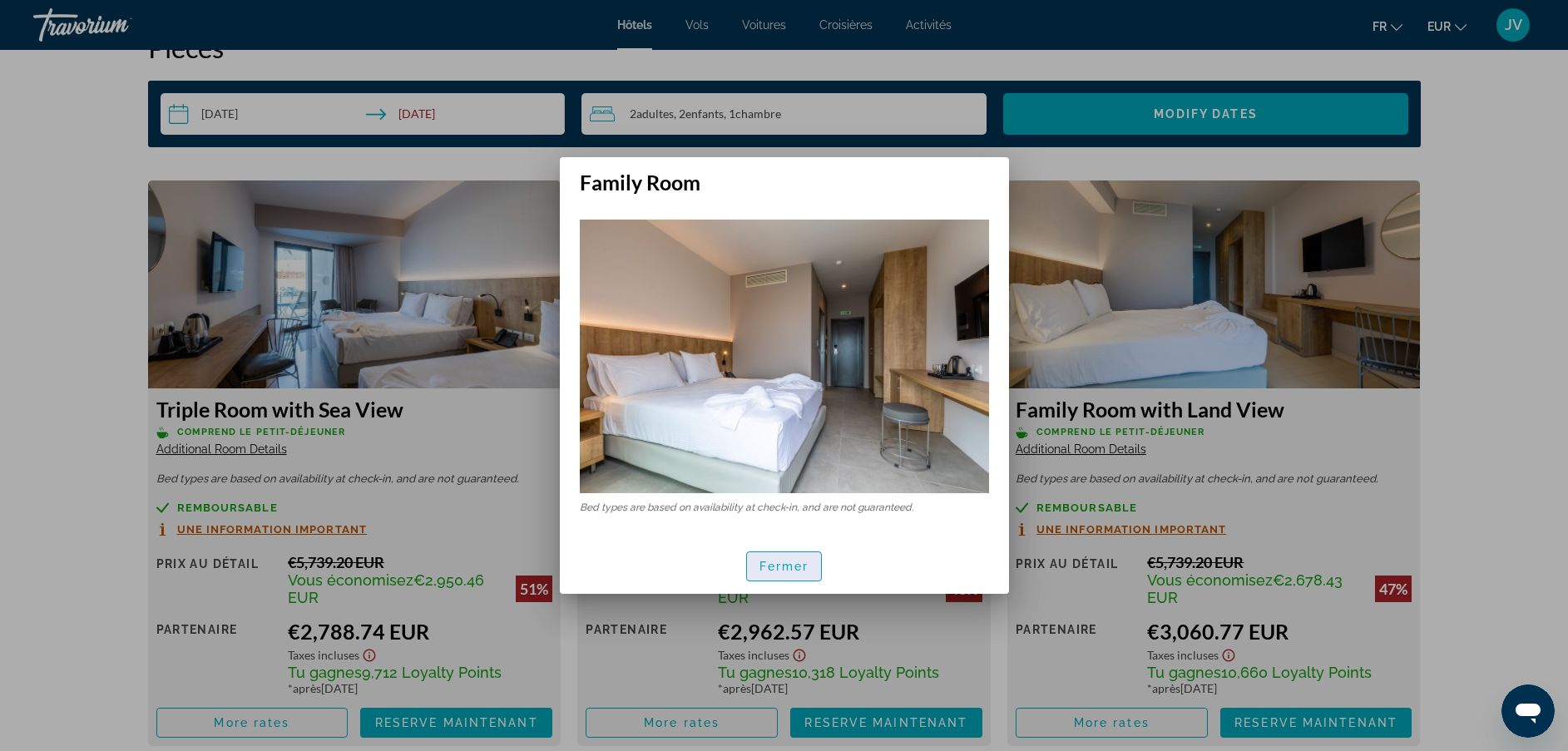
click at [793, 566] on span "Fermer" at bounding box center [784, 567] width 50 height 13
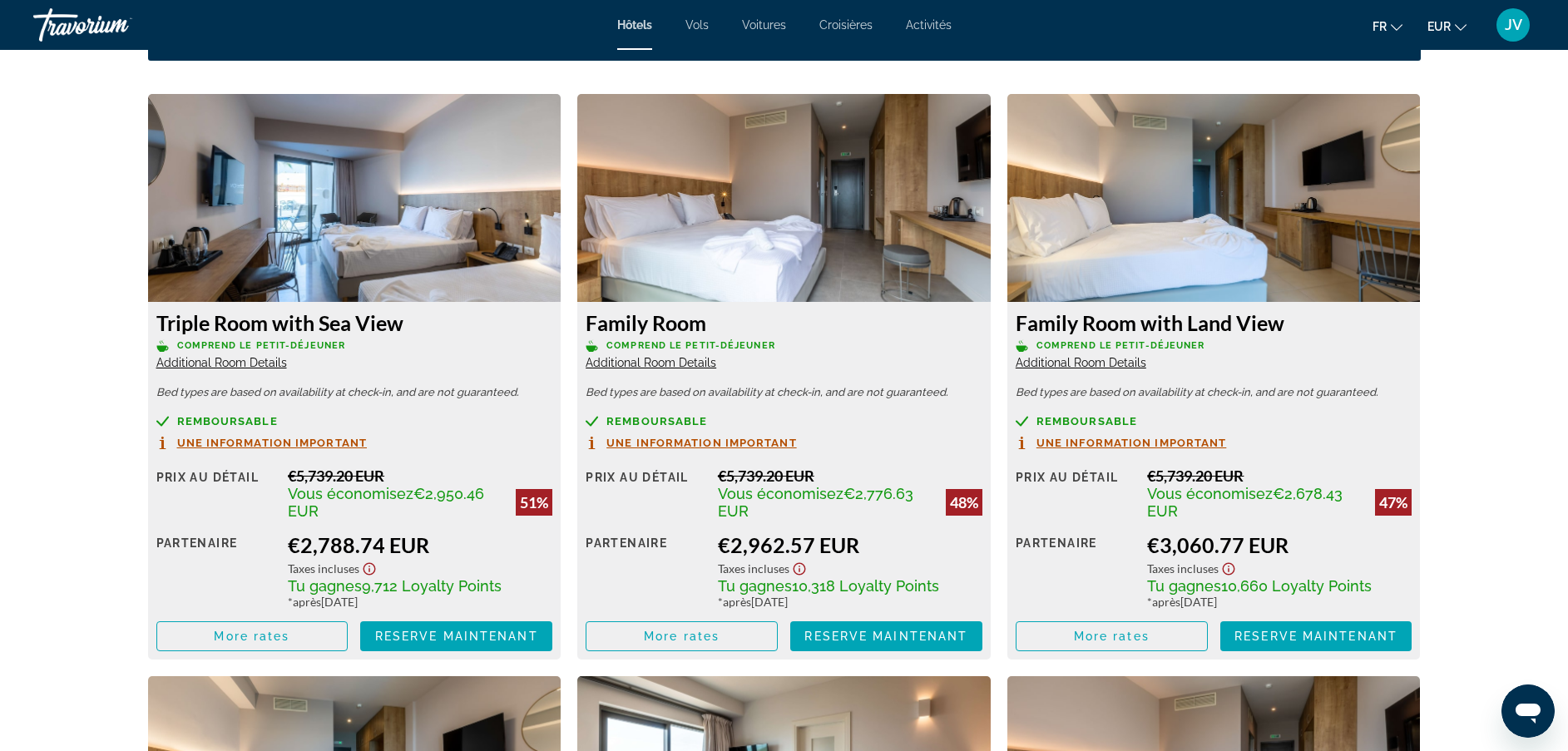
scroll to position [2150, 0]
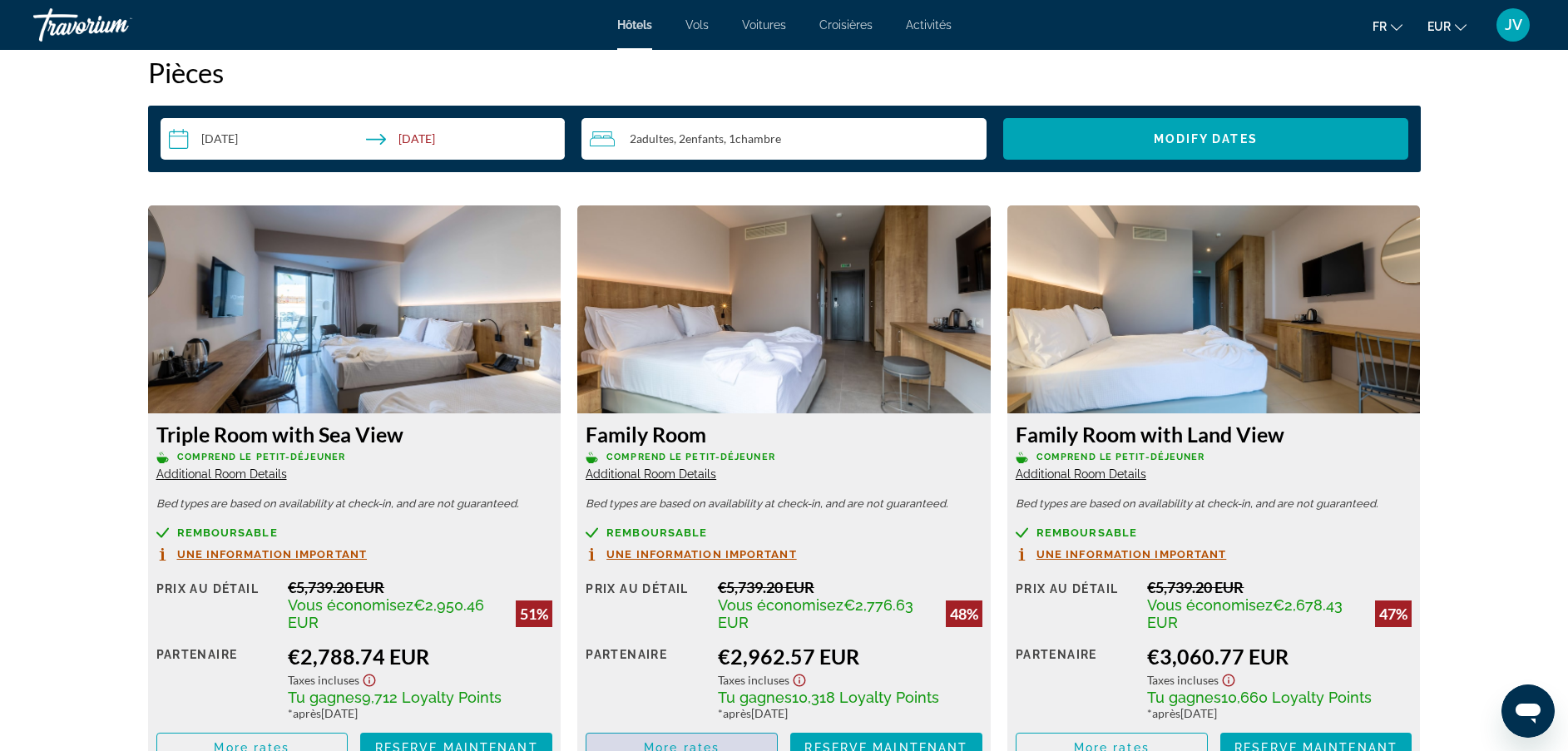
click at [753, 738] on span "Main content" at bounding box center [682, 748] width 190 height 40
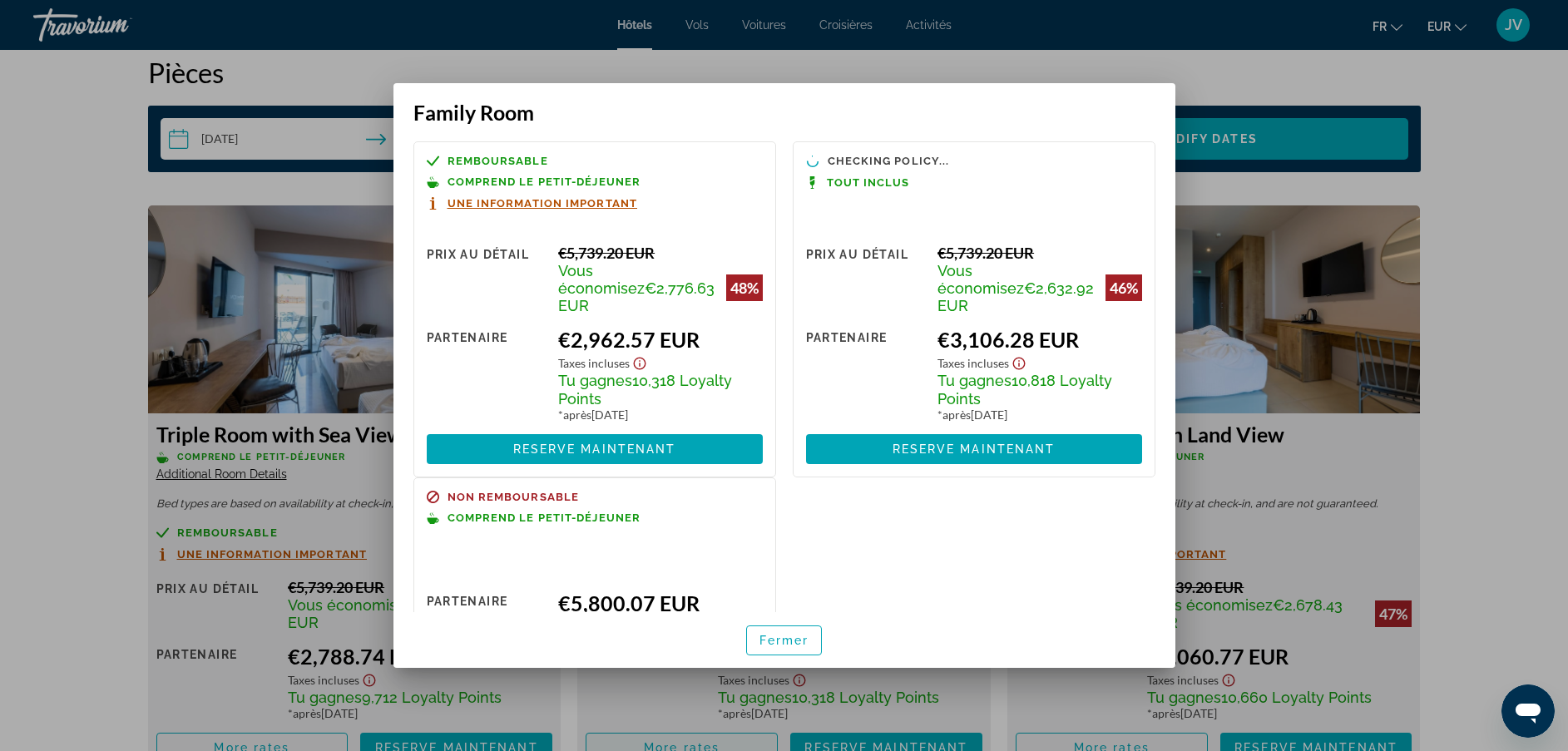
scroll to position [0, 0]
click at [769, 643] on span "Fermer" at bounding box center [784, 641] width 50 height 13
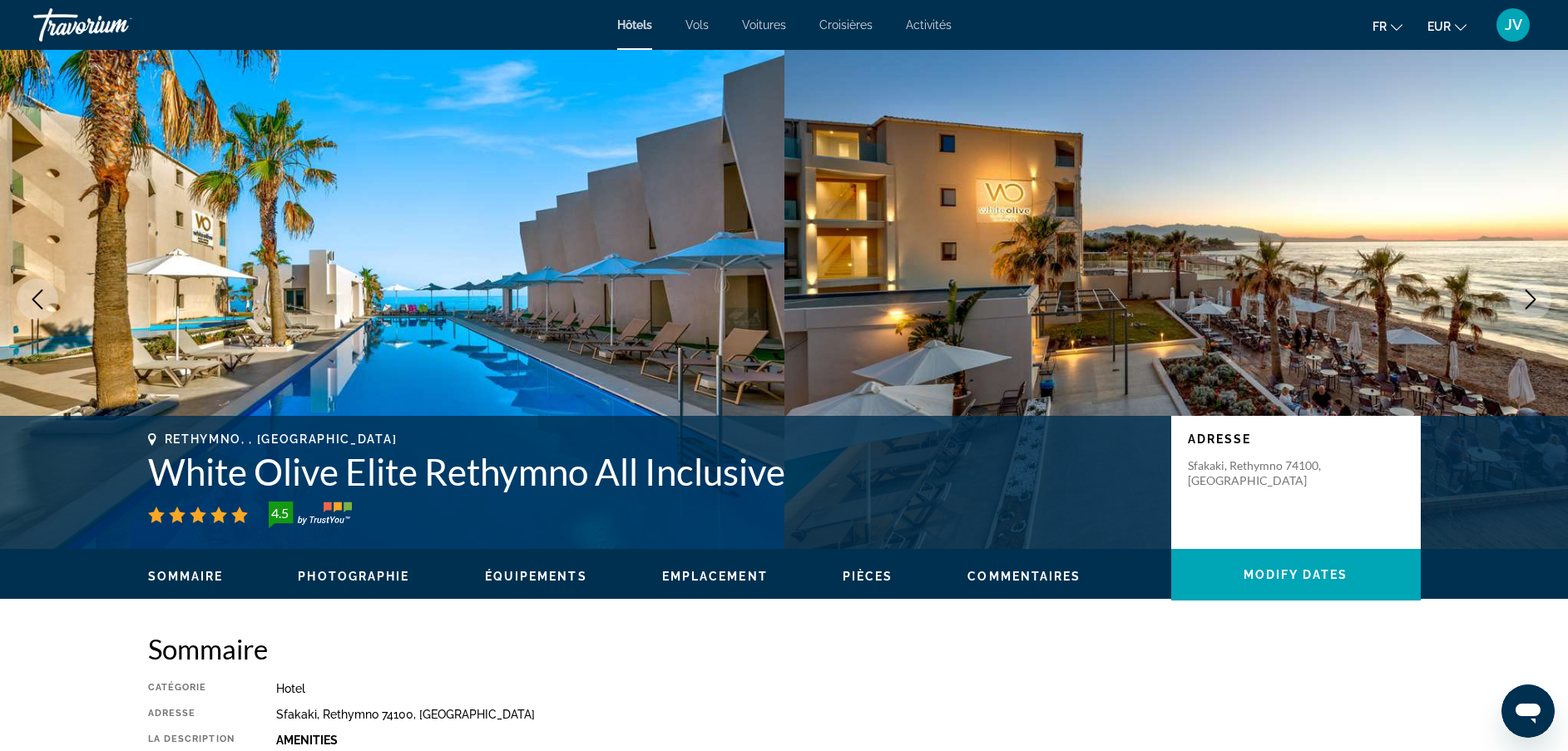
scroll to position [2150, 0]
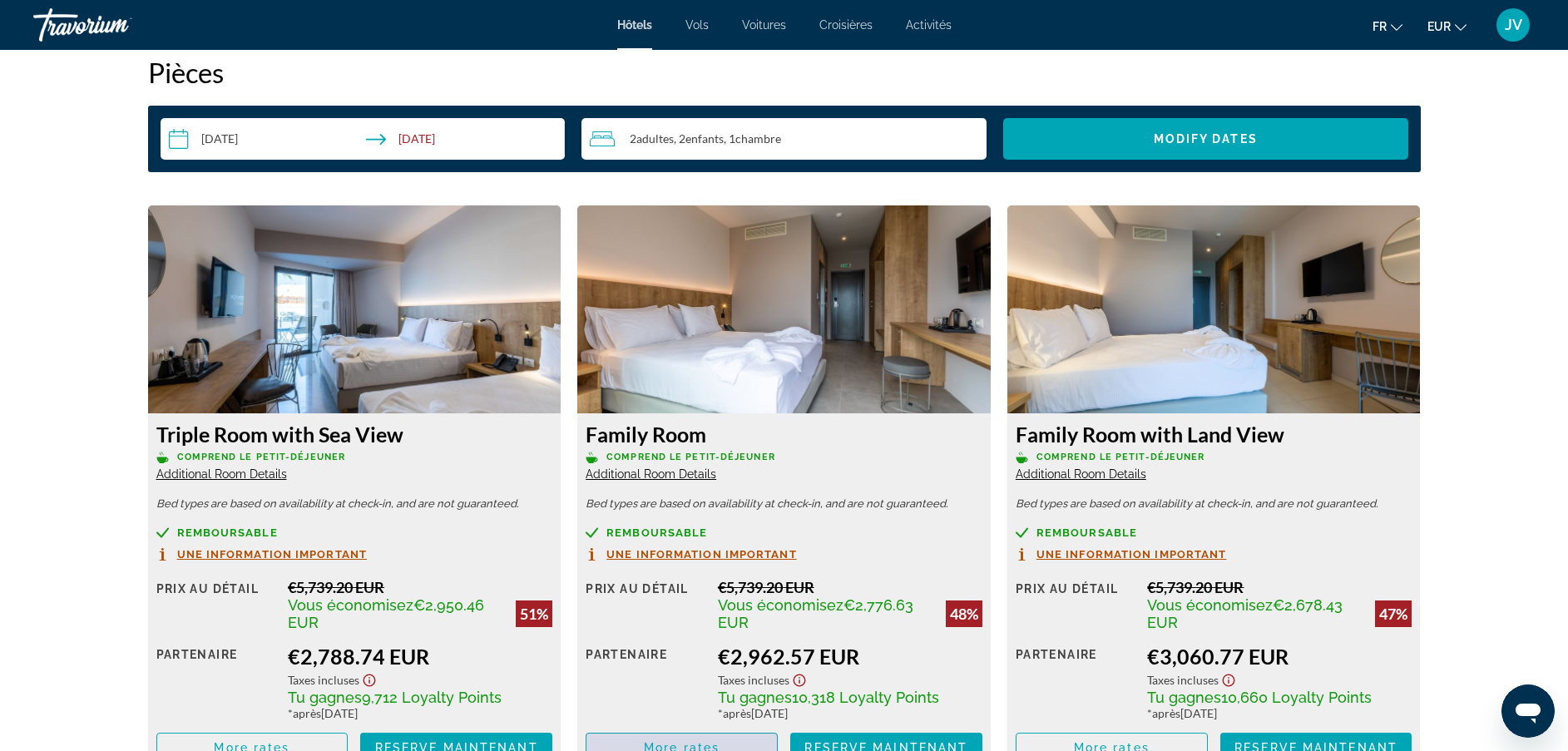
click at [676, 733] on span "Main content" at bounding box center [682, 748] width 190 height 40
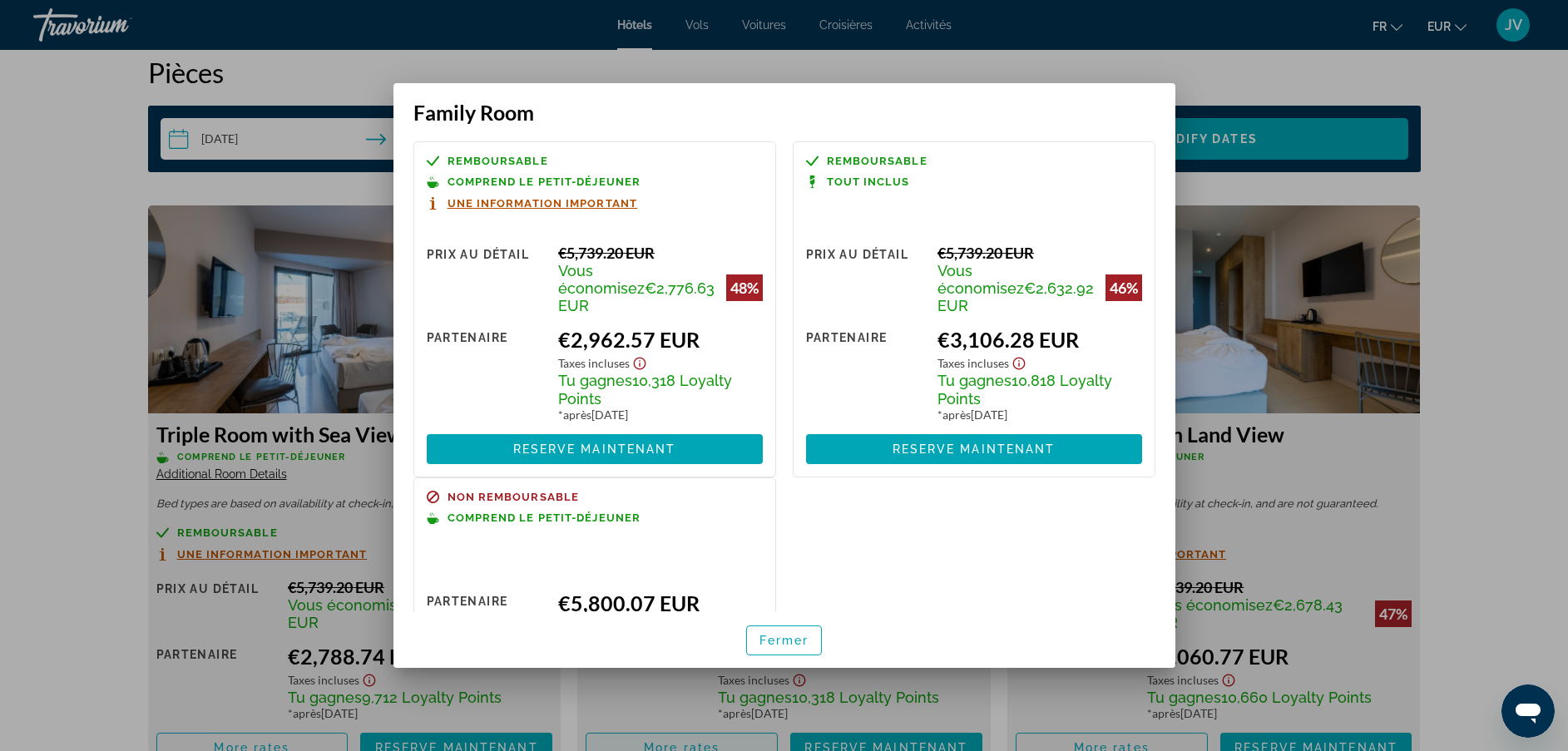
scroll to position [0, 0]
click at [783, 639] on span "Fermer" at bounding box center [784, 641] width 50 height 13
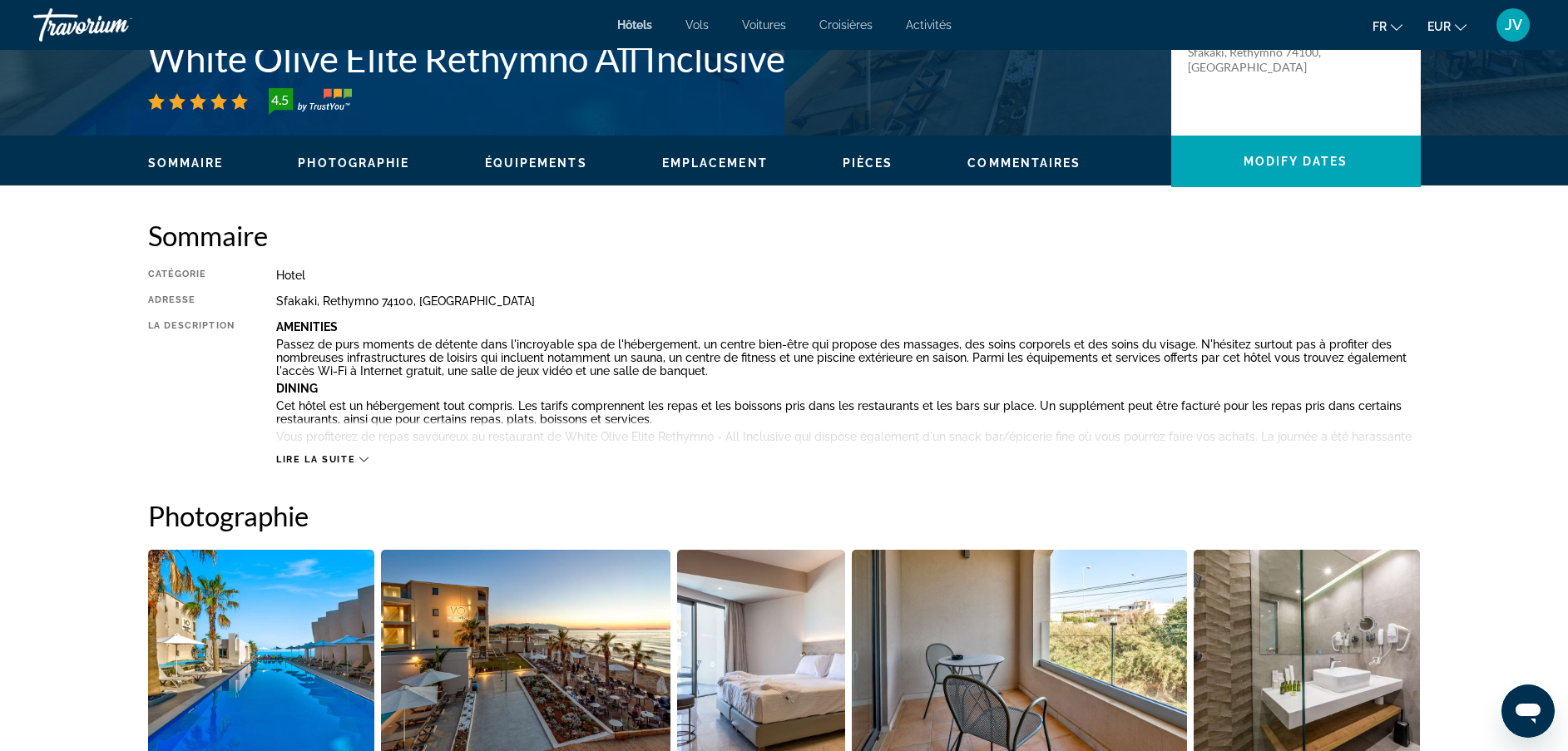
scroll to position [407, 0]
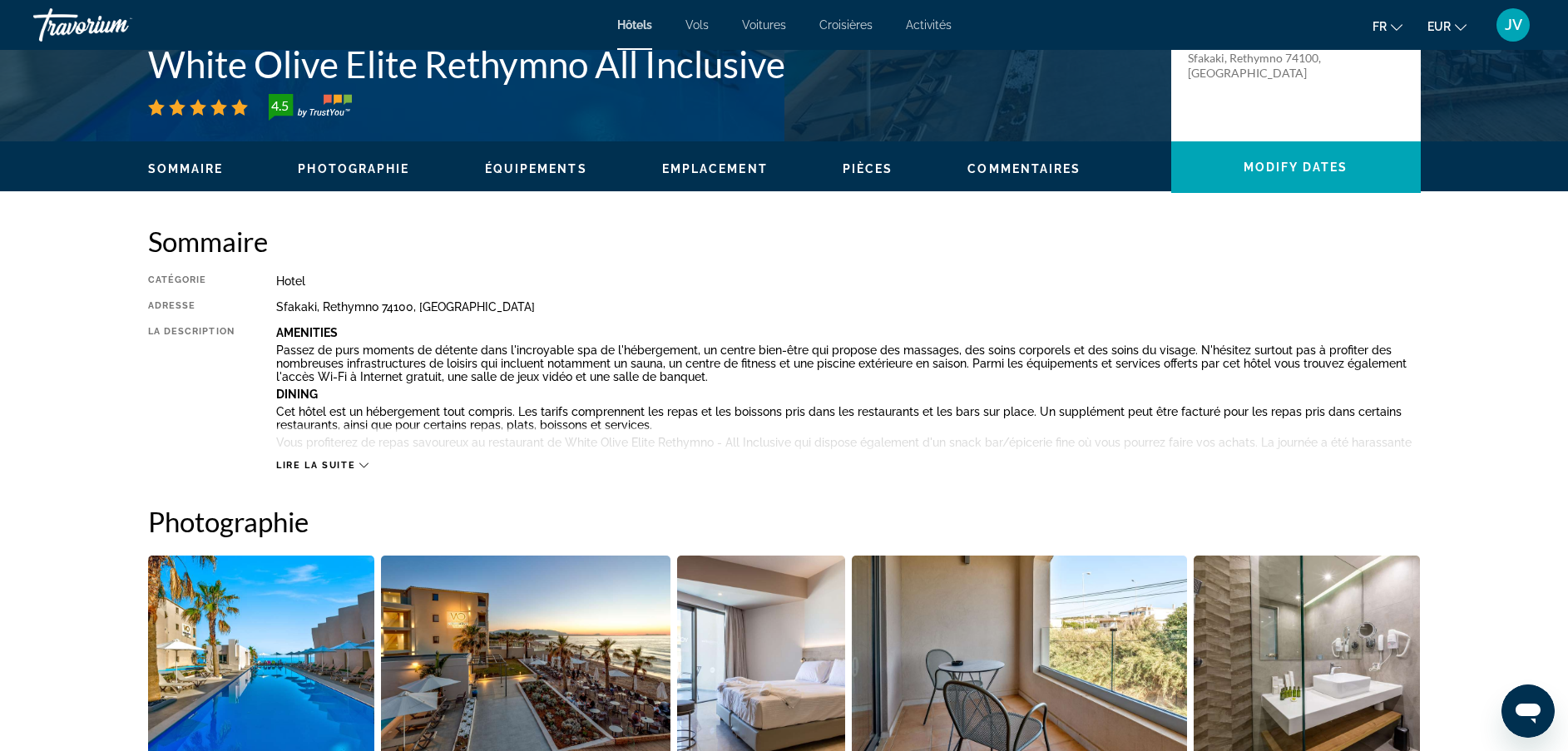
click at [260, 74] on h1 "White Olive Elite Rethymno All Inclusive" at bounding box center [651, 64] width 1006 height 43
drag, startPoint x: 260, startPoint y: 74, endPoint x: 219, endPoint y: 61, distance: 43.0
click at [219, 61] on h1 "White Olive Elite Rethymno All Inclusive" at bounding box center [651, 64] width 1006 height 43
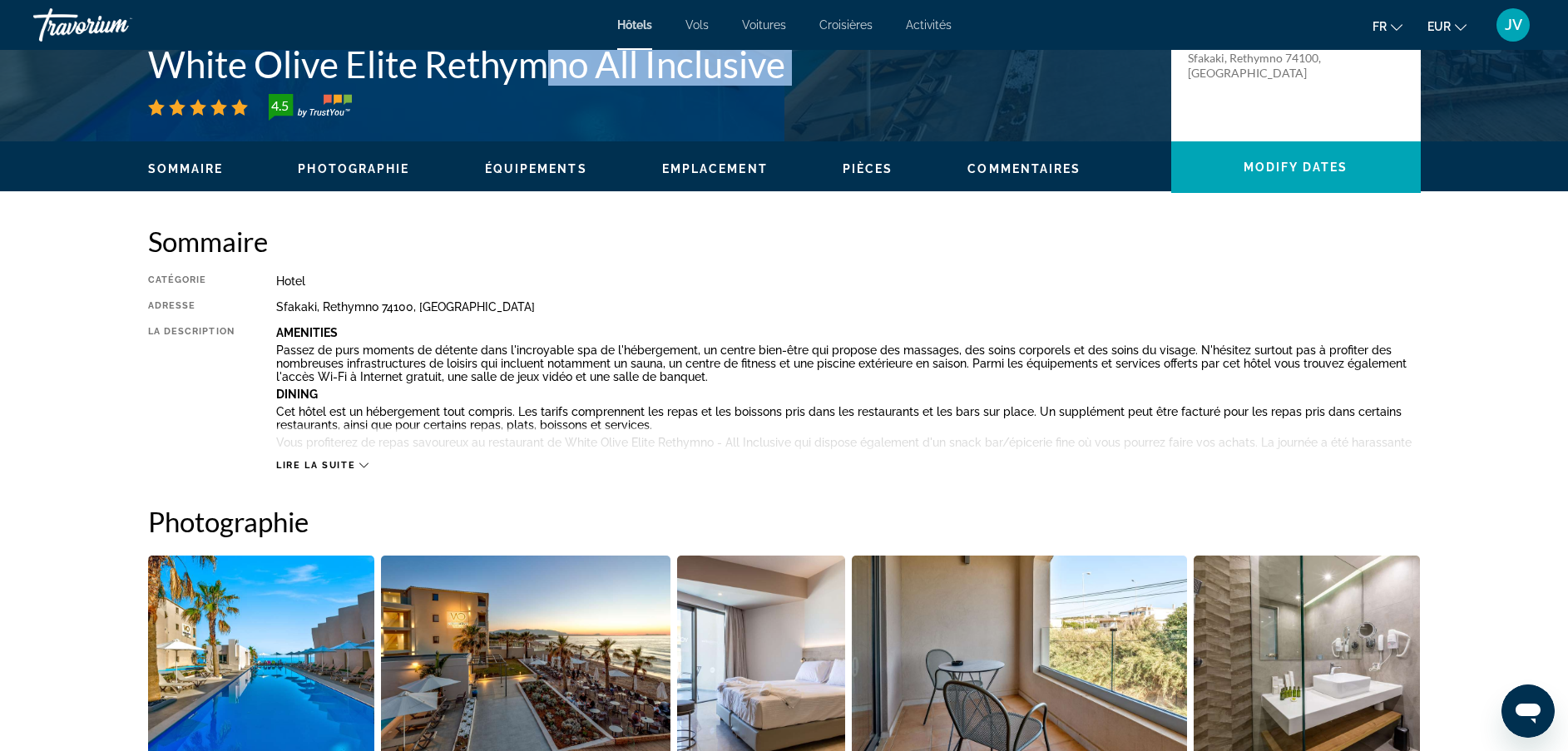
drag, startPoint x: 219, startPoint y: 61, endPoint x: 547, endPoint y: 77, distance: 328.4
drag, startPoint x: 547, startPoint y: 77, endPoint x: 190, endPoint y: 65, distance: 357.2
click at [190, 65] on h1 "White Olive Elite Rethymno All Inclusive" at bounding box center [651, 64] width 1006 height 43
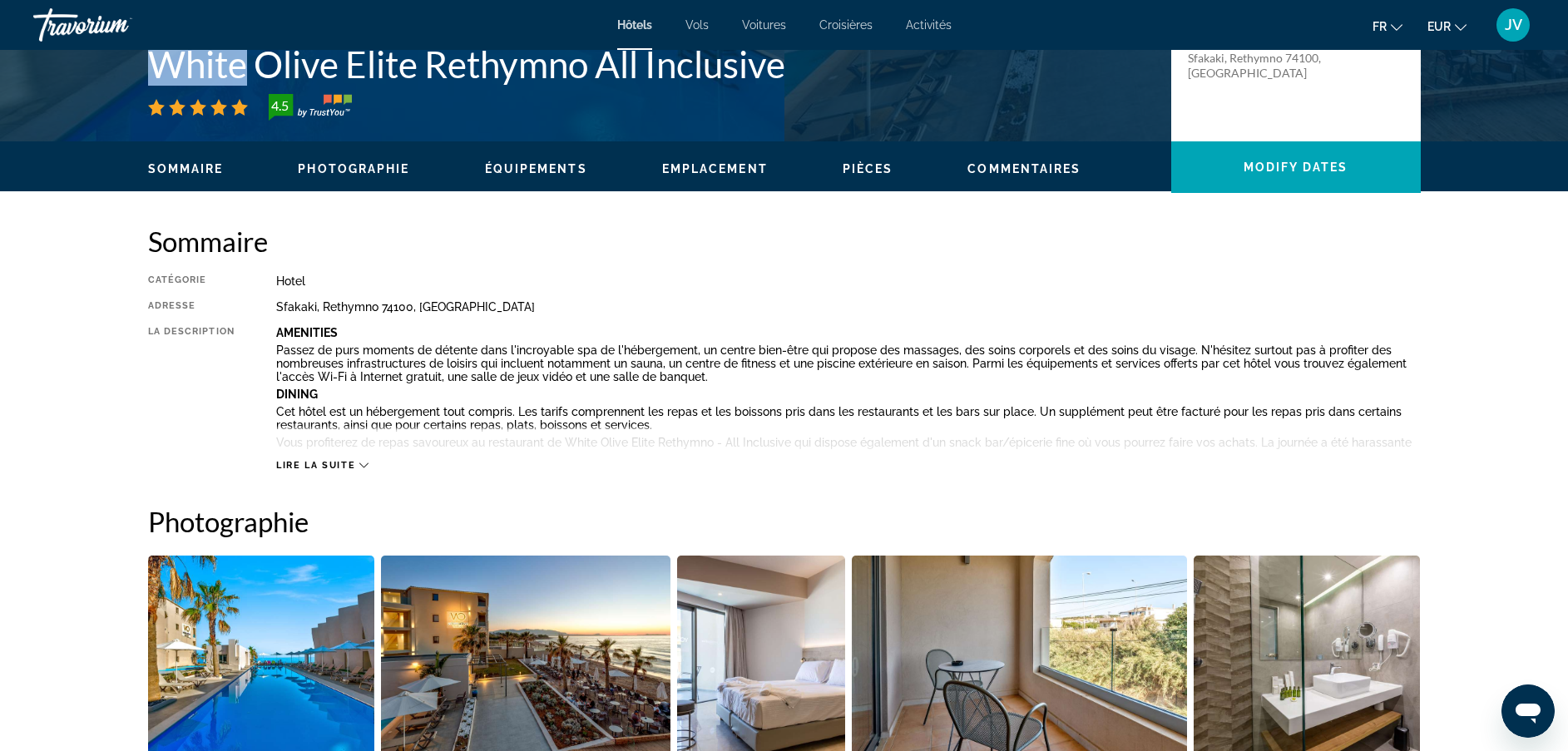
click at [190, 65] on h1 "White Olive Elite Rethymno All Inclusive" at bounding box center [651, 64] width 1006 height 43
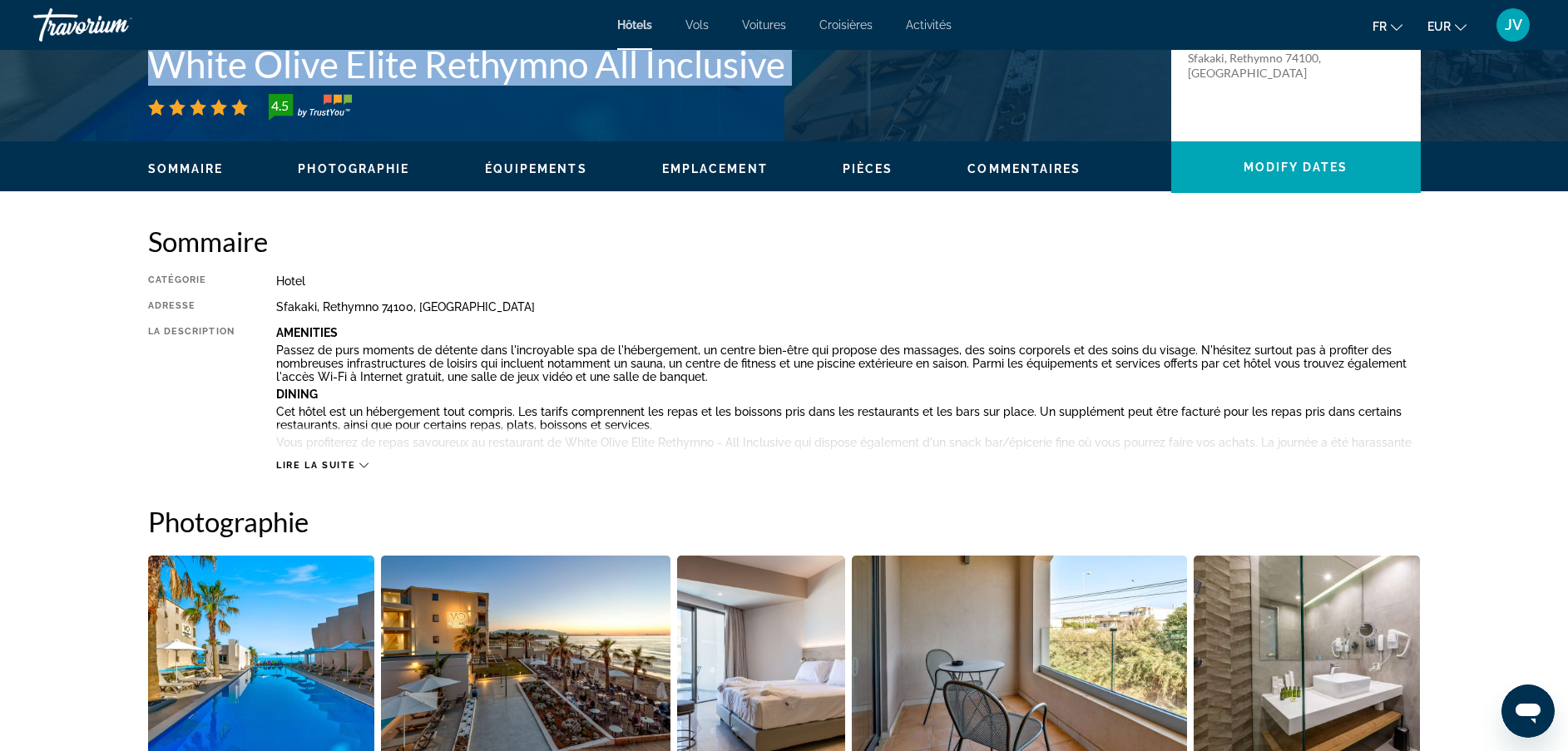
copy div "White Olive Elite Rethymno All Inclusive"
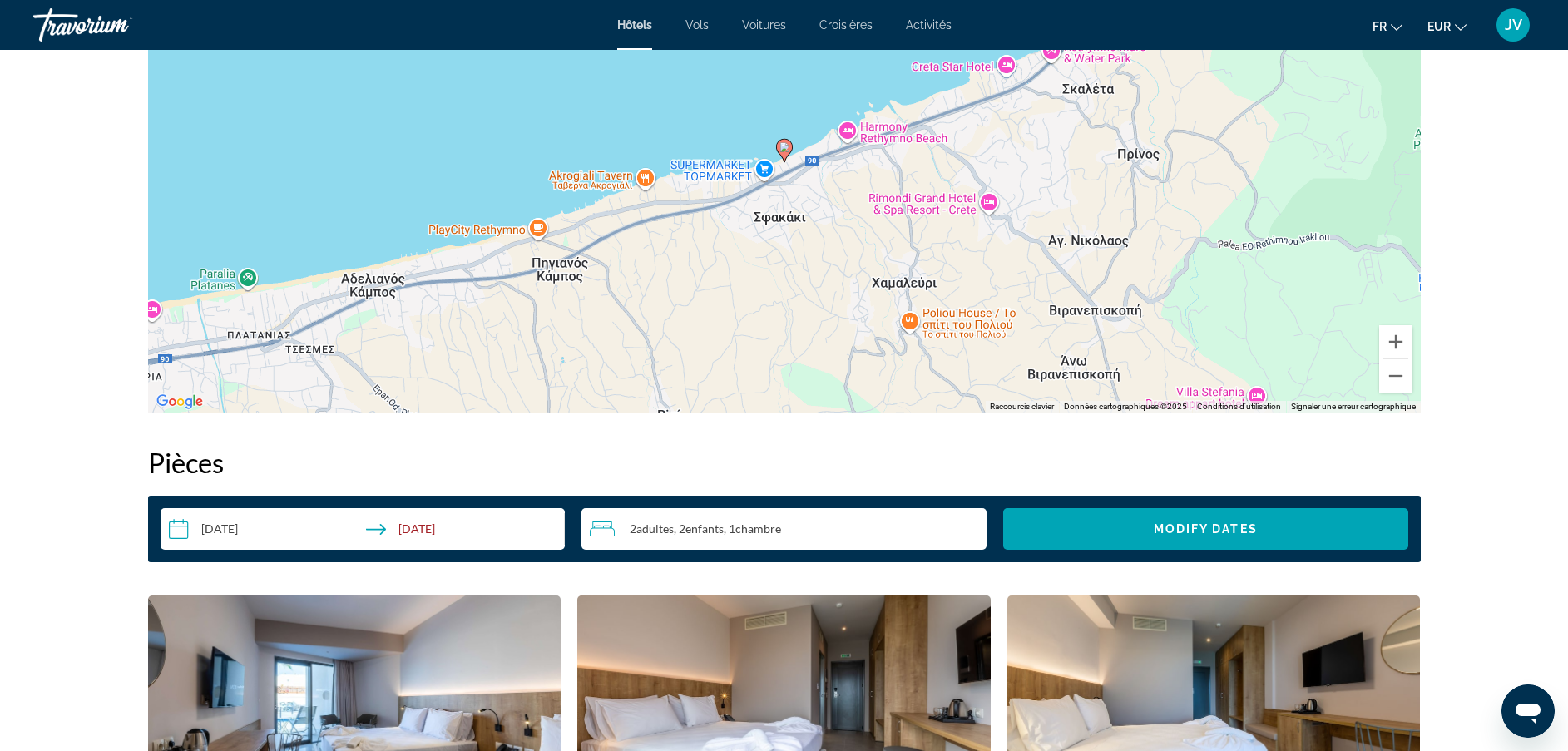
scroll to position [1852, 0]
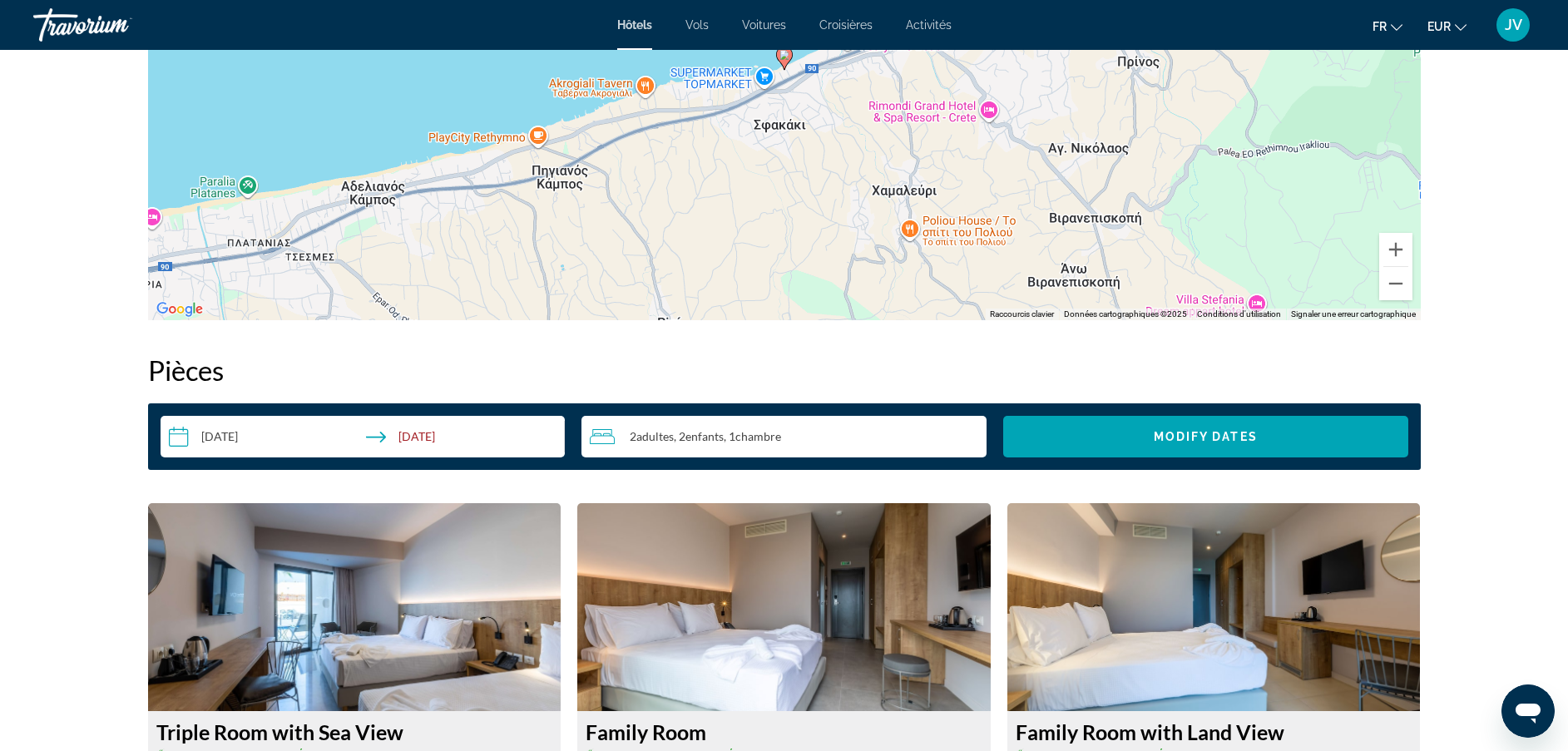
click at [899, 443] on div "2 Adulte Adultes , 2 Enfant Enfants , 1 Chambre pièces" at bounding box center [789, 436] width 397 height 20
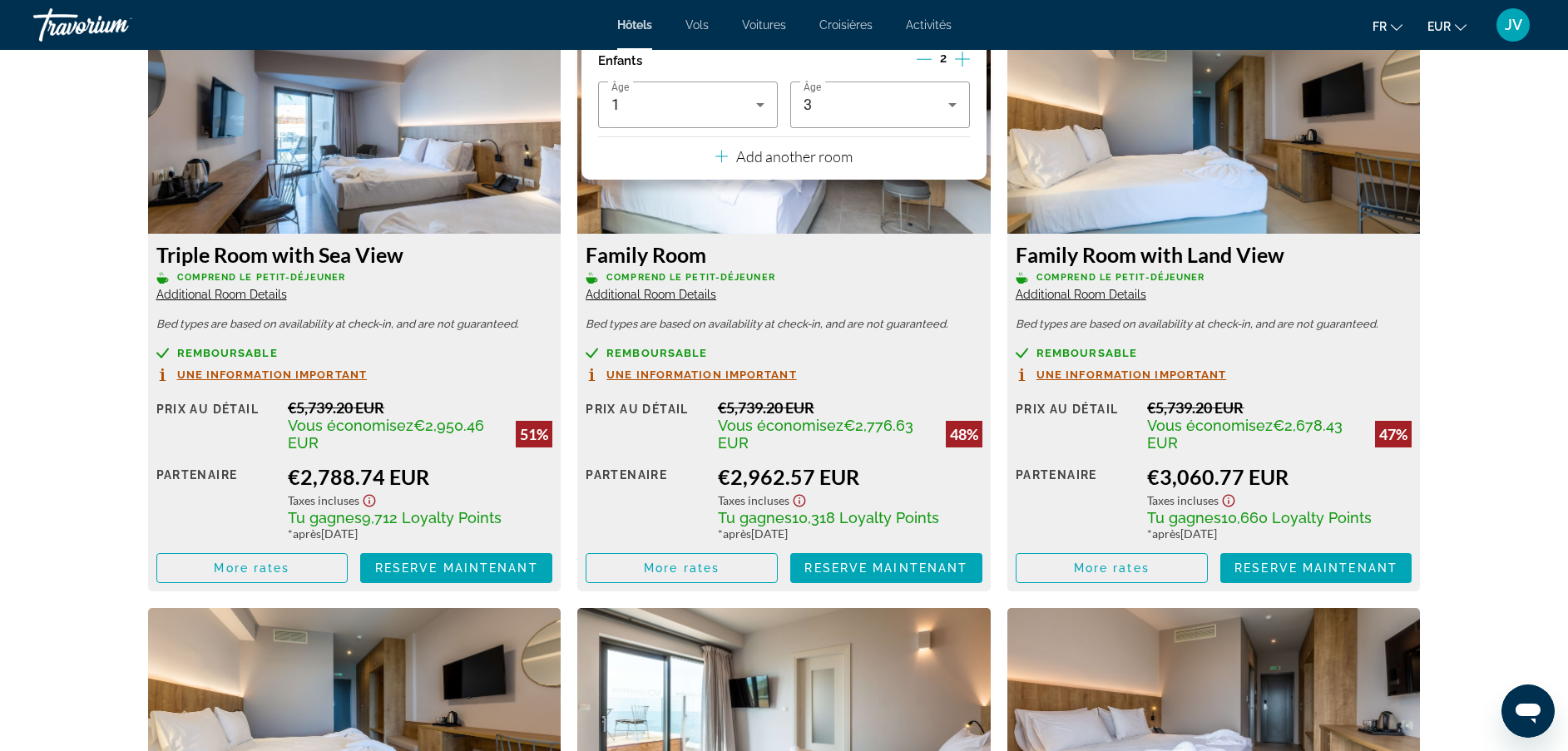
scroll to position [2323, 0]
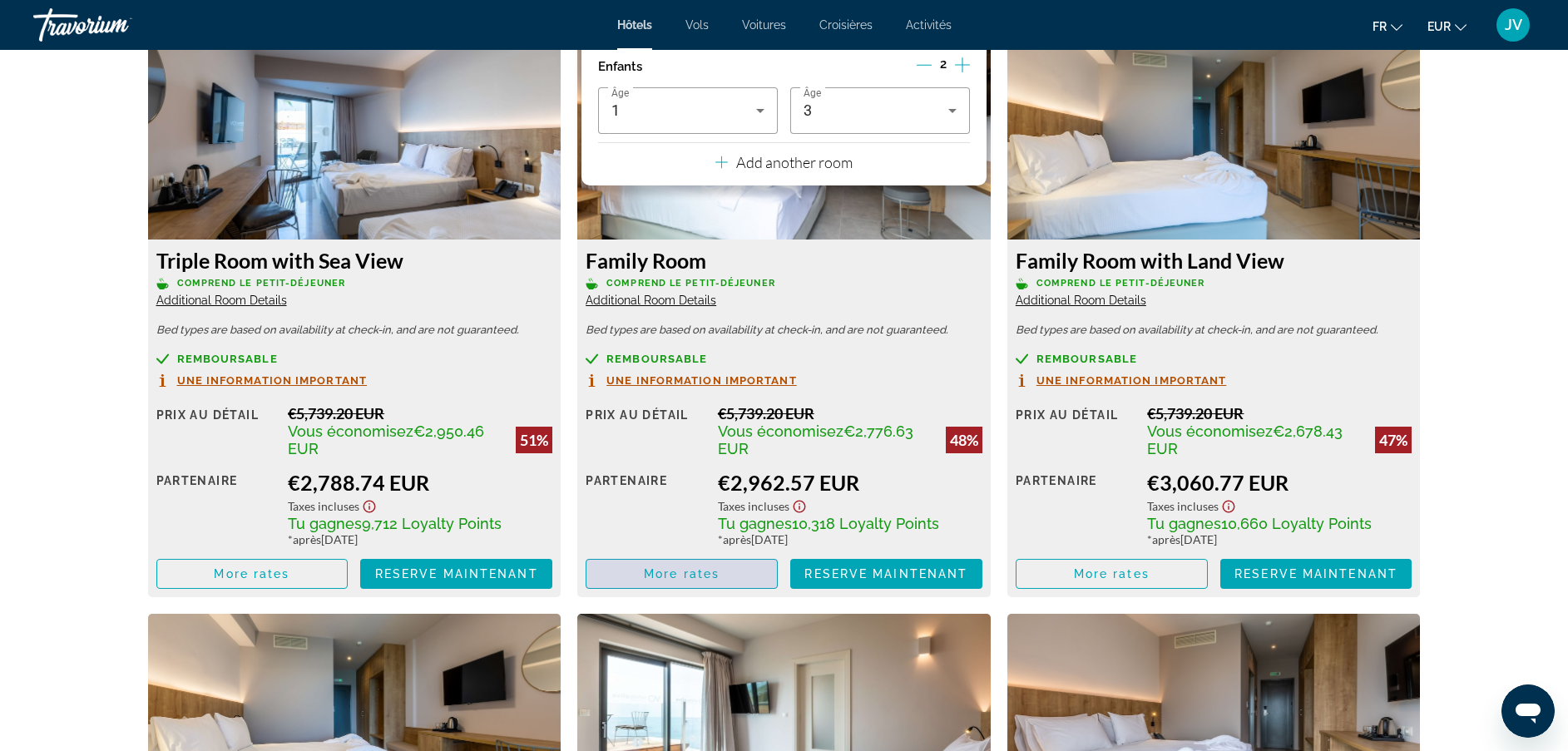
click at [725, 572] on span "Main content" at bounding box center [682, 574] width 190 height 40
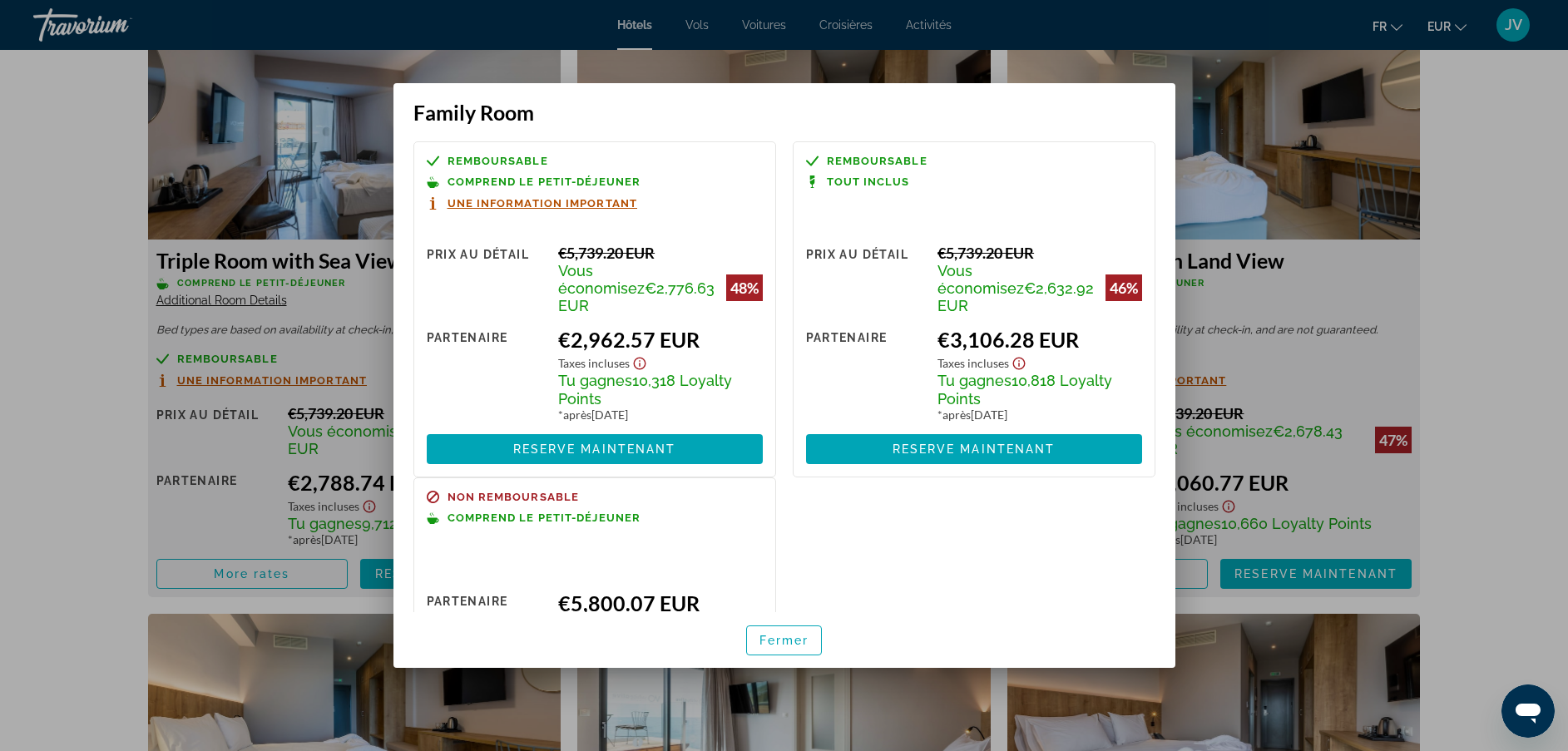
scroll to position [0, 0]
click at [764, 634] on span "Fermer" at bounding box center [784, 641] width 50 height 13
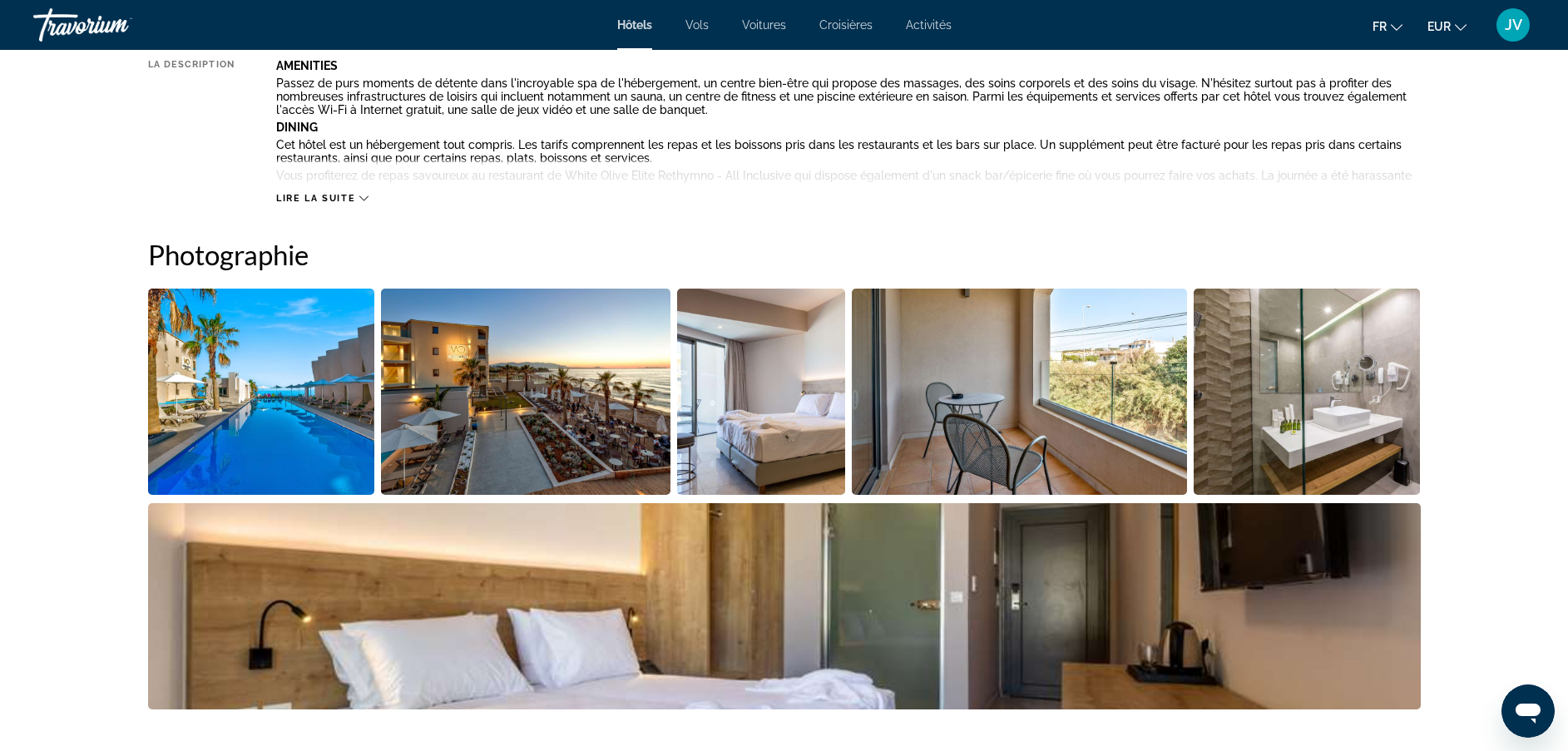
scroll to position [743, 0]
